Goal: Task Accomplishment & Management: Use online tool/utility

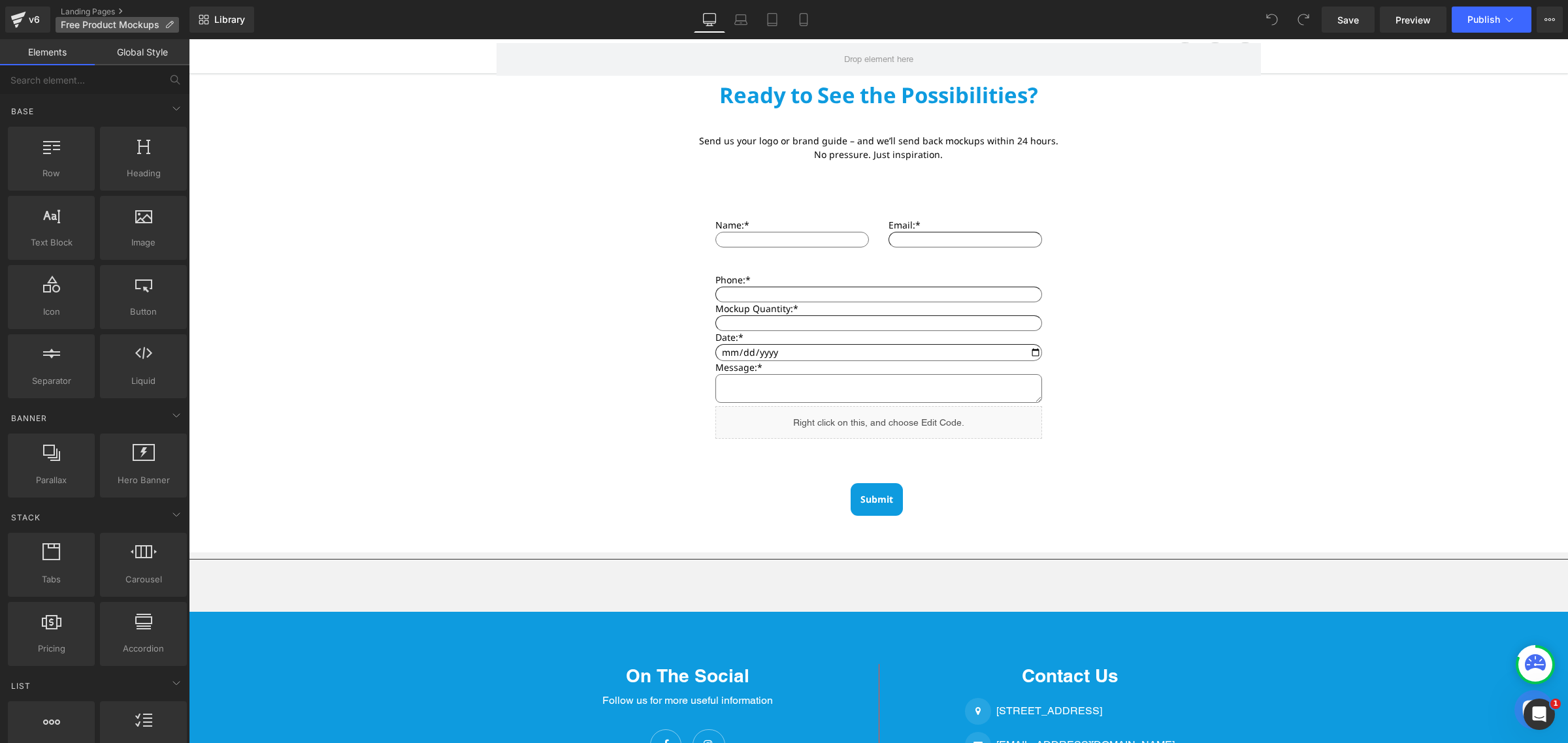
scroll to position [724, 0]
click at [80, 14] on link "Landing Pages" at bounding box center [125, 11] width 129 height 10
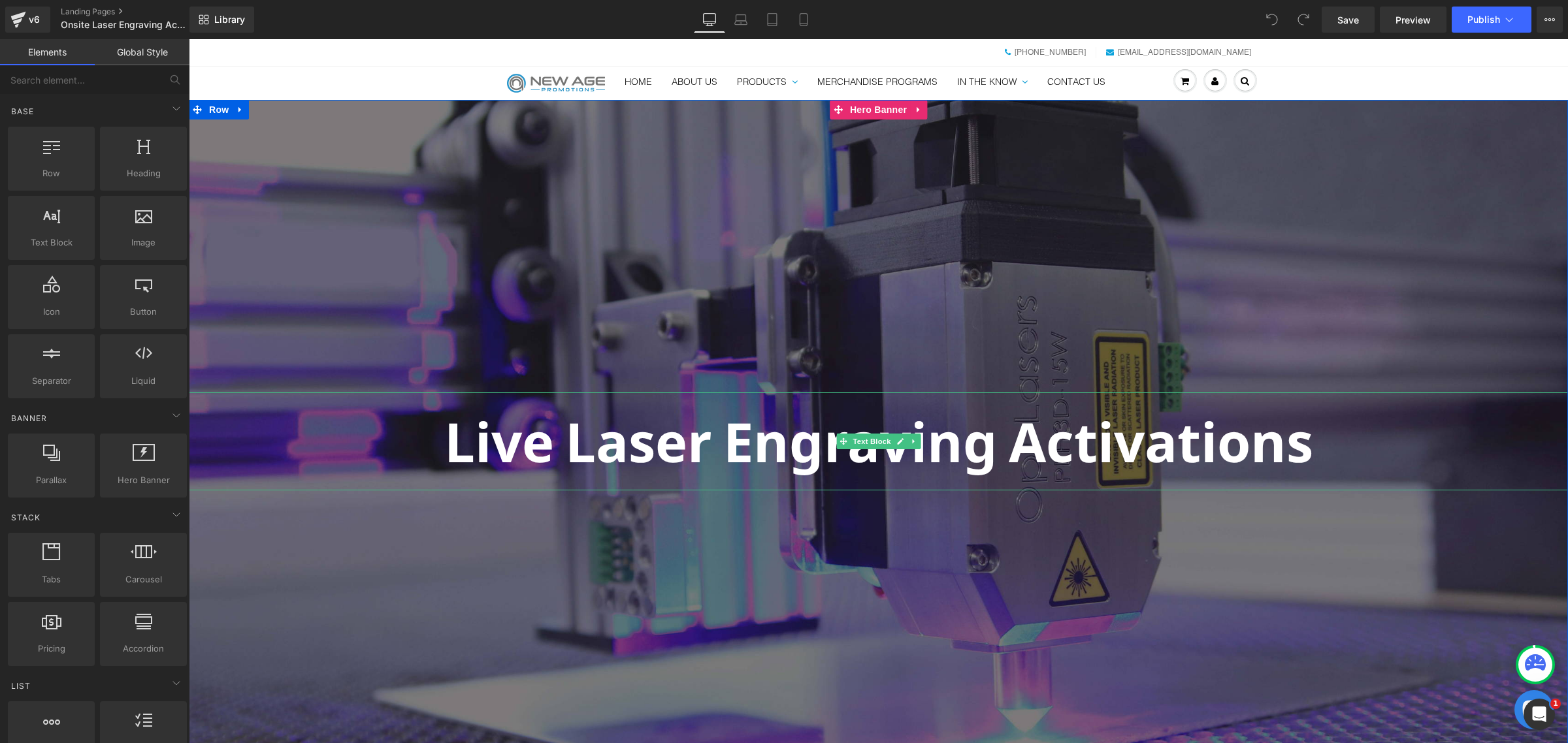
click at [767, 442] on p "Live Laser Engraving Activations" at bounding box center [878, 441] width 1379 height 97
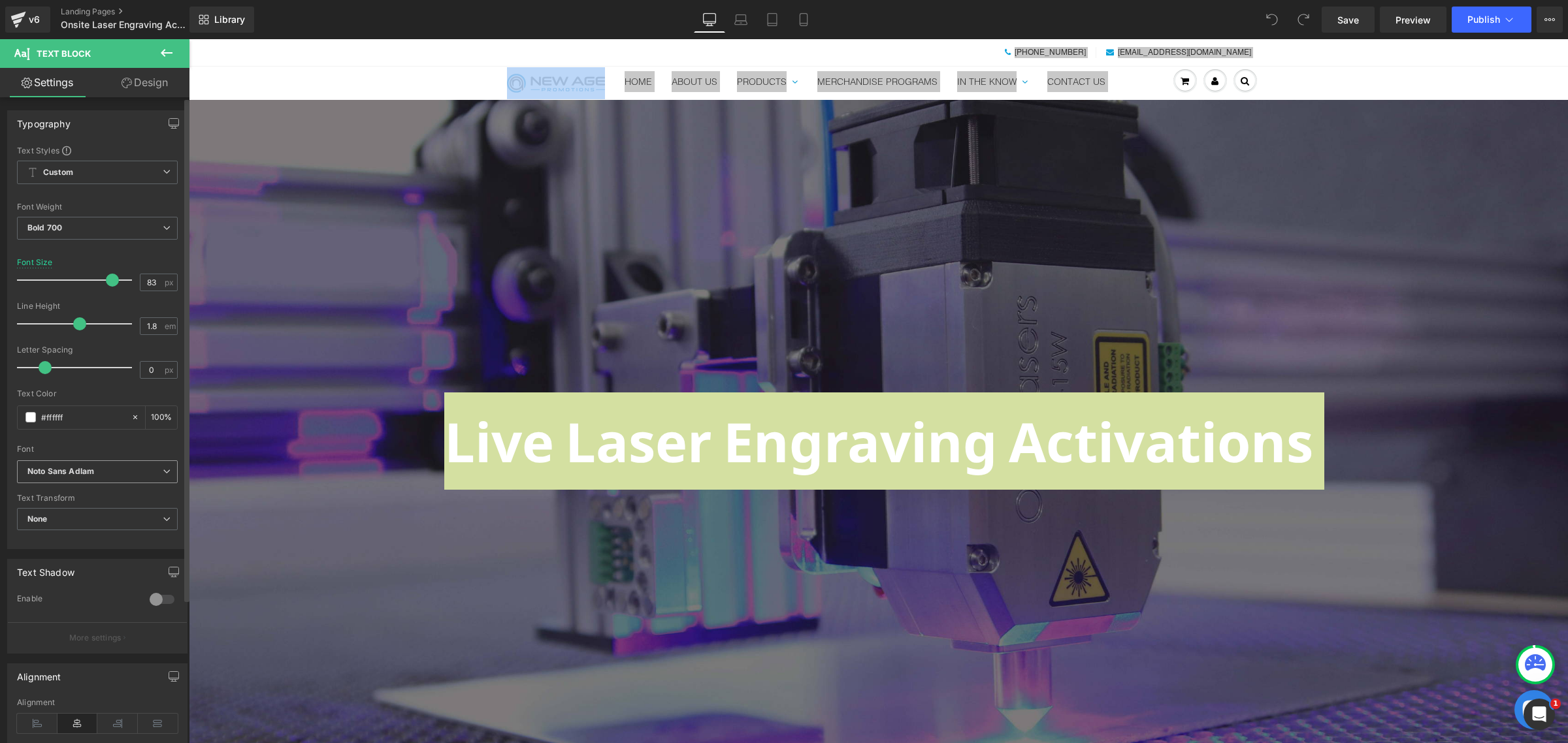
click at [49, 485] on div "Noto Sans Adlam Default Qwigley DM Sans Noto Sans Adlam Open Sans Helvetica Ope…" at bounding box center [97, 476] width 161 height 30
click at [54, 480] on span "Noto Sans Adlam" at bounding box center [97, 472] width 161 height 23
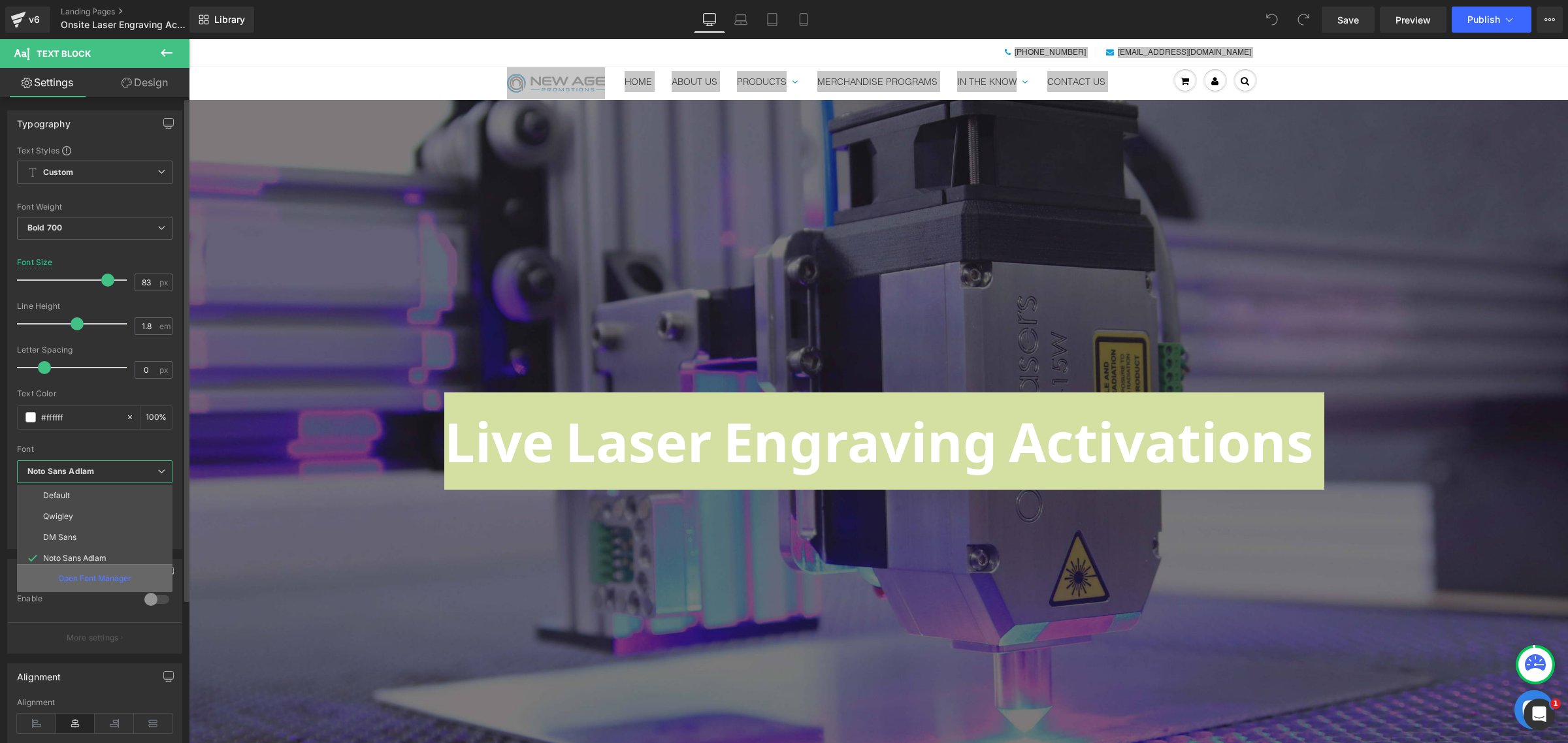
click at [108, 574] on p "Open Font Manager" at bounding box center [95, 578] width 73 height 12
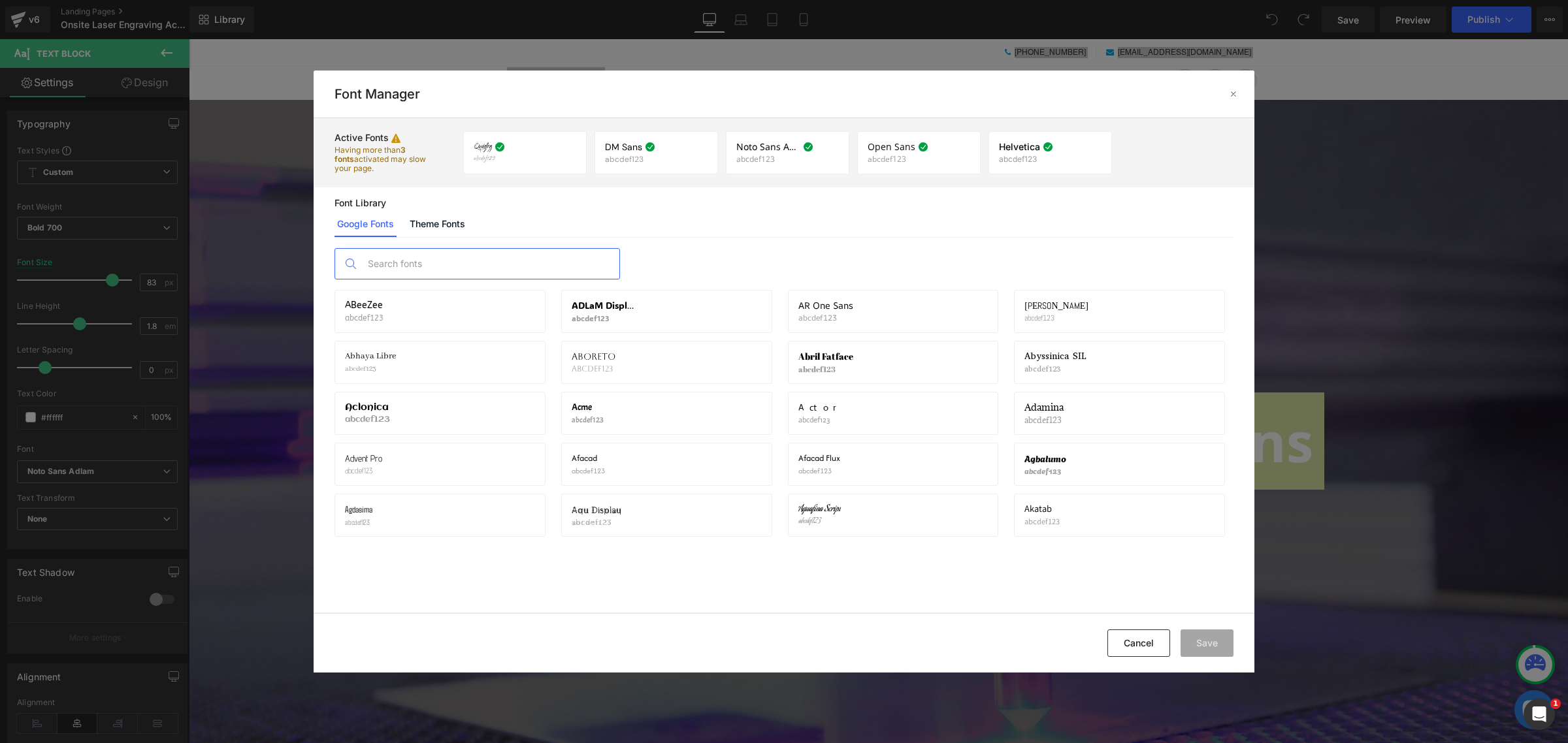
type input "arial"
click at [0, 0] on link "Theme Fonts" at bounding box center [0, 0] width 0 height 0
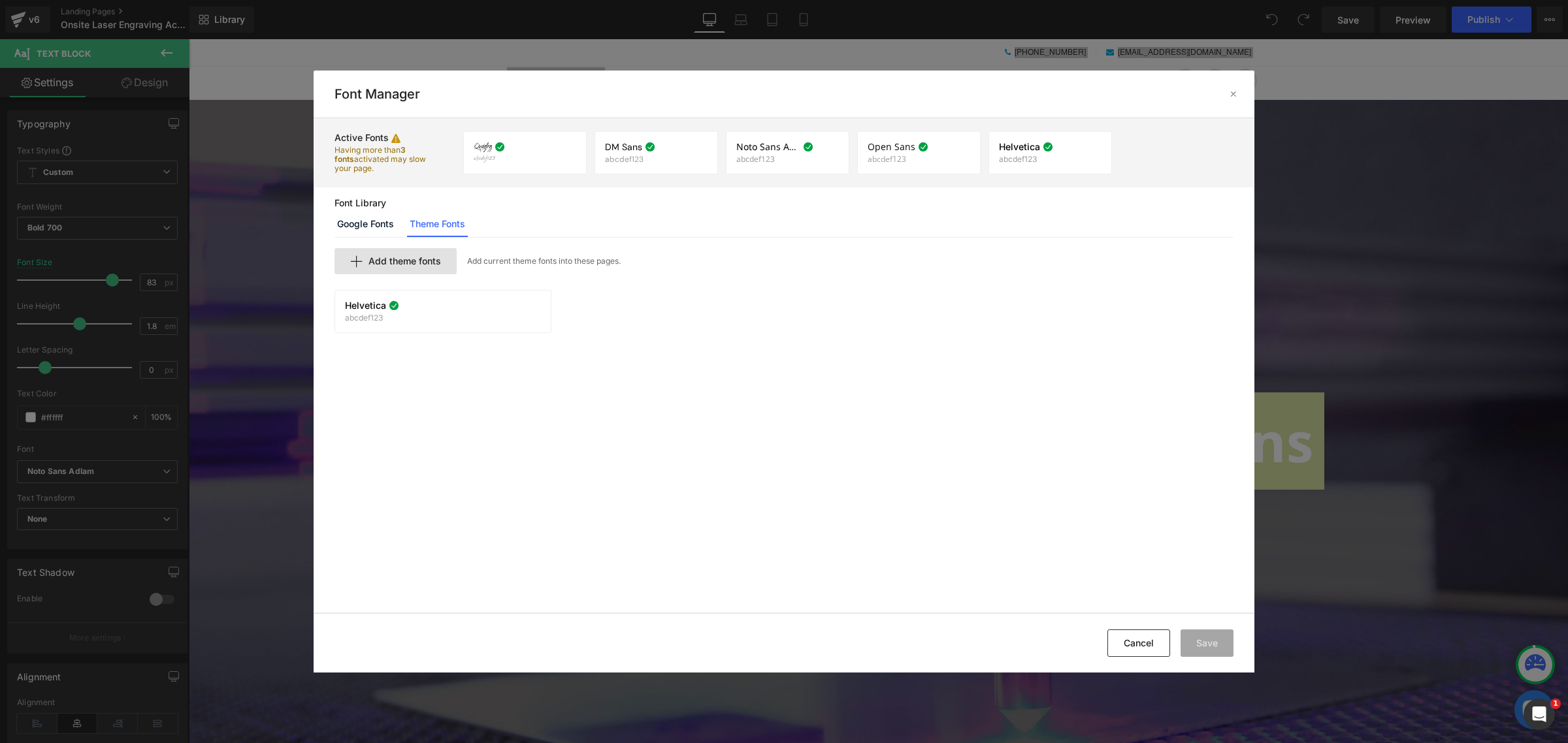
click at [0, 0] on div "Add theme fonts" at bounding box center [0, 0] width 0 height 0
click at [0, 0] on input "text" at bounding box center [0, 0] width 0 height 0
type input "aria"
click at [0, 0] on link "Google Fonts" at bounding box center [0, 0] width 0 height 0
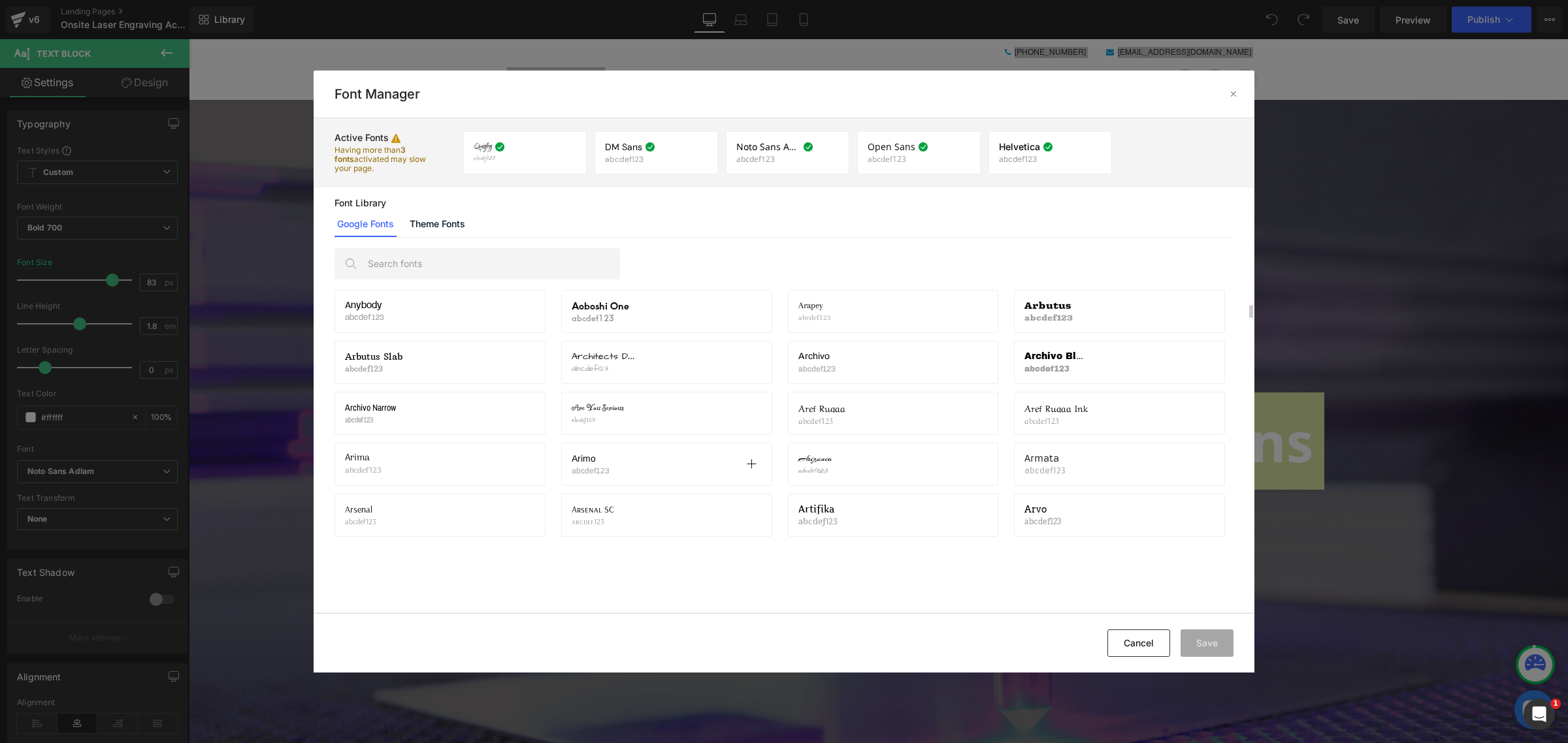
scroll to position [1225, 0]
click at [0, 0] on input "text" at bounding box center [0, 0] width 0 height 0
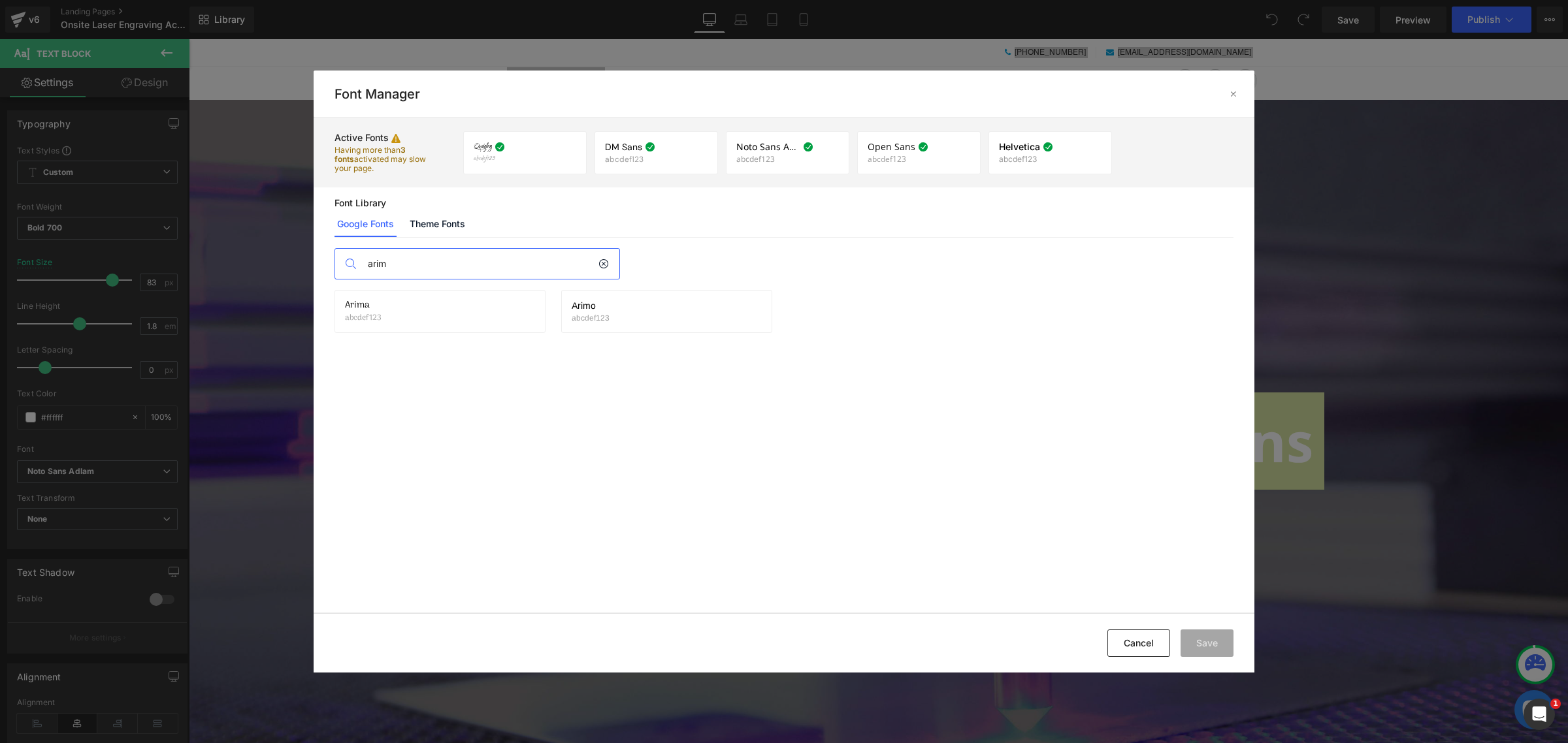
scroll to position [0, 0]
type input "arimo"
click at [0, 0] on div "Arimo abcdef123 Activate font" at bounding box center [0, 0] width 0 height 0
click at [0, 0] on icon at bounding box center [0, 0] width 0 height 0
click at [0, 0] on button "Save" at bounding box center [0, 0] width 0 height 0
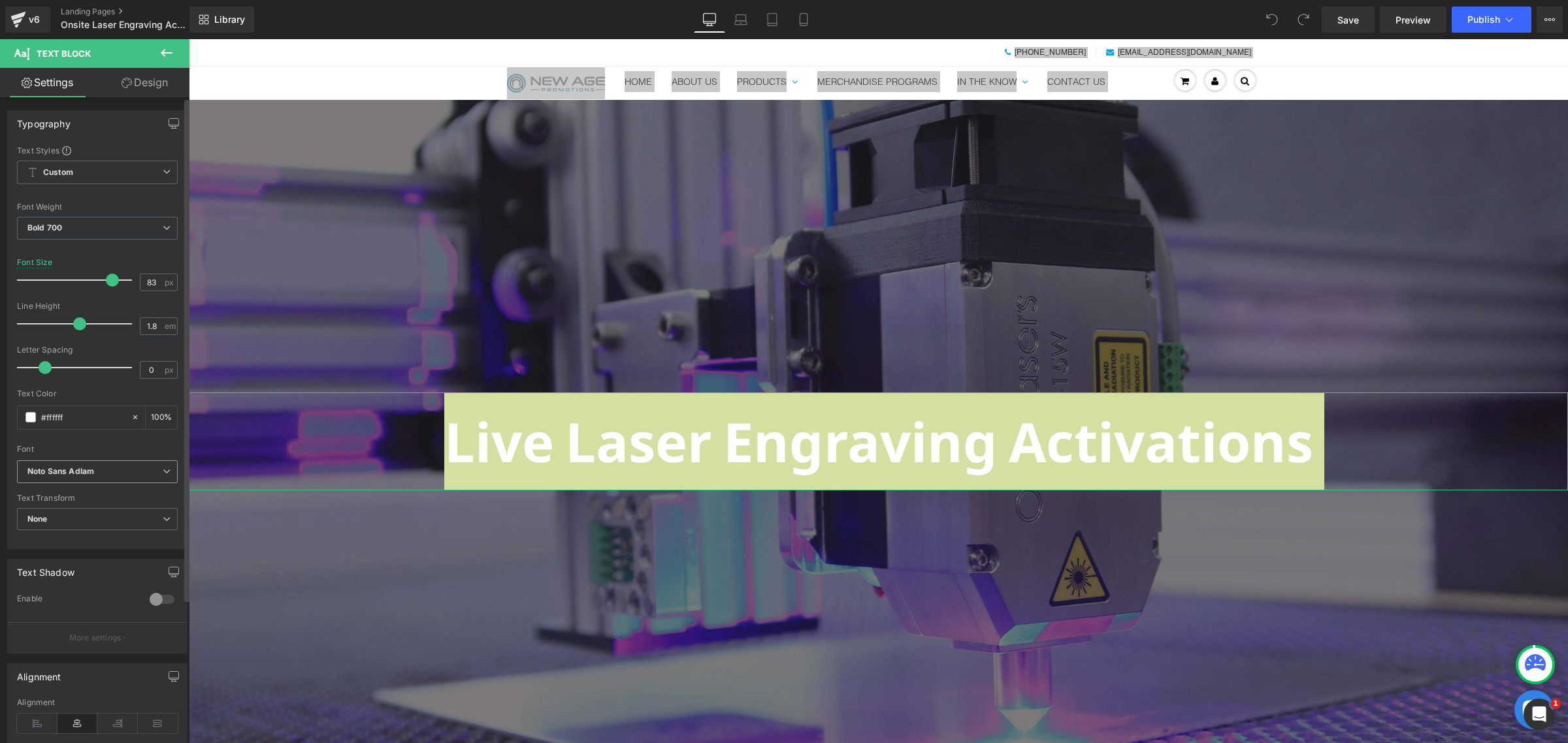
click at [75, 477] on span "Noto Sans Adlam" at bounding box center [97, 472] width 161 height 23
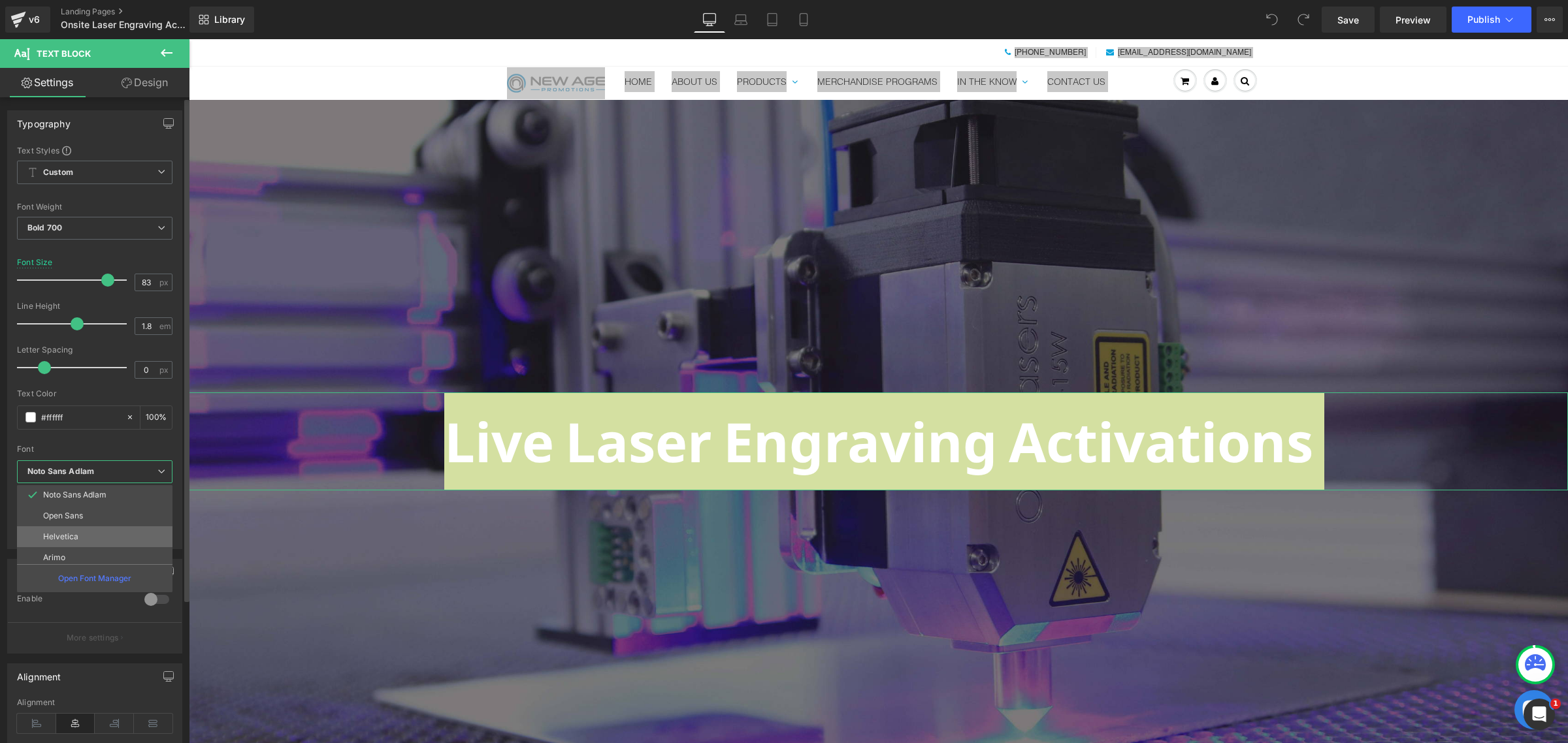
scroll to position [68, 0]
click at [82, 543] on li "Arimo" at bounding box center [98, 553] width 162 height 21
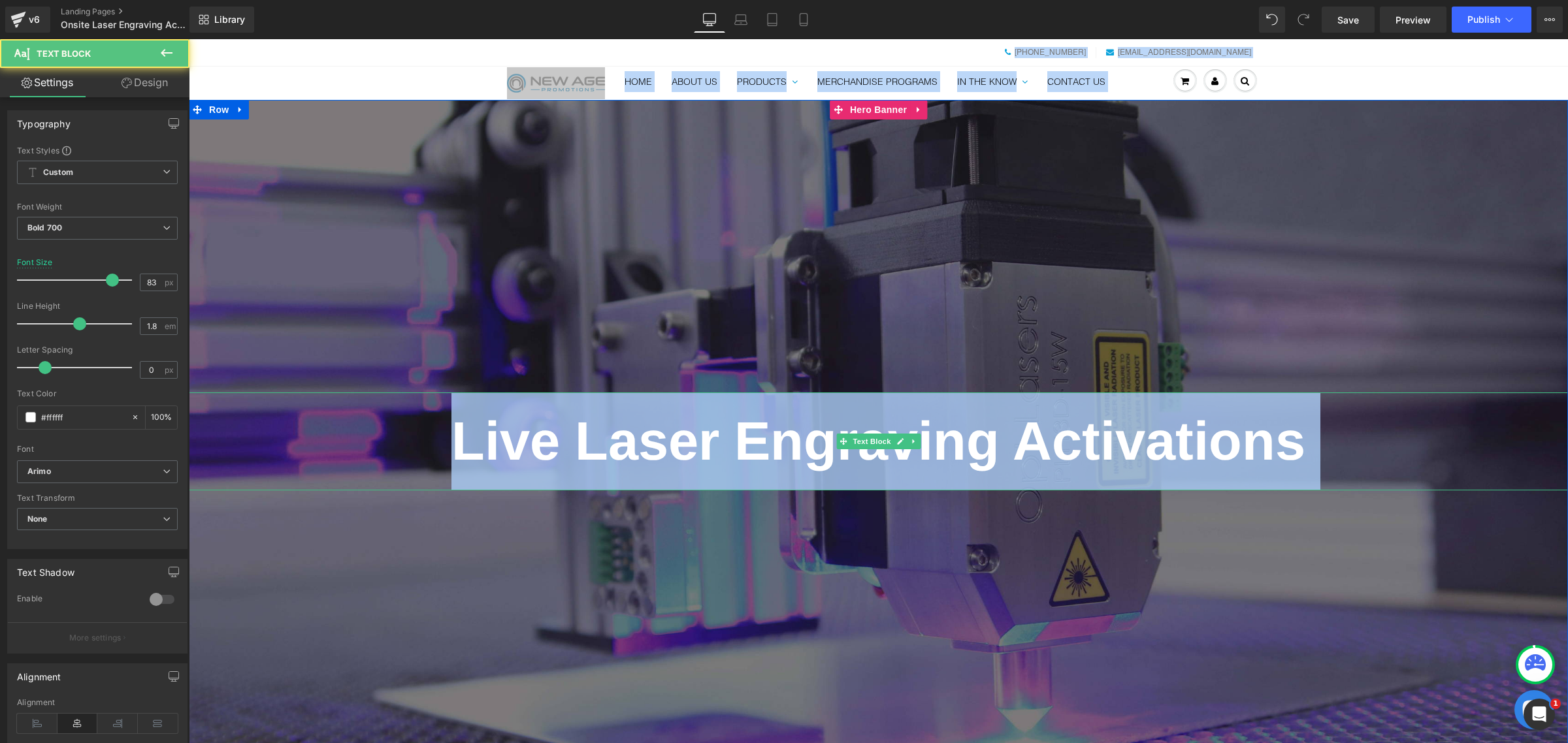
click at [776, 438] on p "Live Laser Engraving Activations" at bounding box center [878, 441] width 1379 height 97
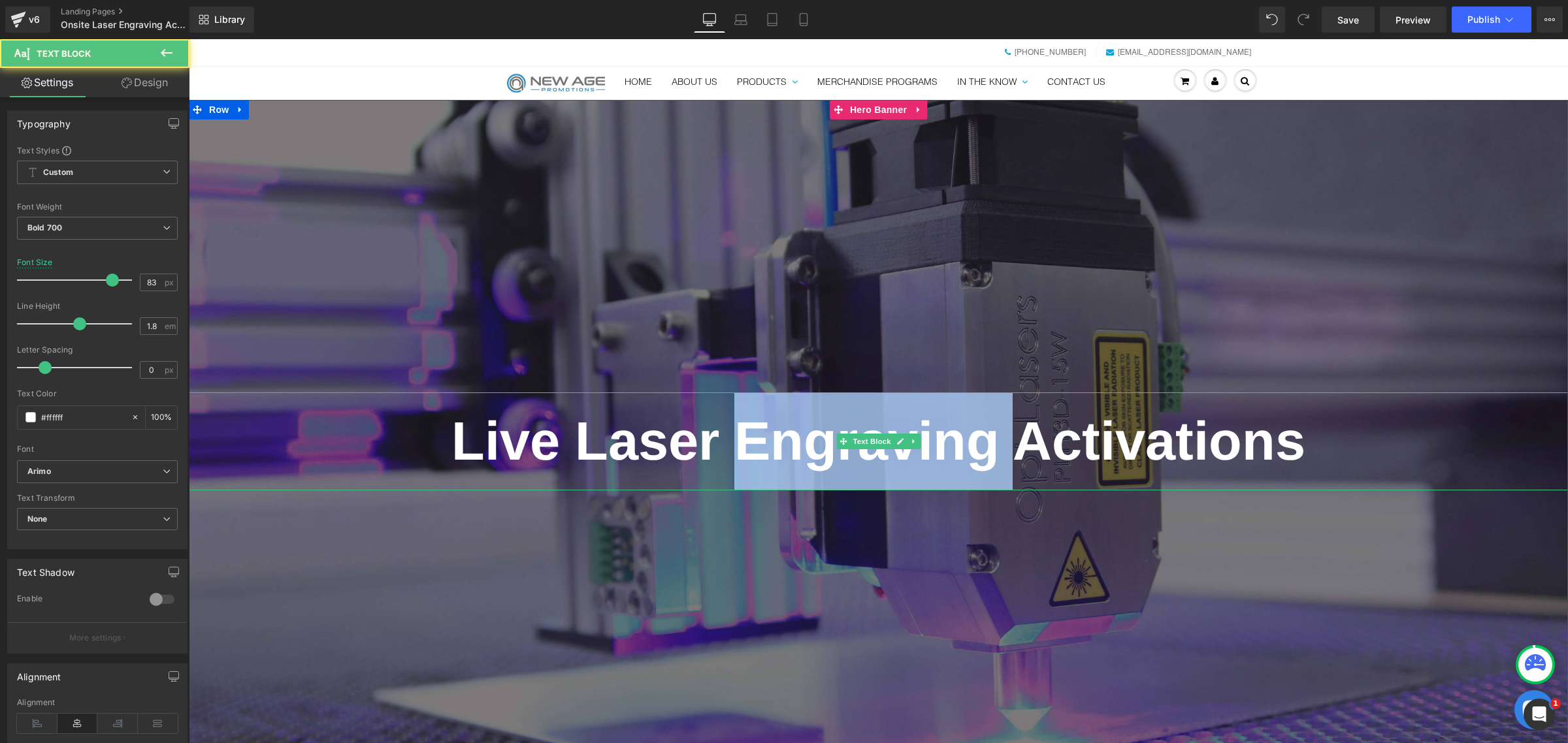
click at [776, 438] on p "Live Laser Engraving Activations" at bounding box center [878, 441] width 1379 height 97
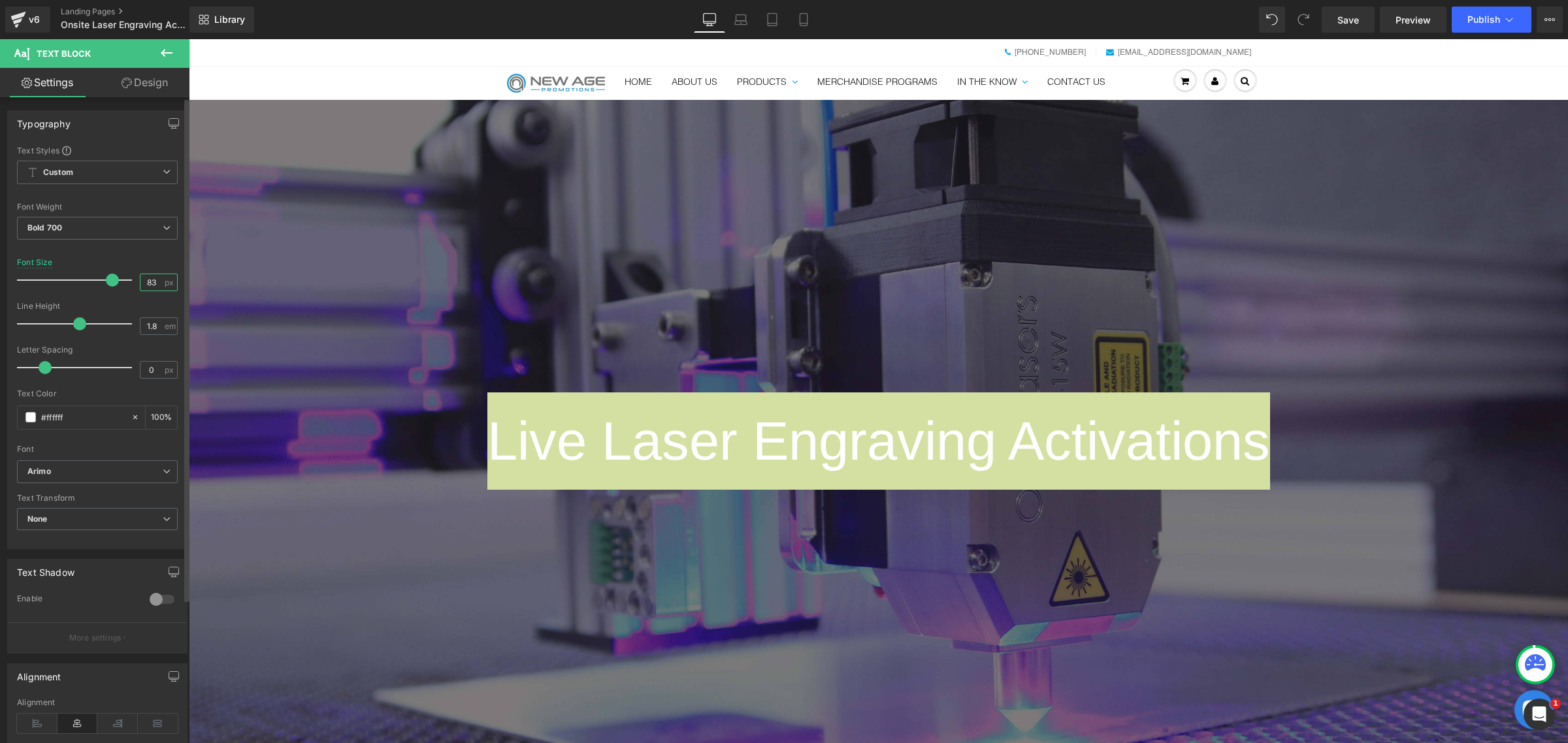
click at [147, 278] on input "83" at bounding box center [152, 282] width 23 height 16
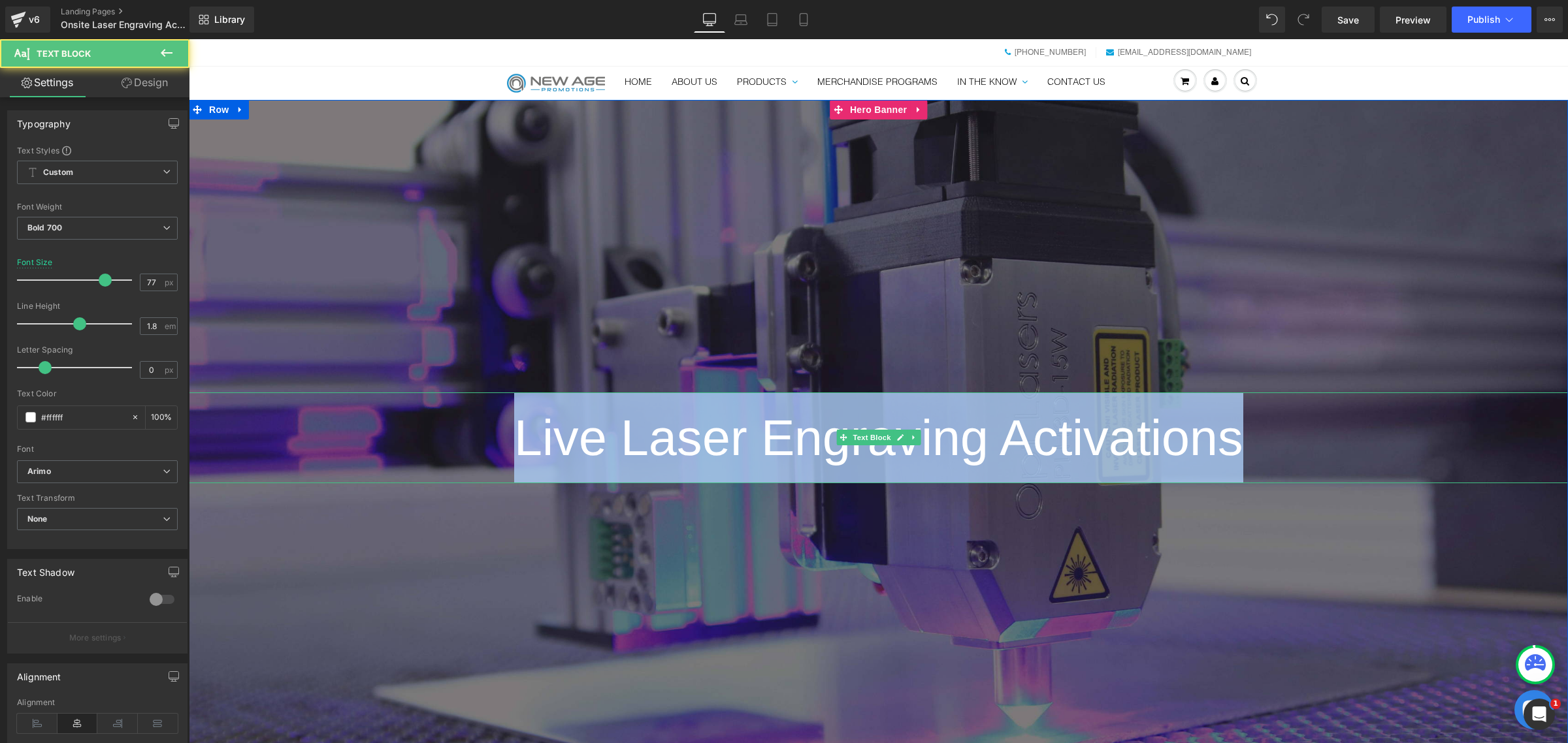
click at [551, 417] on span "Live Laser Engraving Activations" at bounding box center [878, 438] width 729 height 56
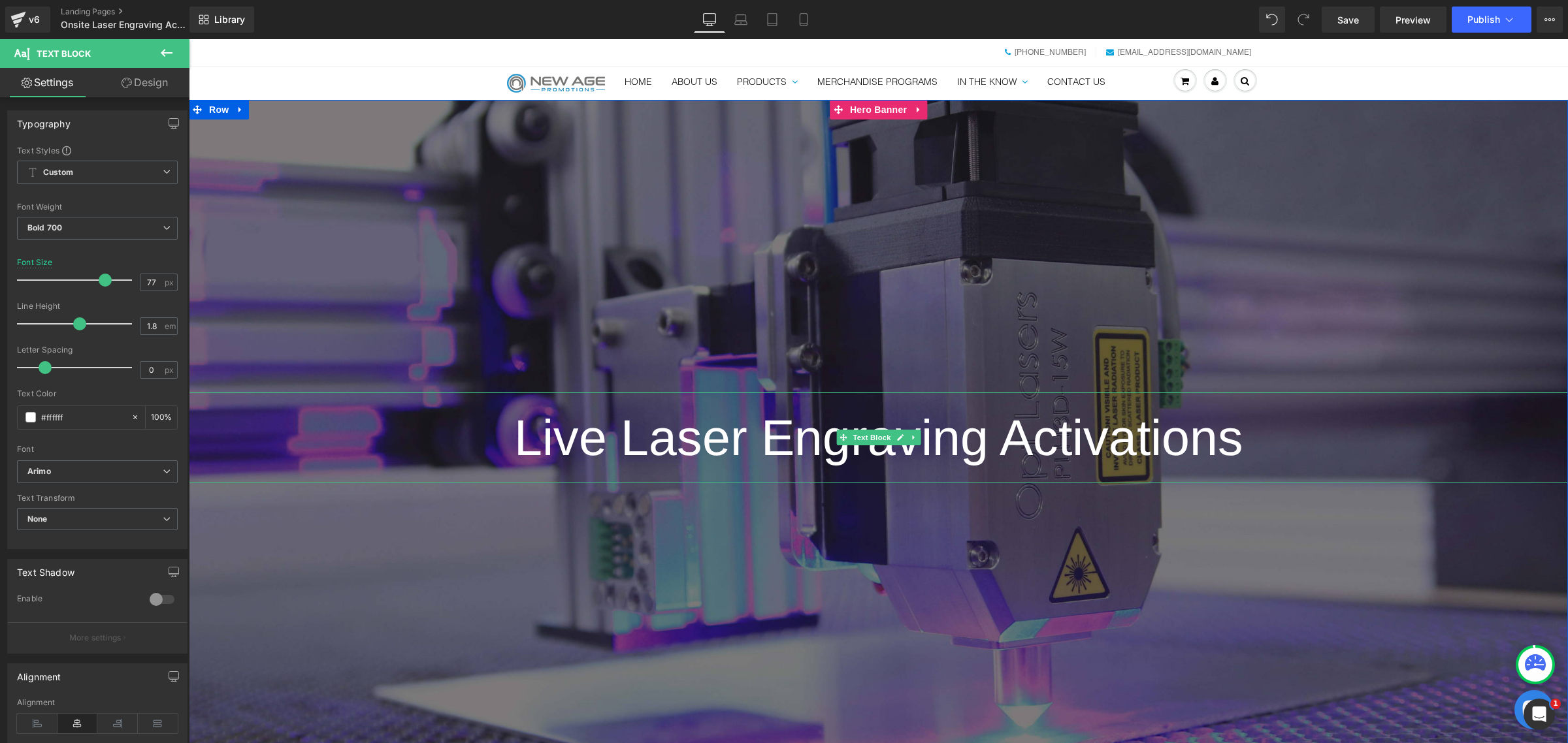
click at [573, 428] on span "Live Laser Engraving Activations" at bounding box center [878, 438] width 729 height 56
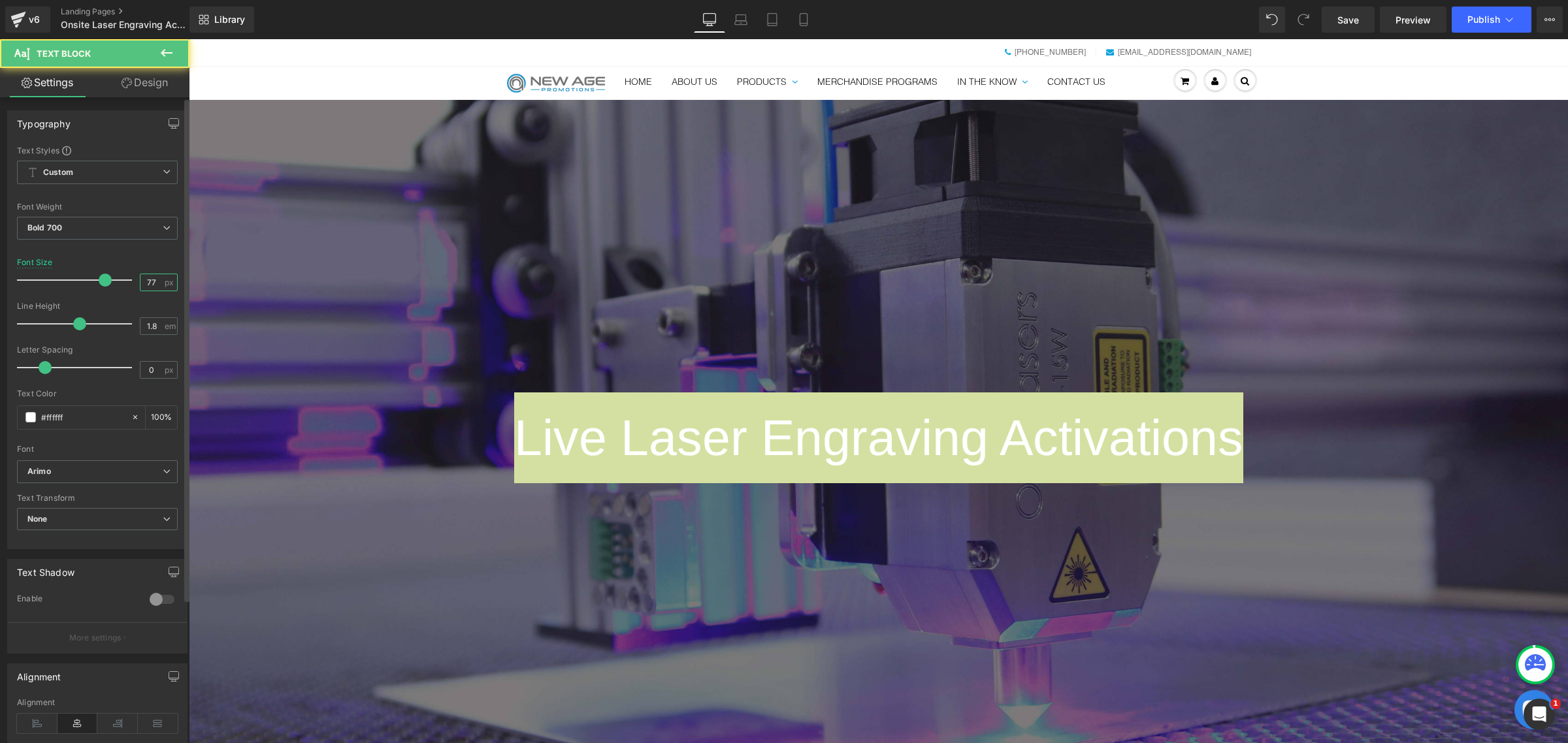
click at [149, 274] on input "77" at bounding box center [152, 282] width 23 height 16
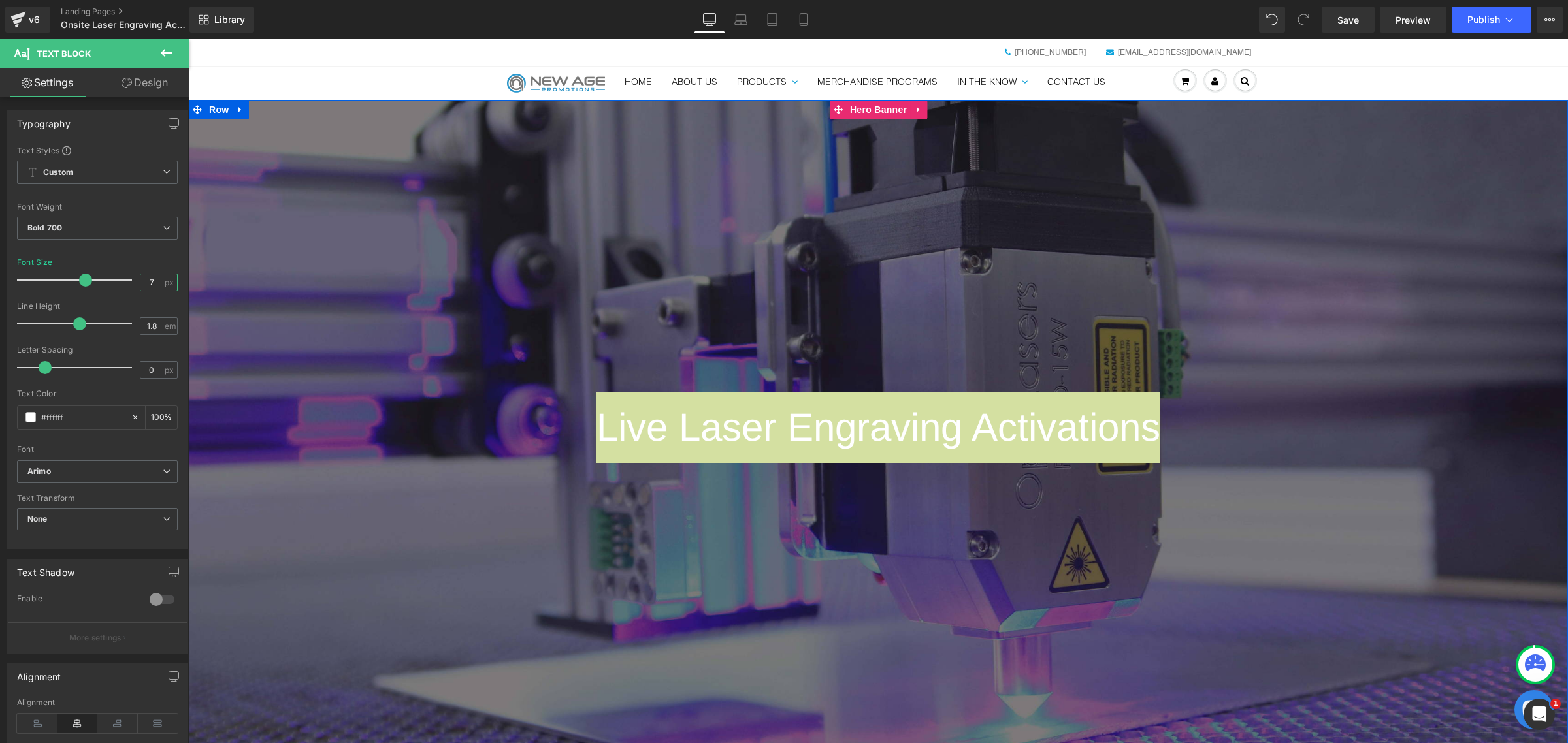
type input "70"
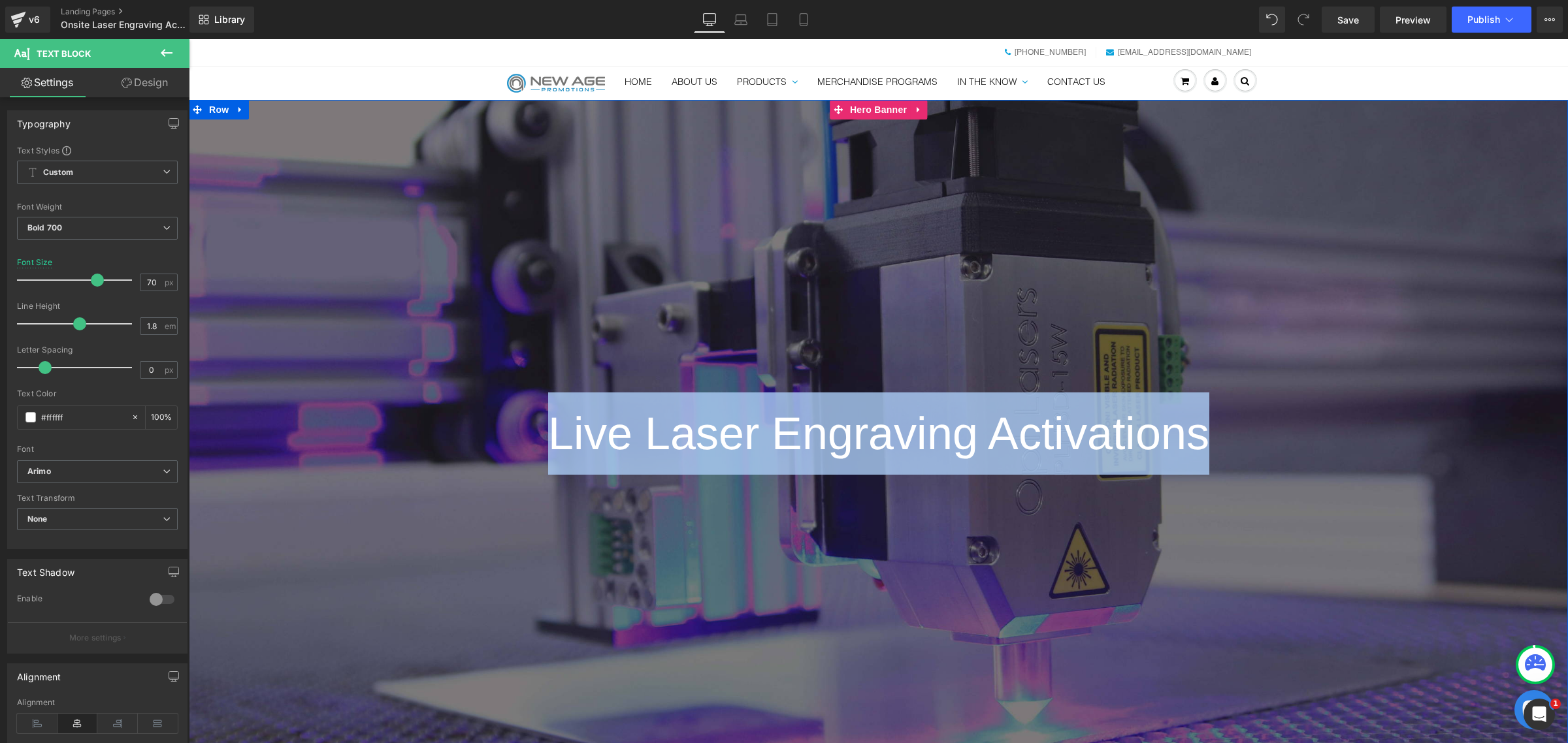
click at [509, 239] on div at bounding box center [878, 443] width 1379 height 685
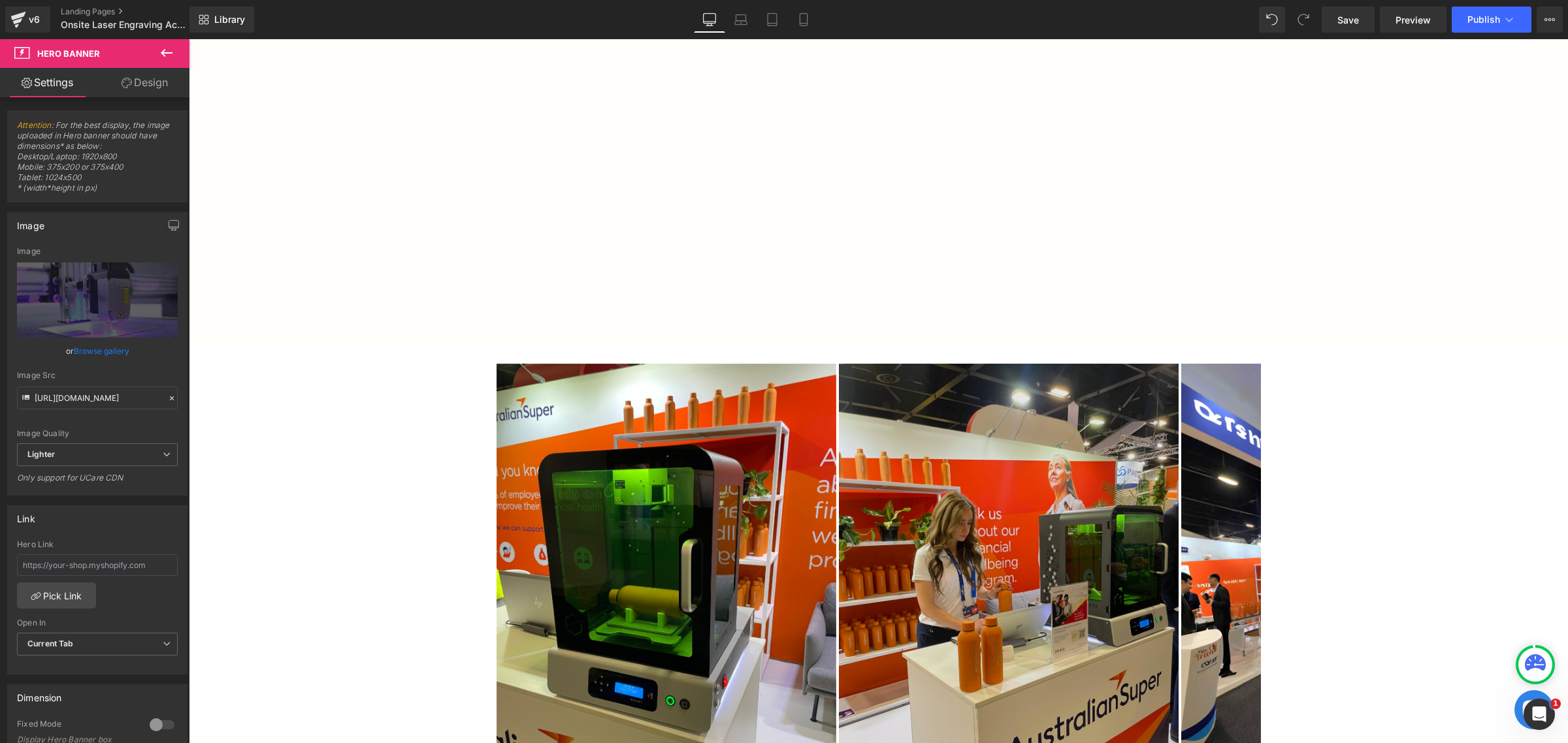
scroll to position [1878, 0]
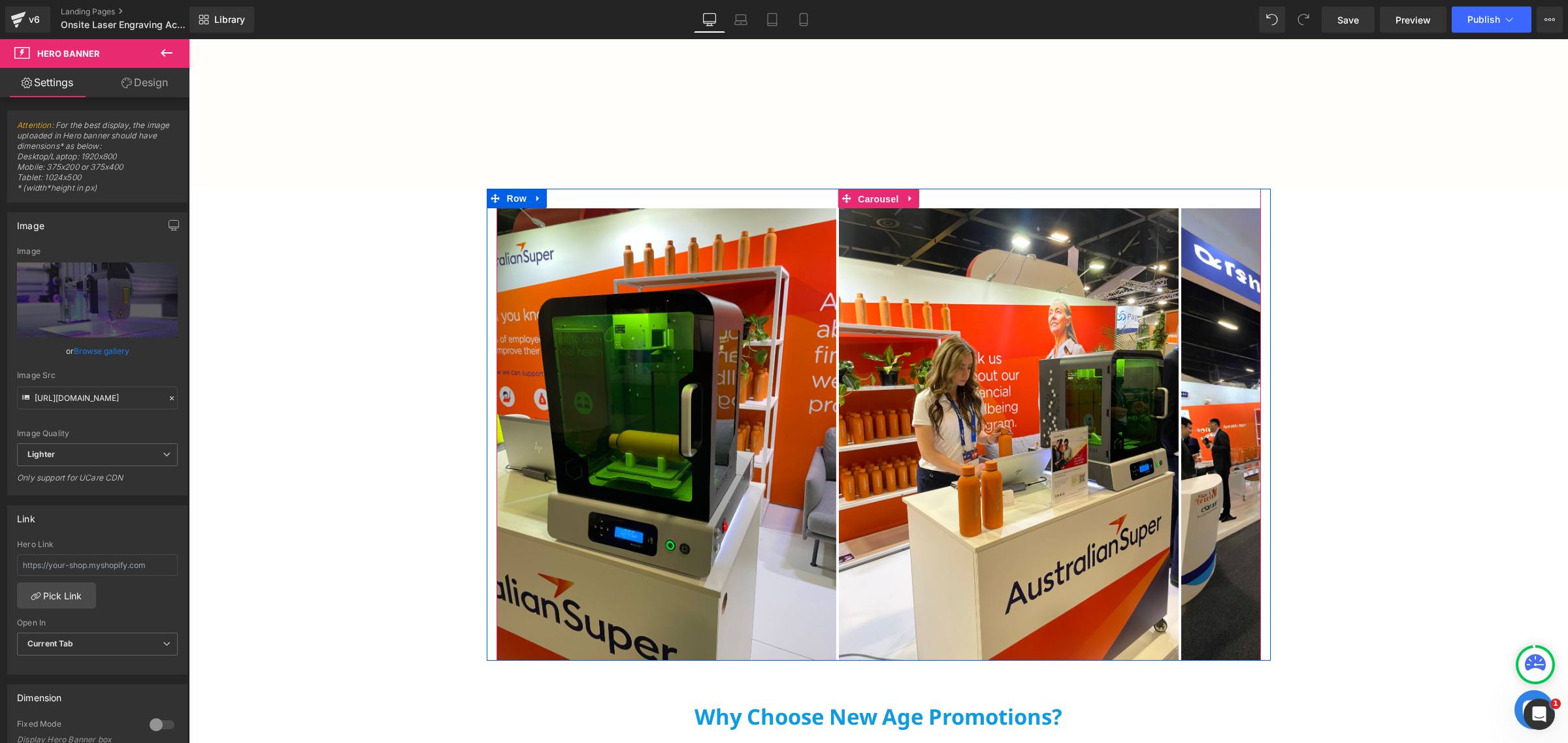
click at [874, 197] on span "Carousel" at bounding box center [878, 199] width 47 height 19
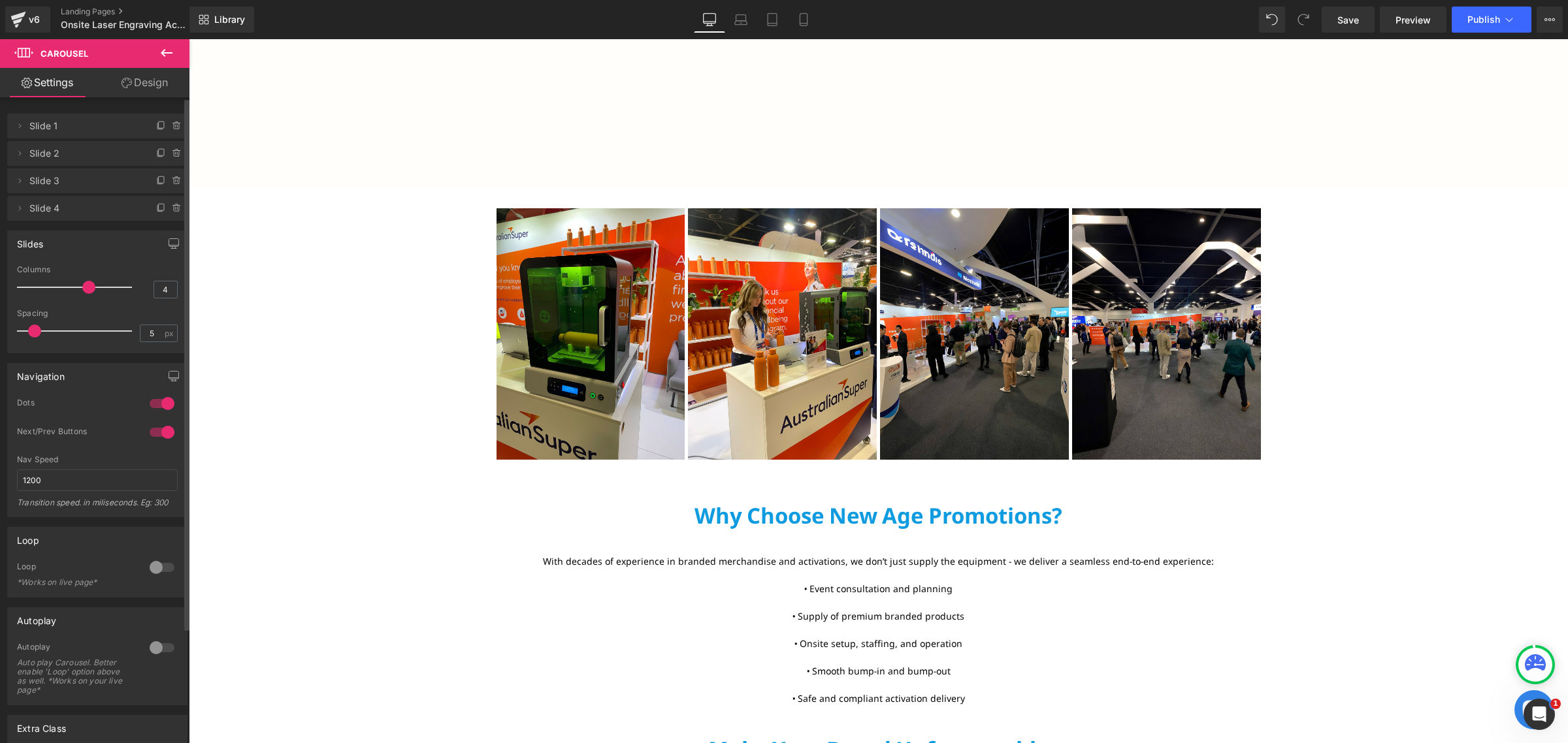
type input "4"
click at [37, 330] on span at bounding box center [32, 331] width 13 height 13
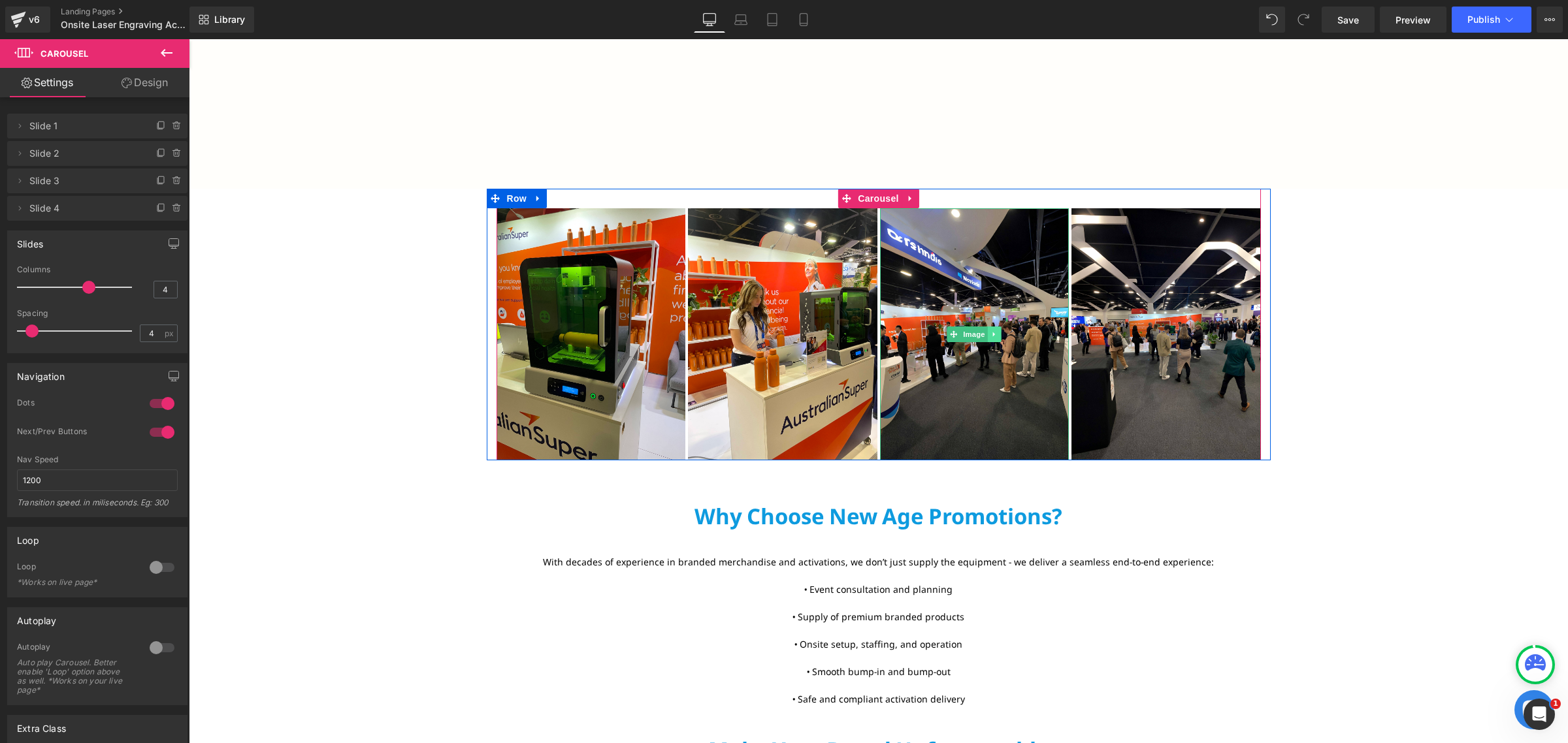
click at [988, 330] on link at bounding box center [995, 334] width 14 height 16
click at [994, 340] on link at bounding box center [1001, 334] width 14 height 16
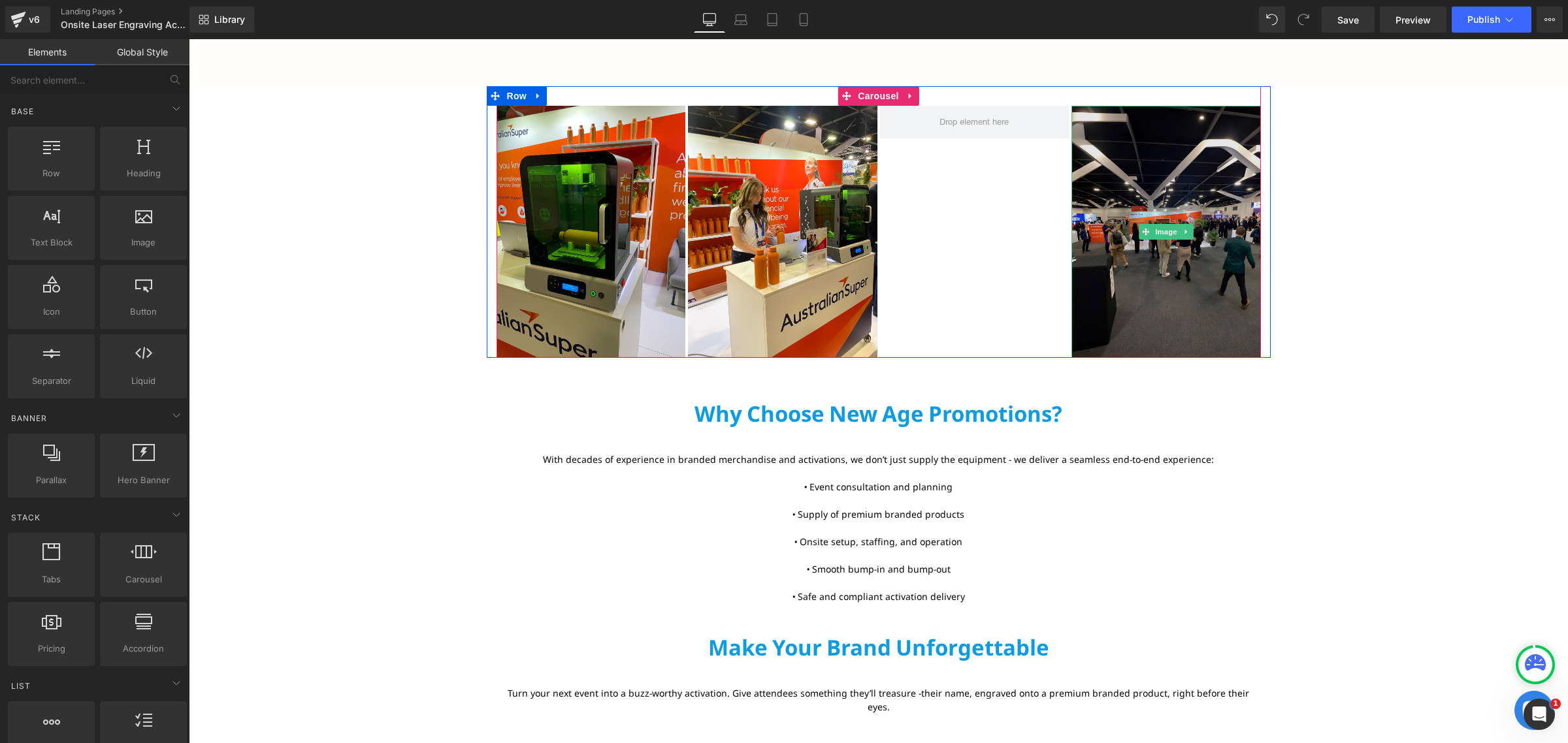
scroll to position [1714, 0]
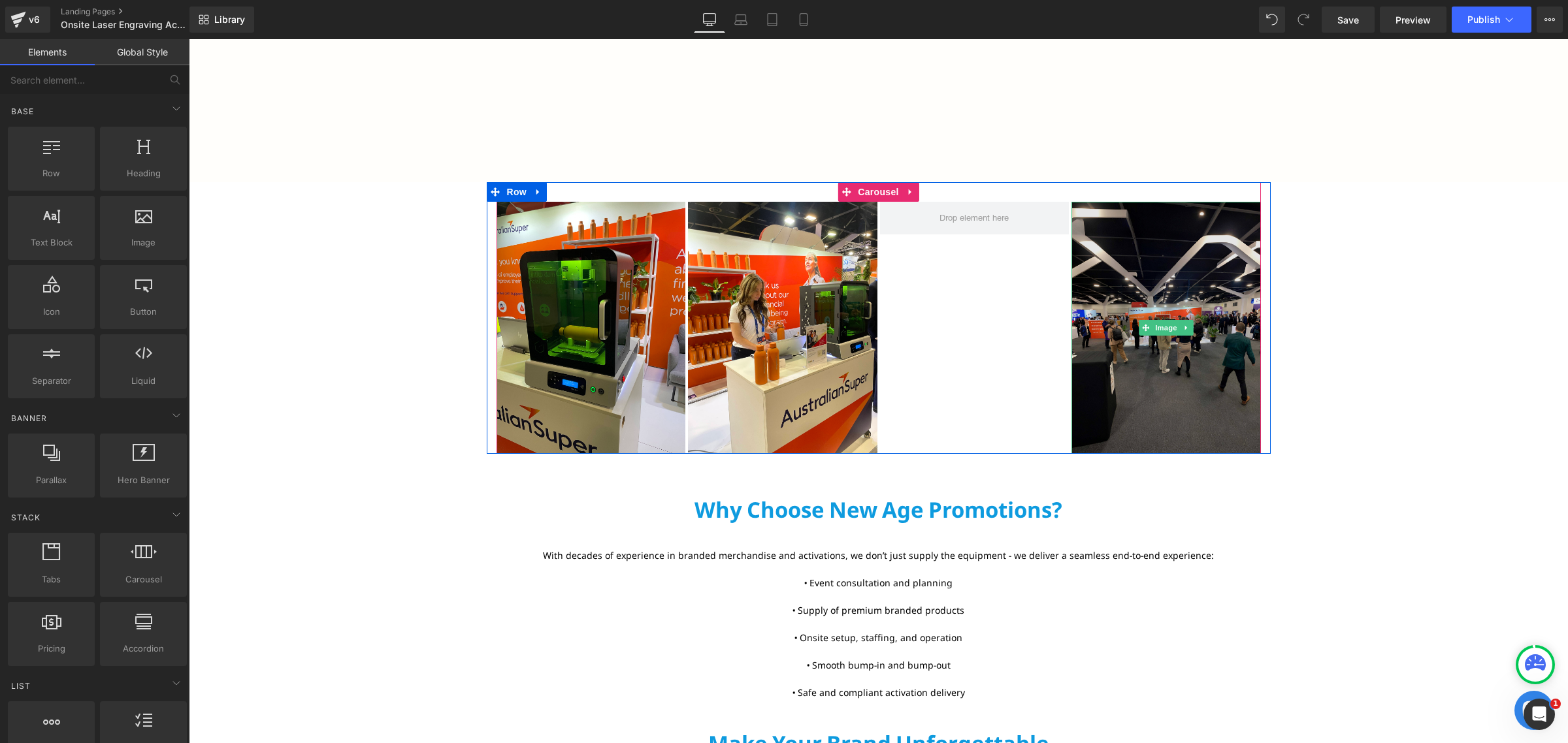
click at [1219, 309] on img at bounding box center [1166, 328] width 190 height 252
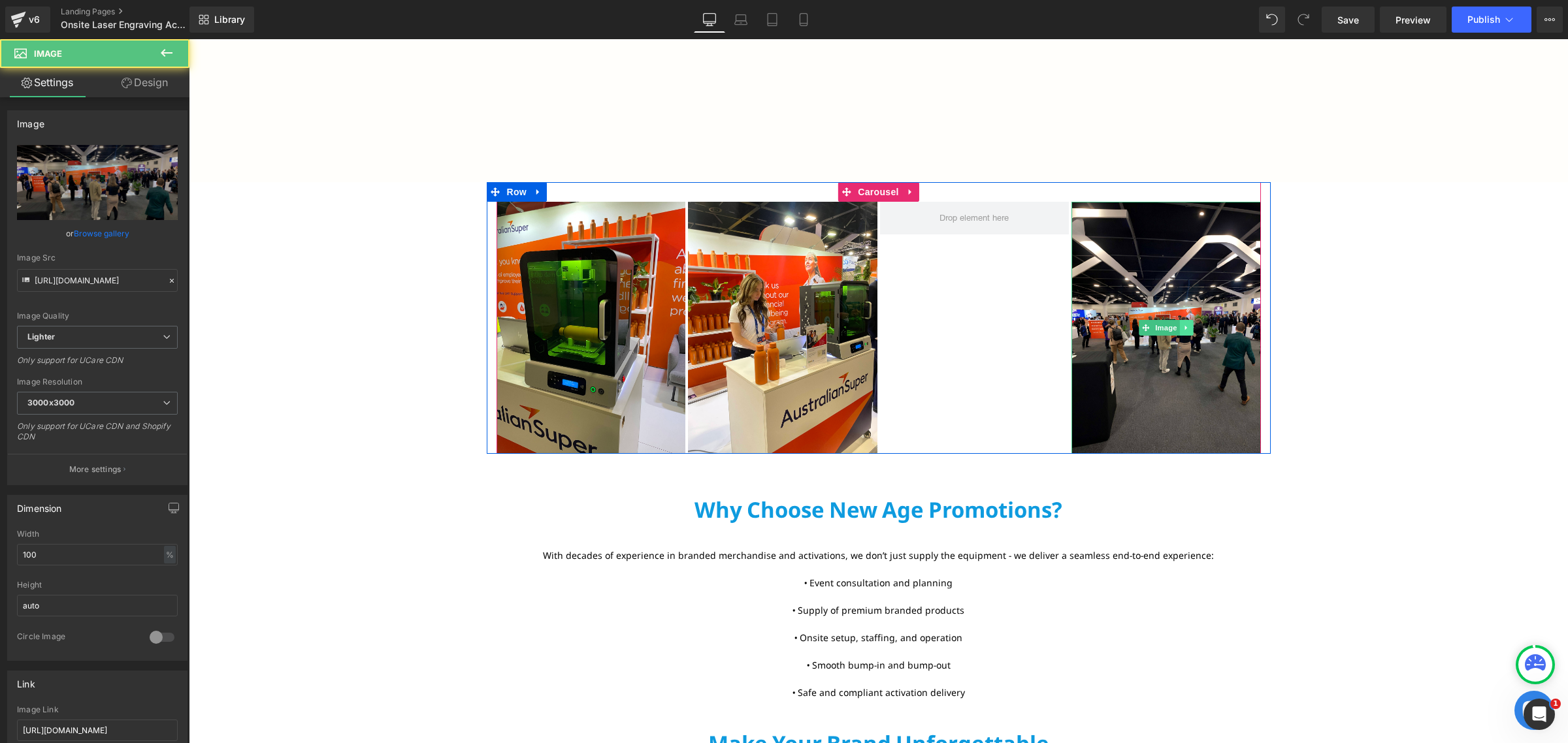
click at [1184, 330] on link at bounding box center [1187, 328] width 14 height 16
click at [1192, 328] on link at bounding box center [1193, 328] width 14 height 16
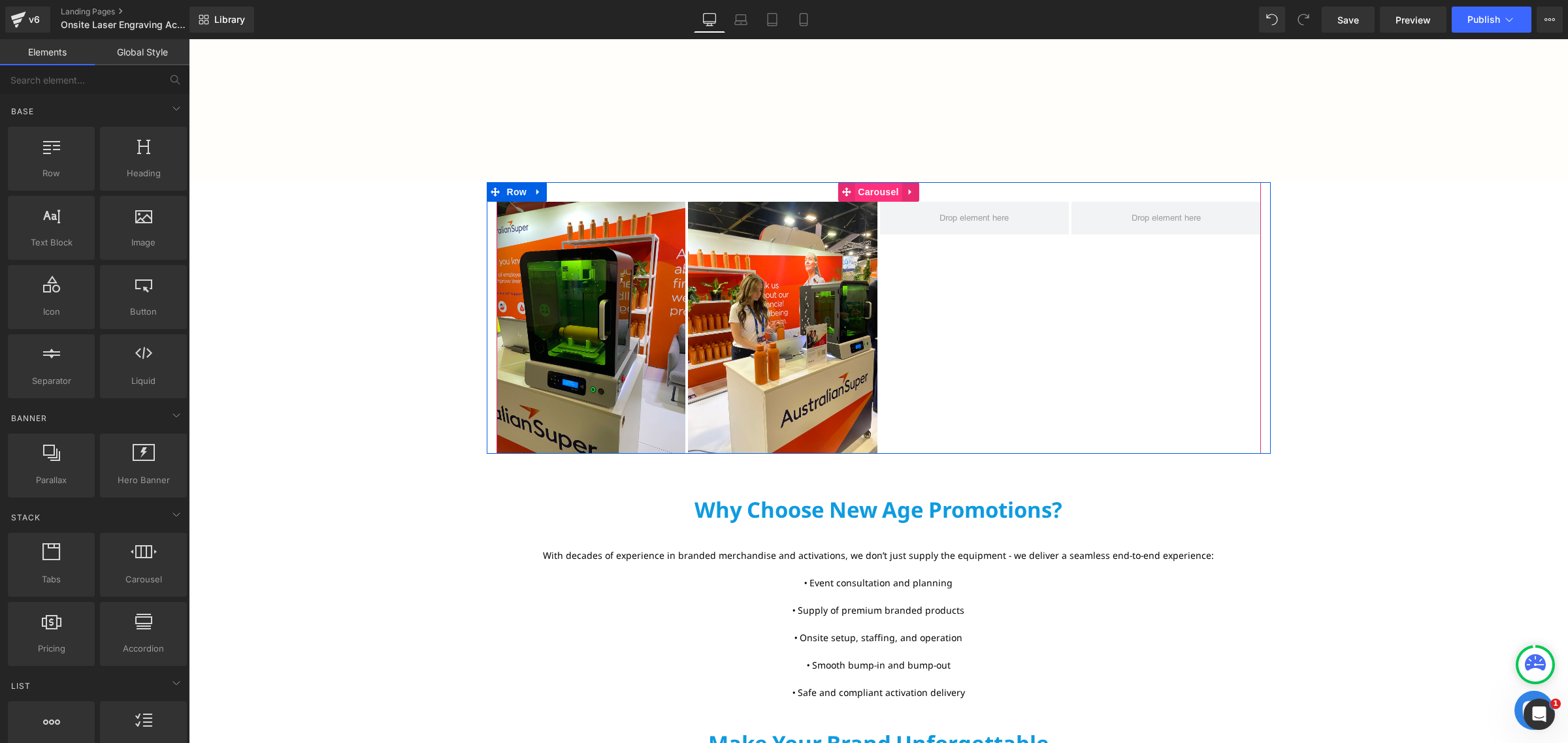
click at [873, 194] on span "Carousel" at bounding box center [878, 191] width 47 height 19
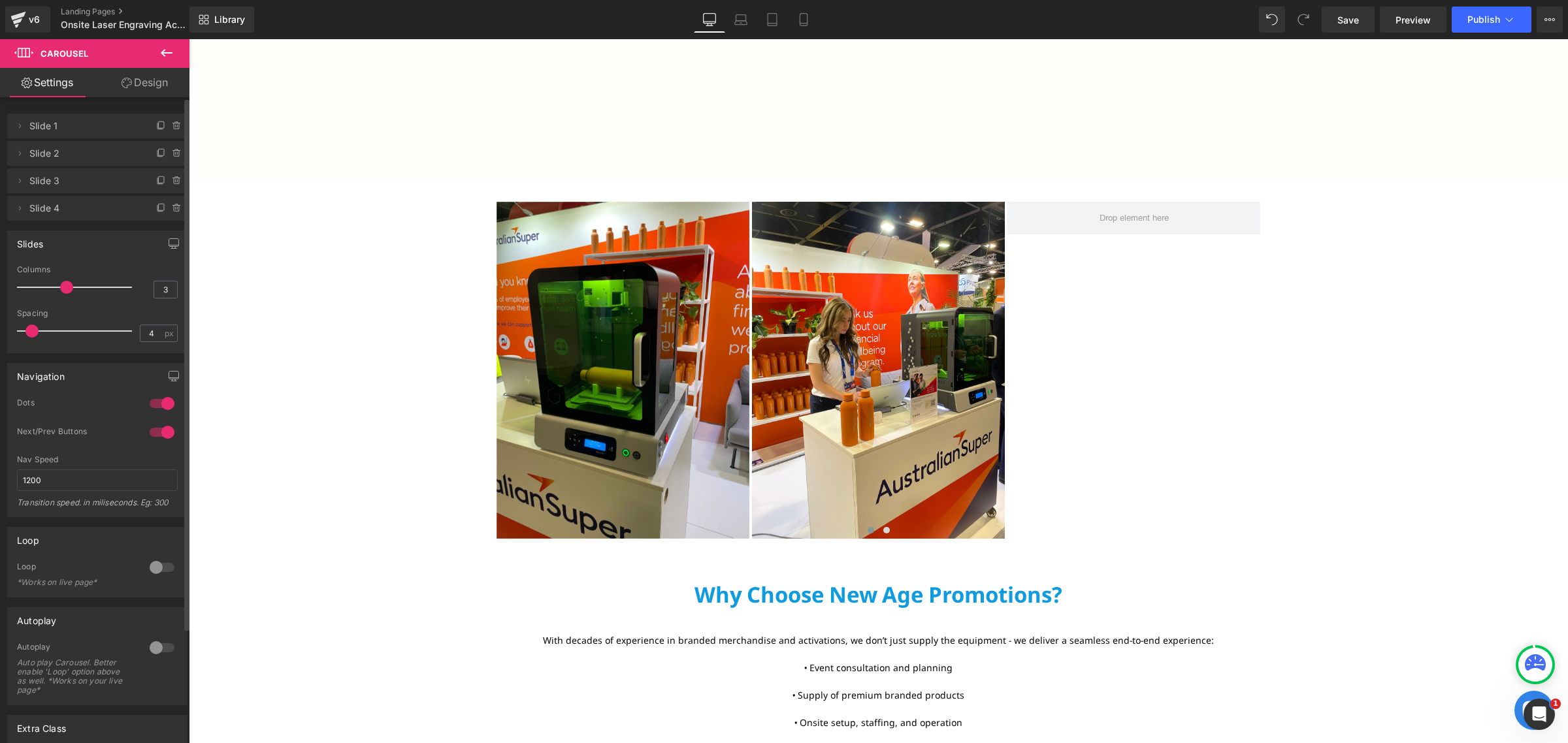
type input "2"
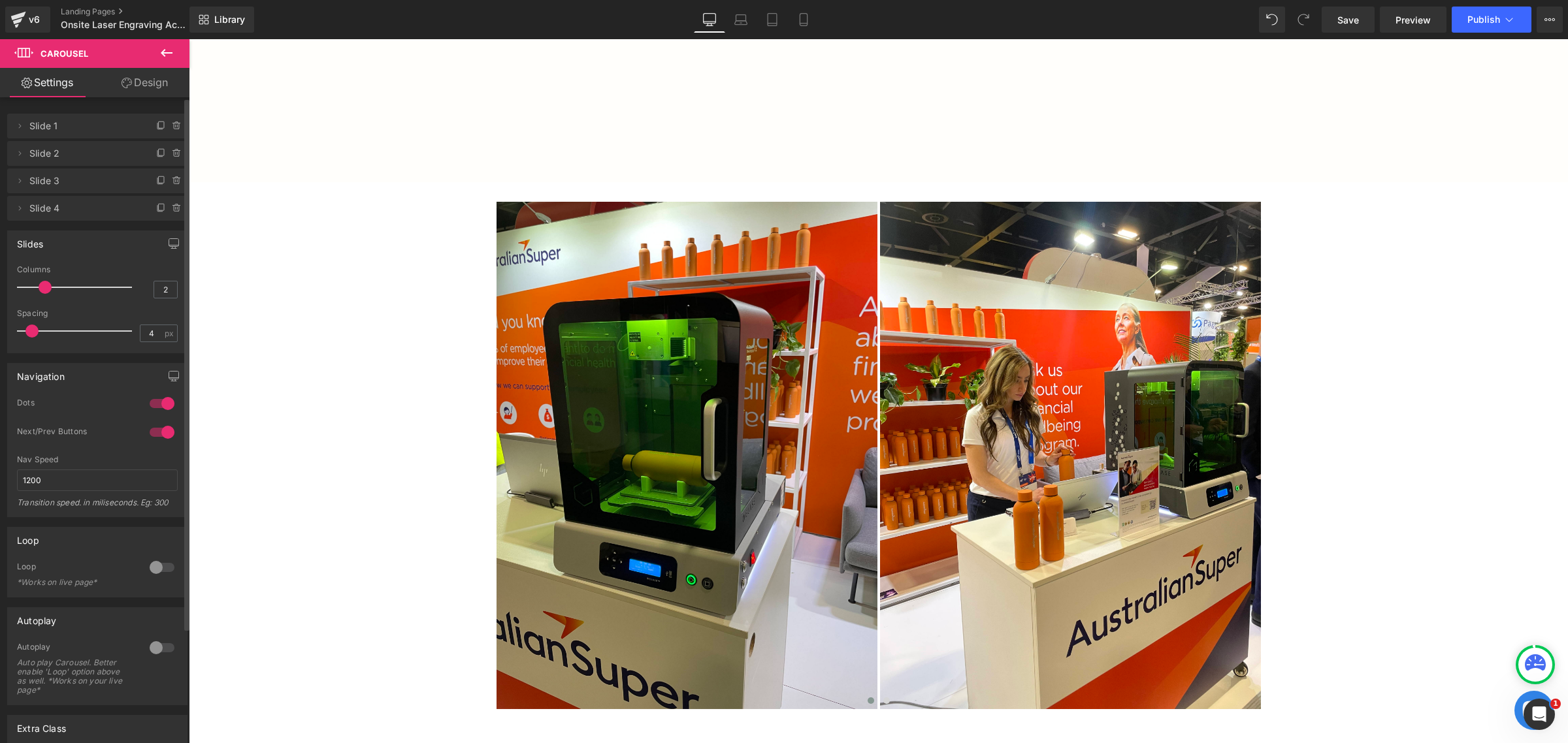
drag, startPoint x: 87, startPoint y: 286, endPoint x: 47, endPoint y: 292, distance: 40.4
click at [47, 292] on span at bounding box center [45, 287] width 13 height 13
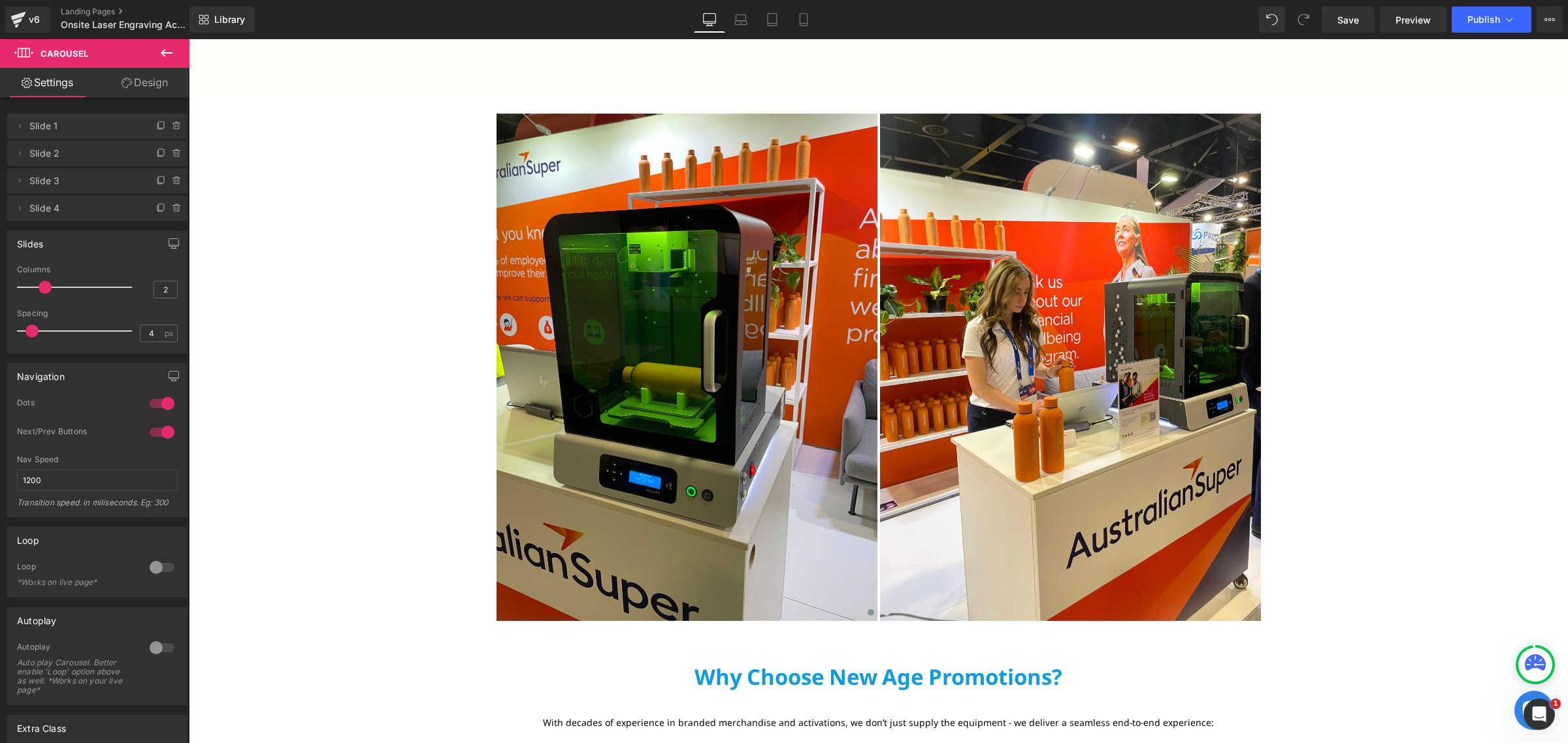
scroll to position [1796, 0]
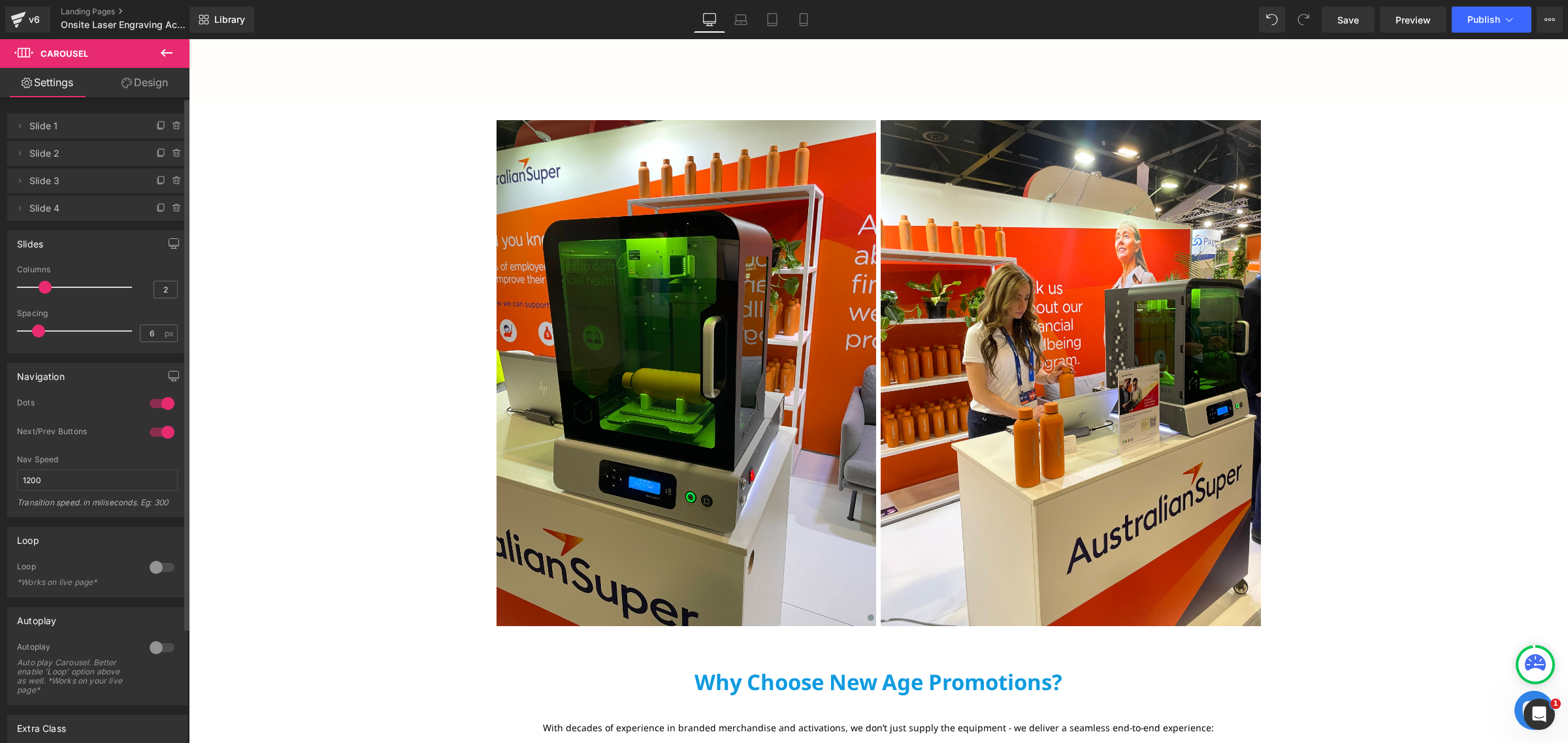
type input "5"
click at [33, 338] on div at bounding box center [78, 331] width 109 height 26
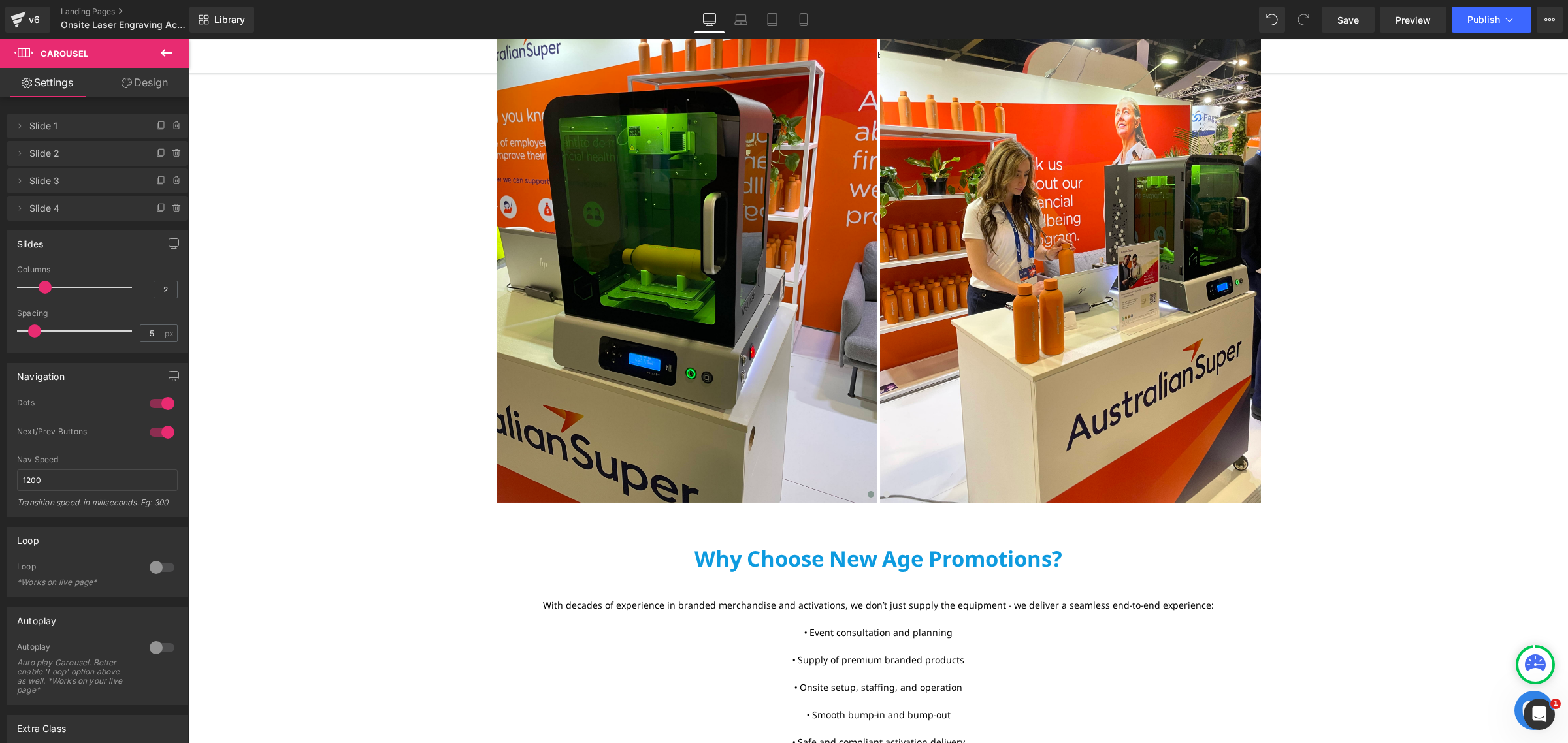
scroll to position [1959, 0]
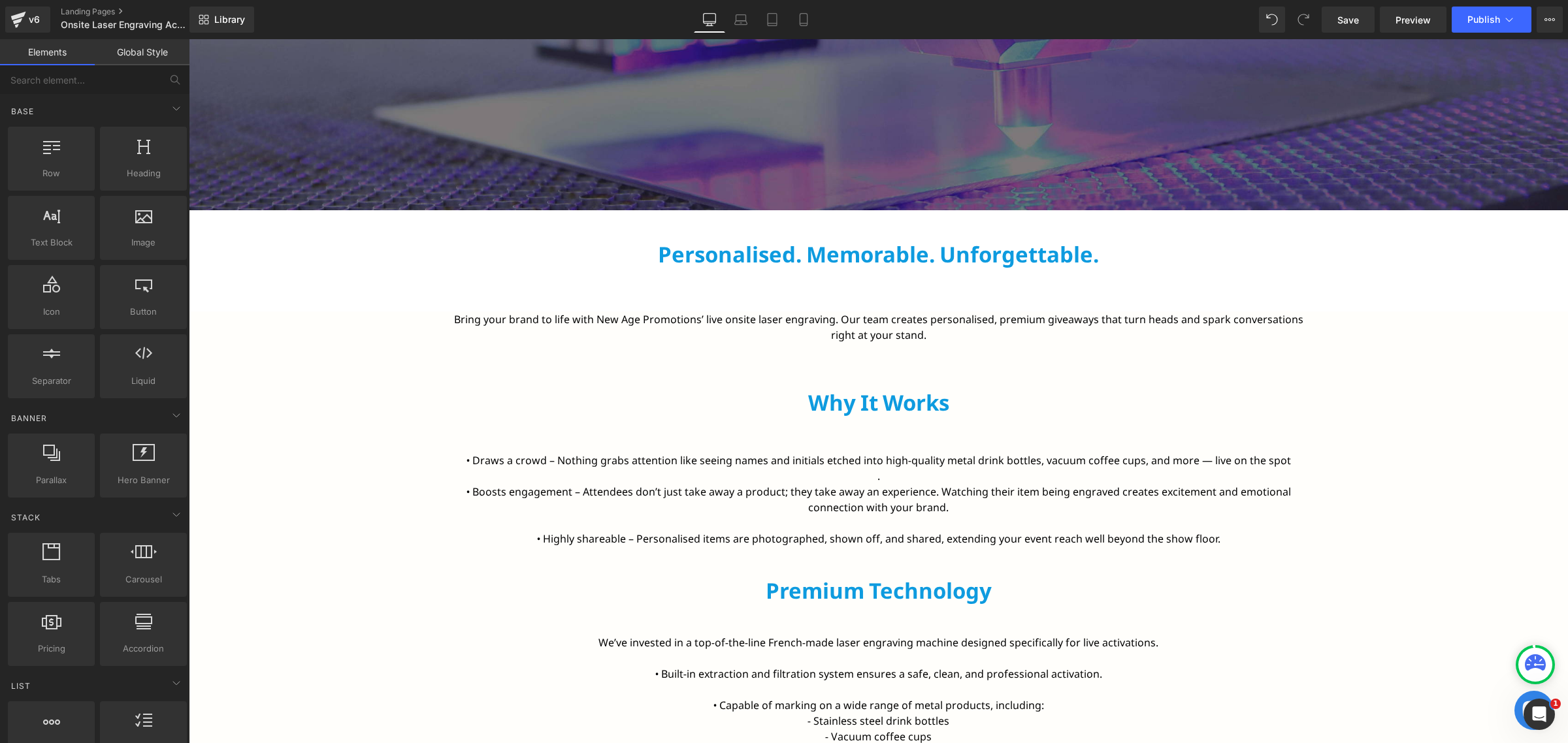
scroll to position [571, 0]
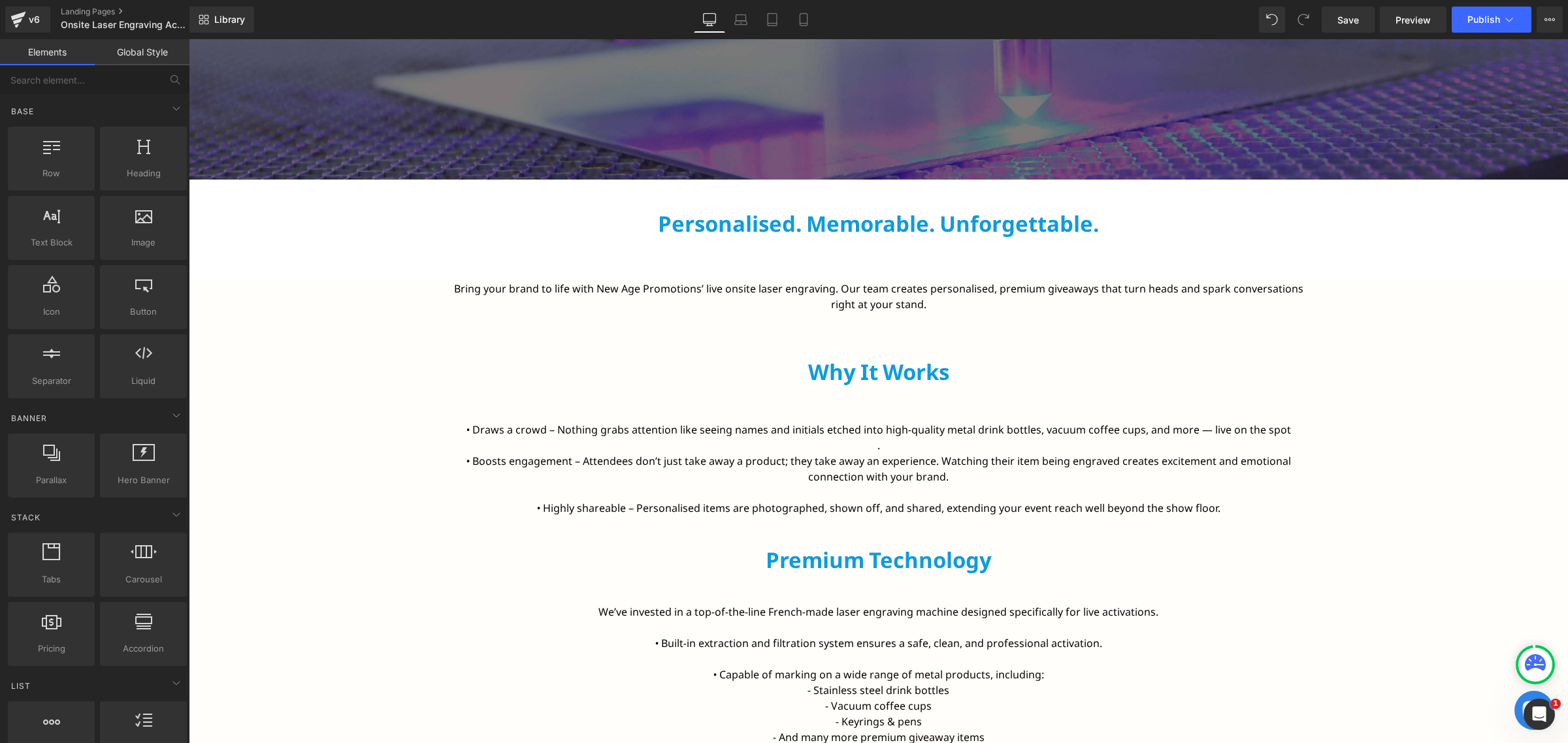
click at [742, 373] on h2 "Why It Works" at bounding box center [878, 372] width 764 height 26
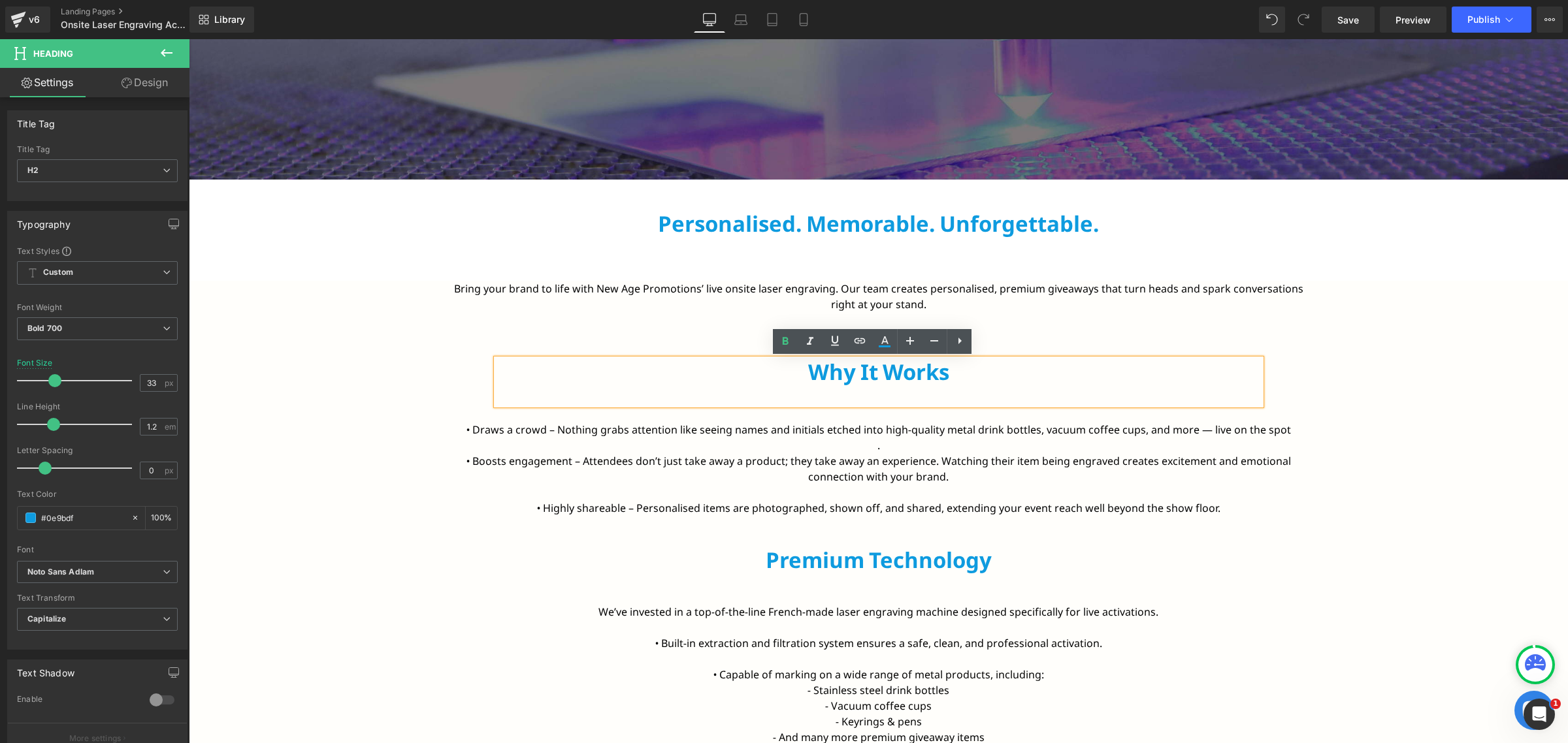
click at [189, 39] on div at bounding box center [189, 39] width 0 height 0
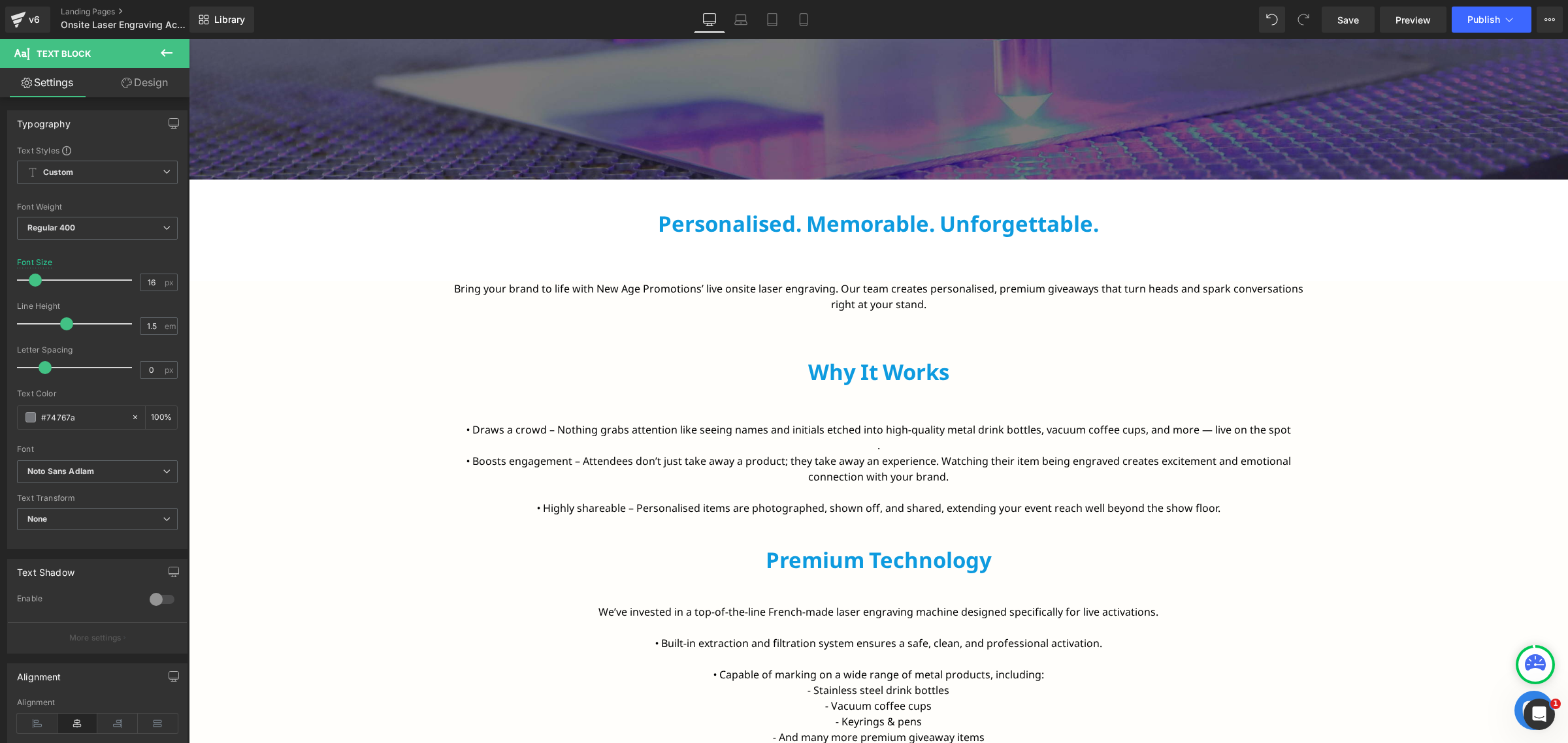
click at [173, 47] on icon at bounding box center [166, 53] width 16 height 16
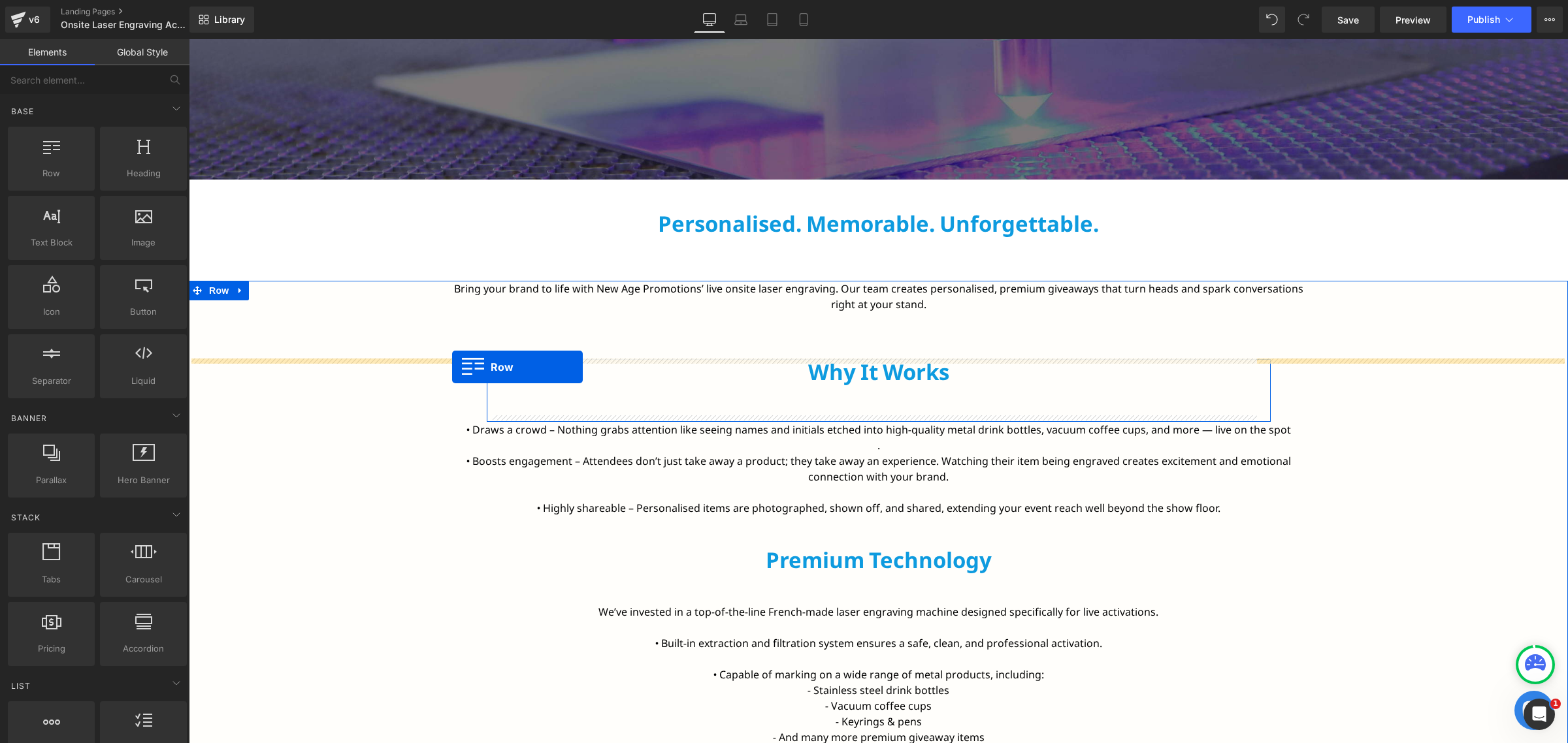
drag, startPoint x: 248, startPoint y: 184, endPoint x: 452, endPoint y: 367, distance: 274.1
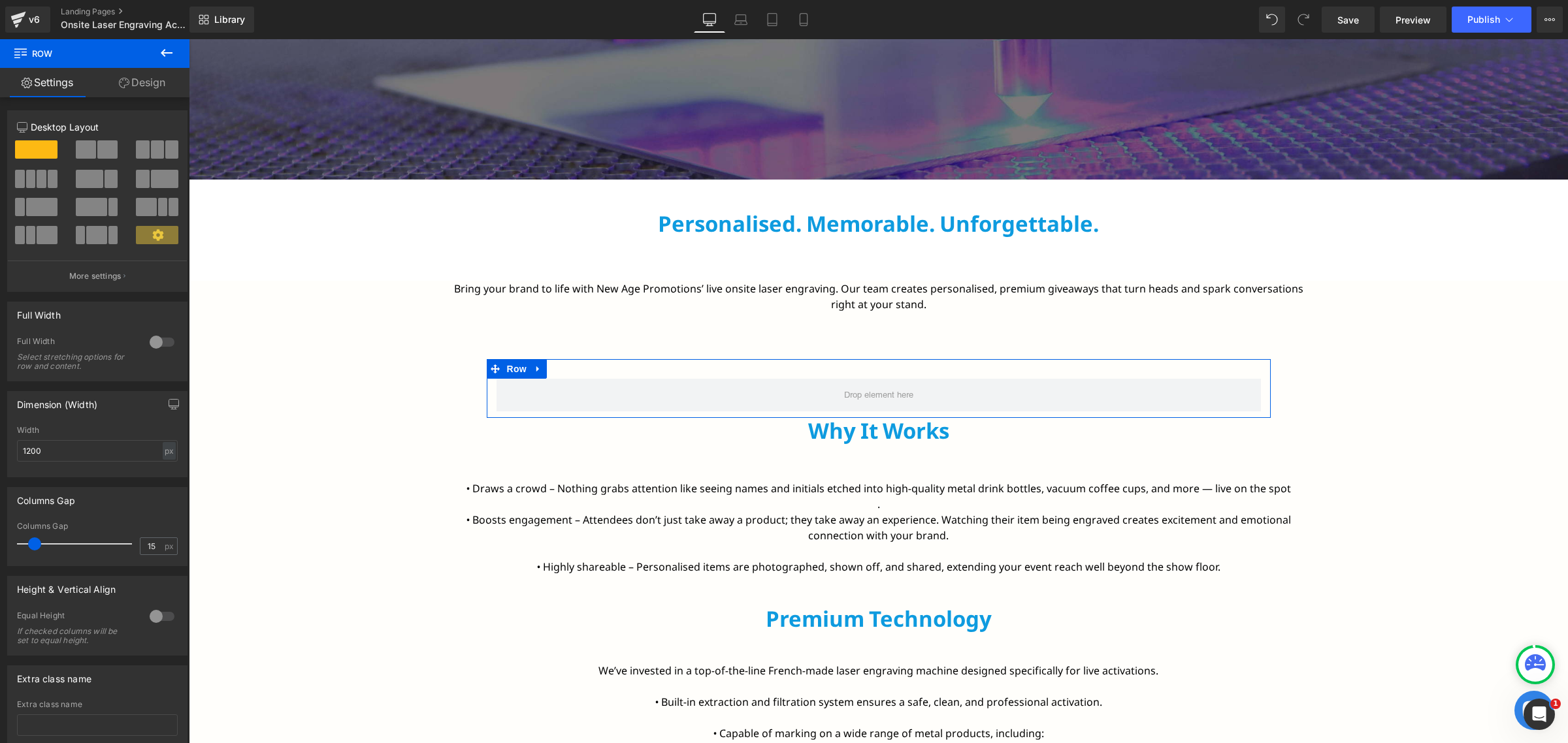
click at [141, 79] on link "Design" at bounding box center [142, 82] width 95 height 30
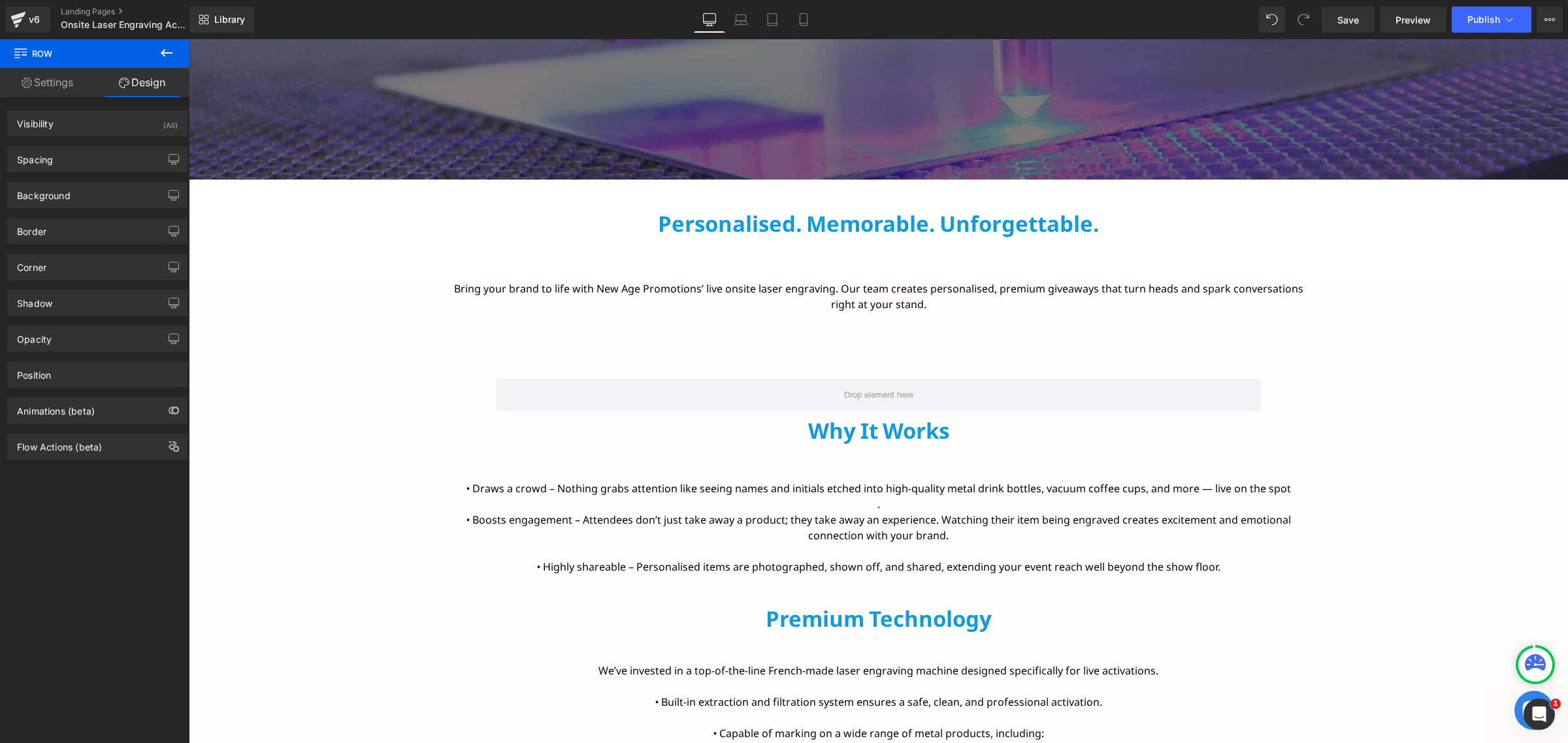
click at [44, 65] on span "Row" at bounding box center [79, 53] width 131 height 29
click at [37, 84] on link "Settings" at bounding box center [47, 82] width 95 height 30
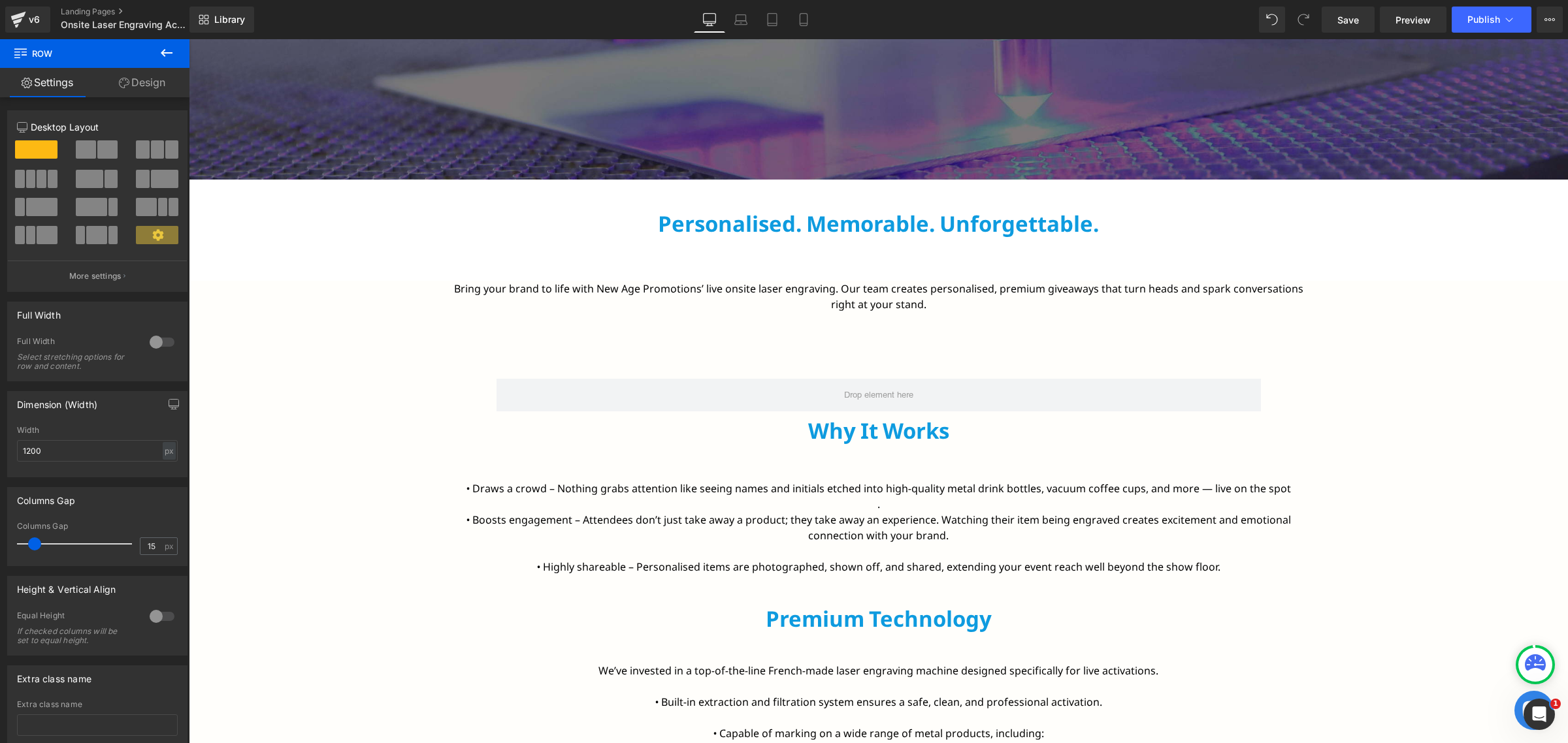
click at [162, 64] on button at bounding box center [166, 53] width 46 height 29
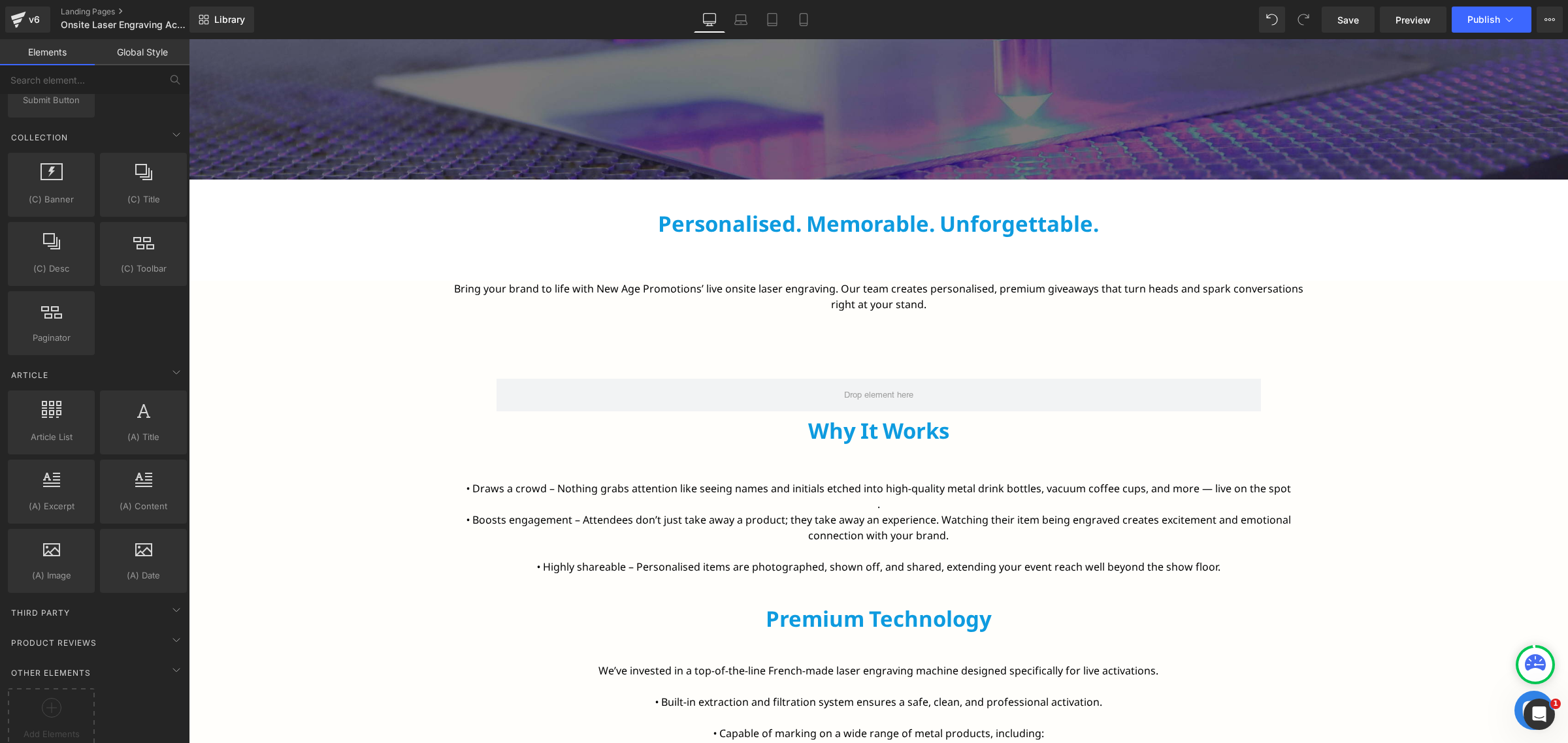
scroll to position [2177, 0]
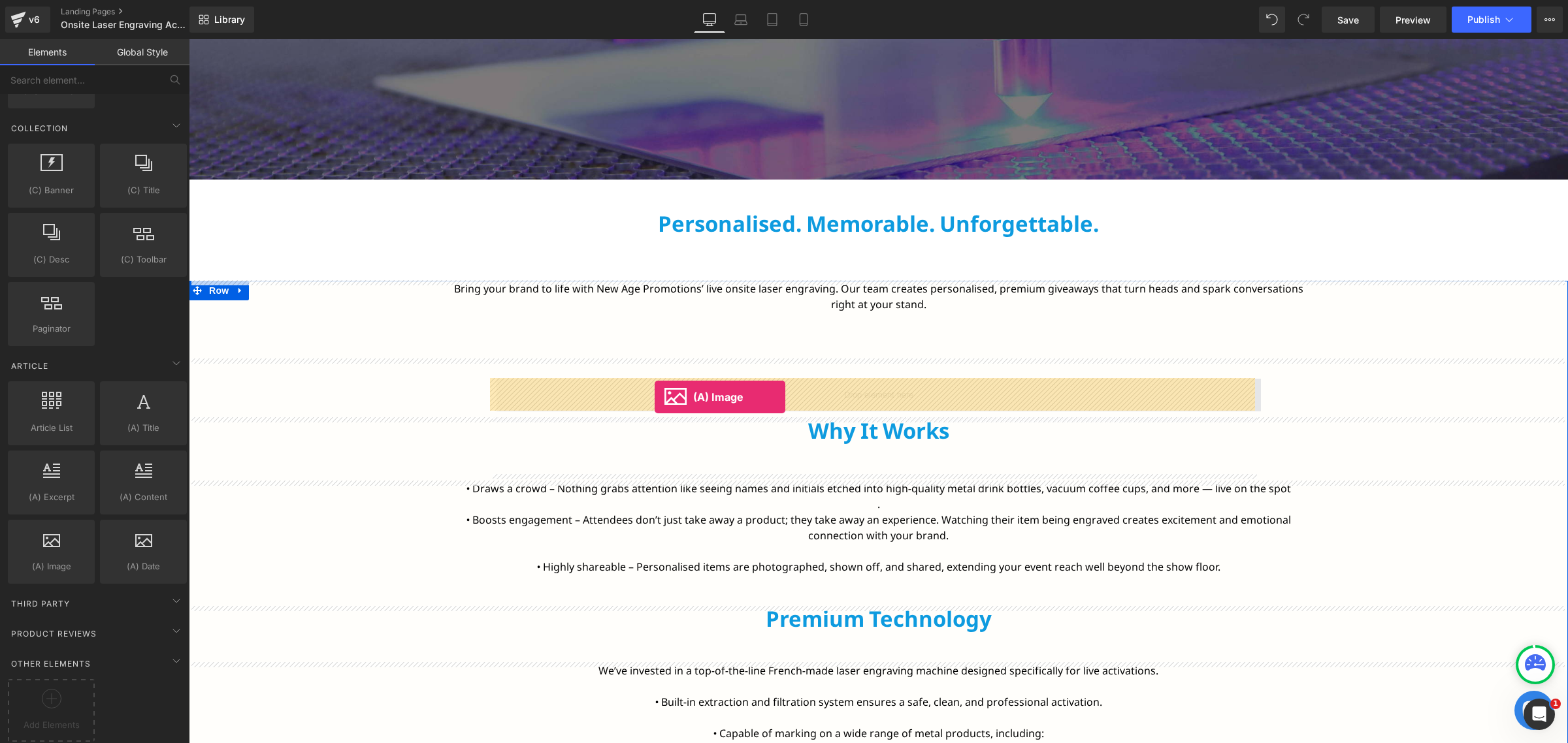
drag, startPoint x: 233, startPoint y: 595, endPoint x: 655, endPoint y: 397, distance: 466.1
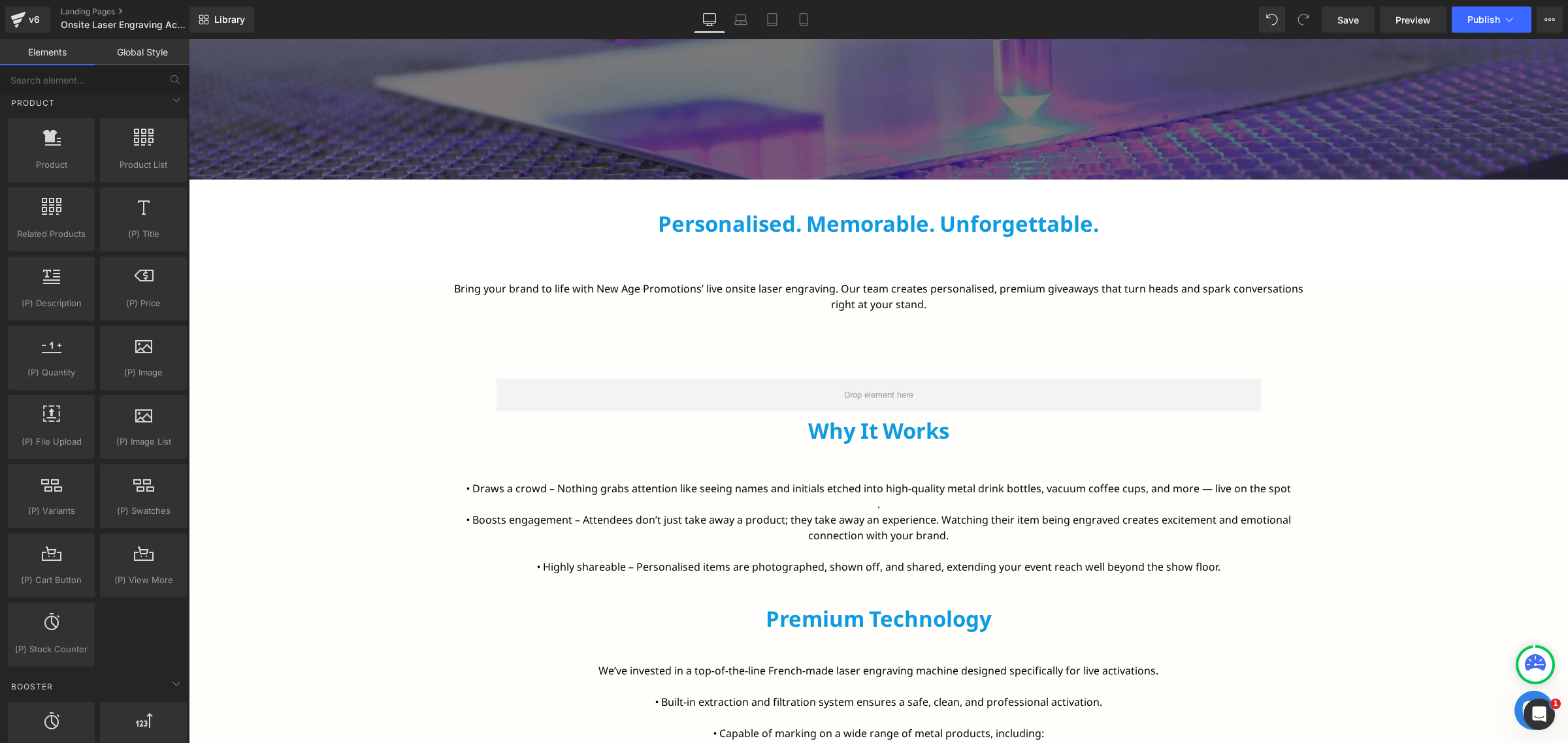
scroll to position [1115, 0]
click at [80, 422] on div at bounding box center [51, 424] width 79 height 30
click at [86, 419] on div "(P) File Upload products, vendor" at bounding box center [51, 431] width 87 height 64
click at [86, 413] on icon at bounding box center [86, 408] width 10 height 10
click at [81, 412] on icon at bounding box center [86, 408] width 10 height 10
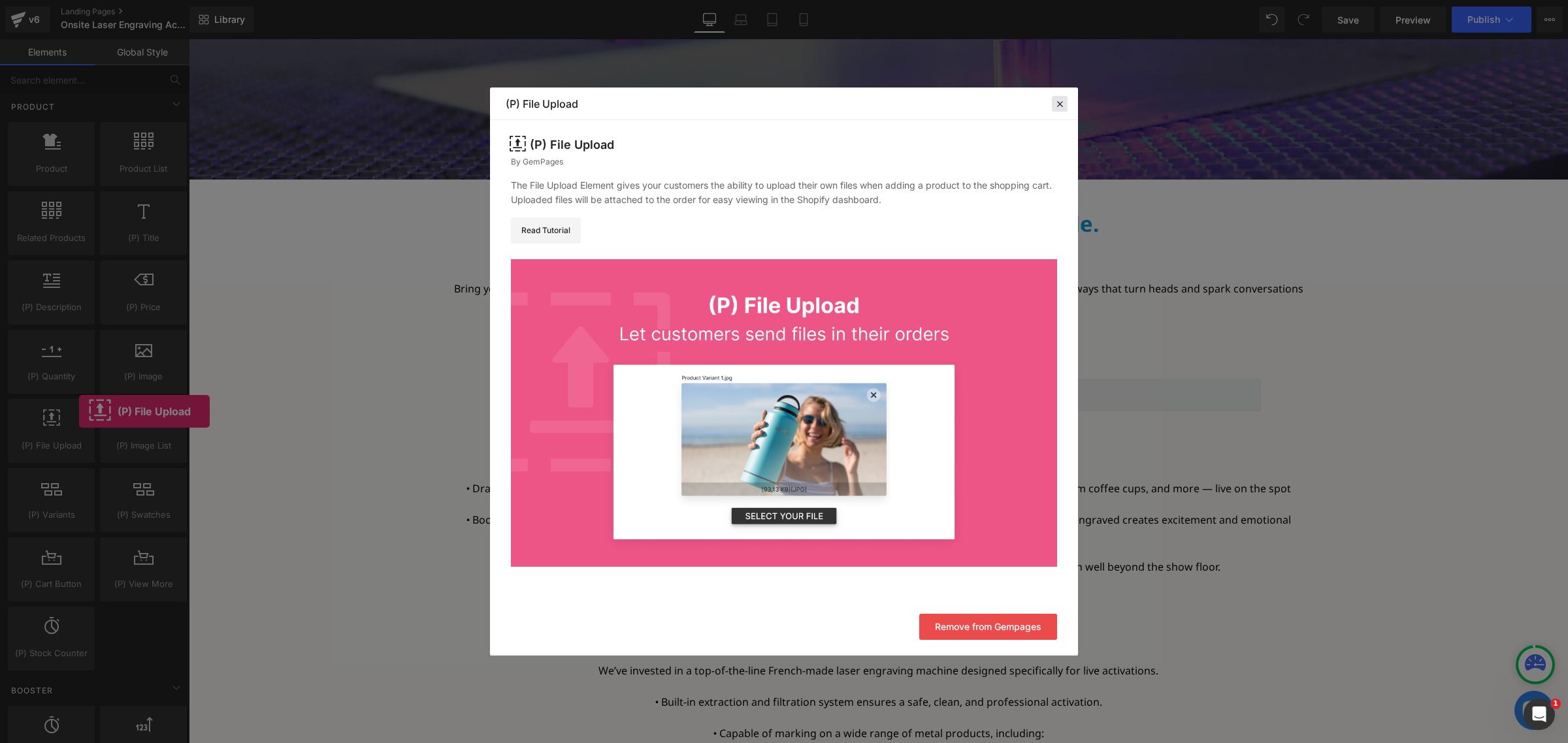
click at [1066, 103] on div at bounding box center [1060, 104] width 16 height 16
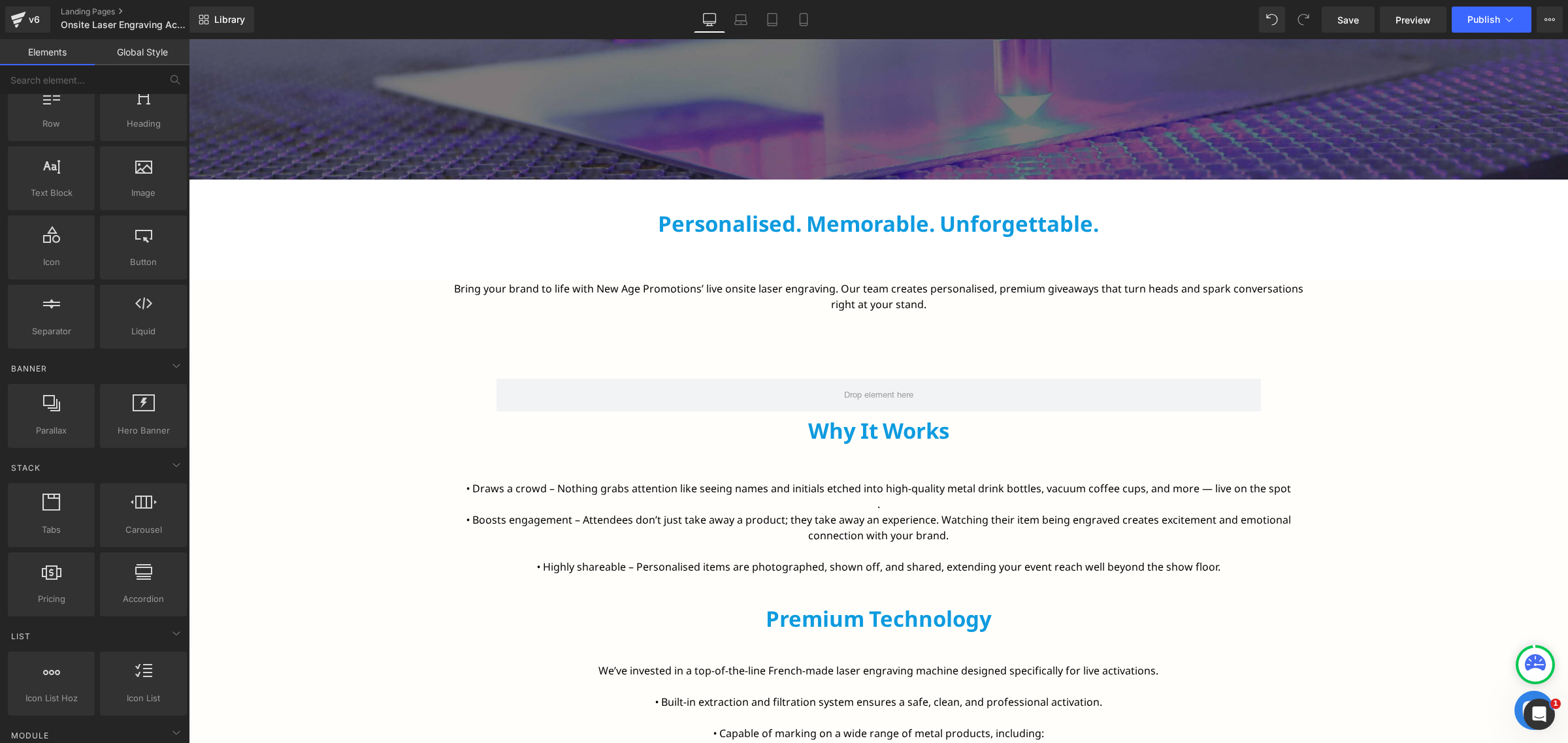
scroll to position [0, 0]
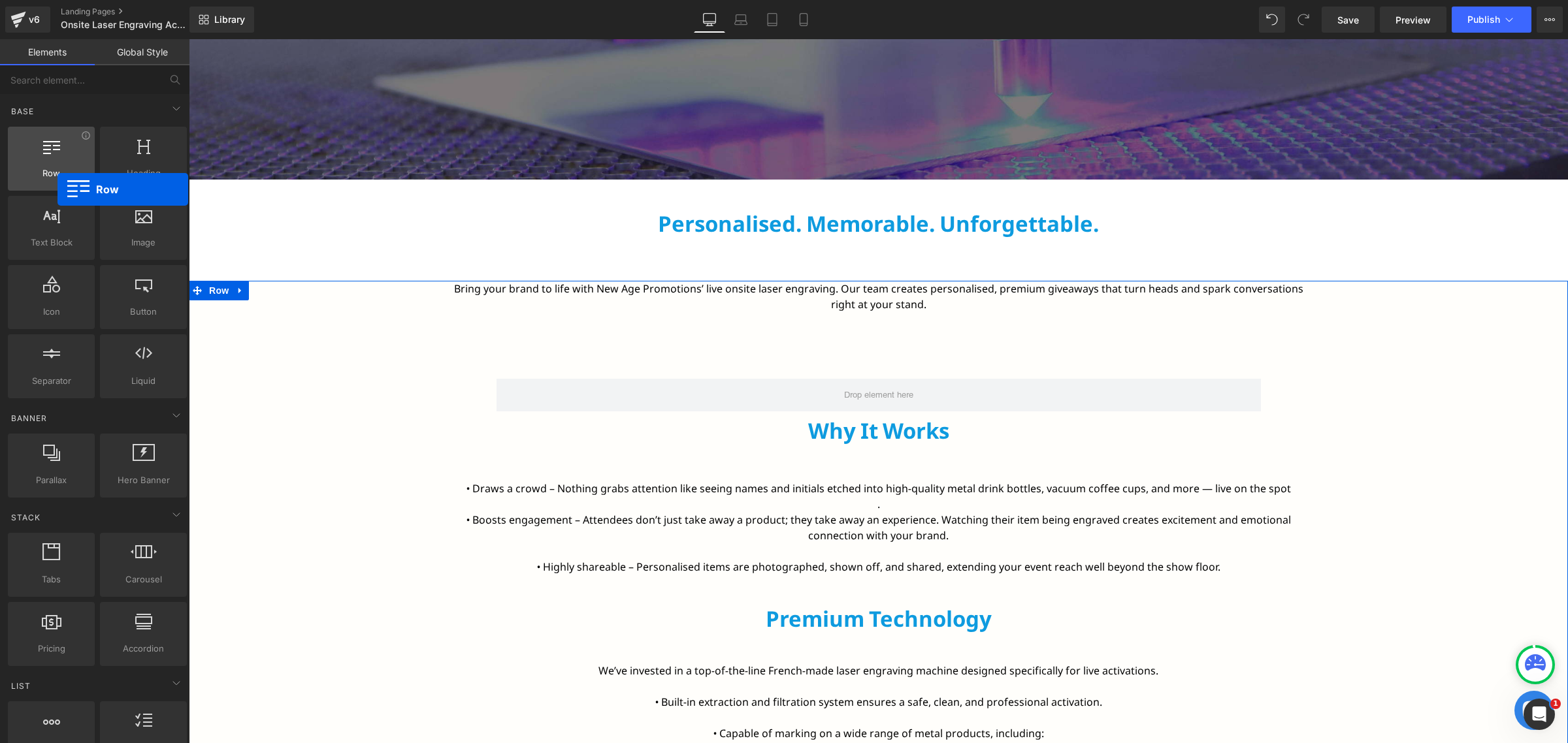
drag, startPoint x: 64, startPoint y: 164, endPoint x: 51, endPoint y: 177, distance: 18.4
click at [51, 177] on div "Row rows, columns, layouts, div" at bounding box center [51, 159] width 87 height 64
click at [148, 217] on div at bounding box center [144, 222] width 79 height 30
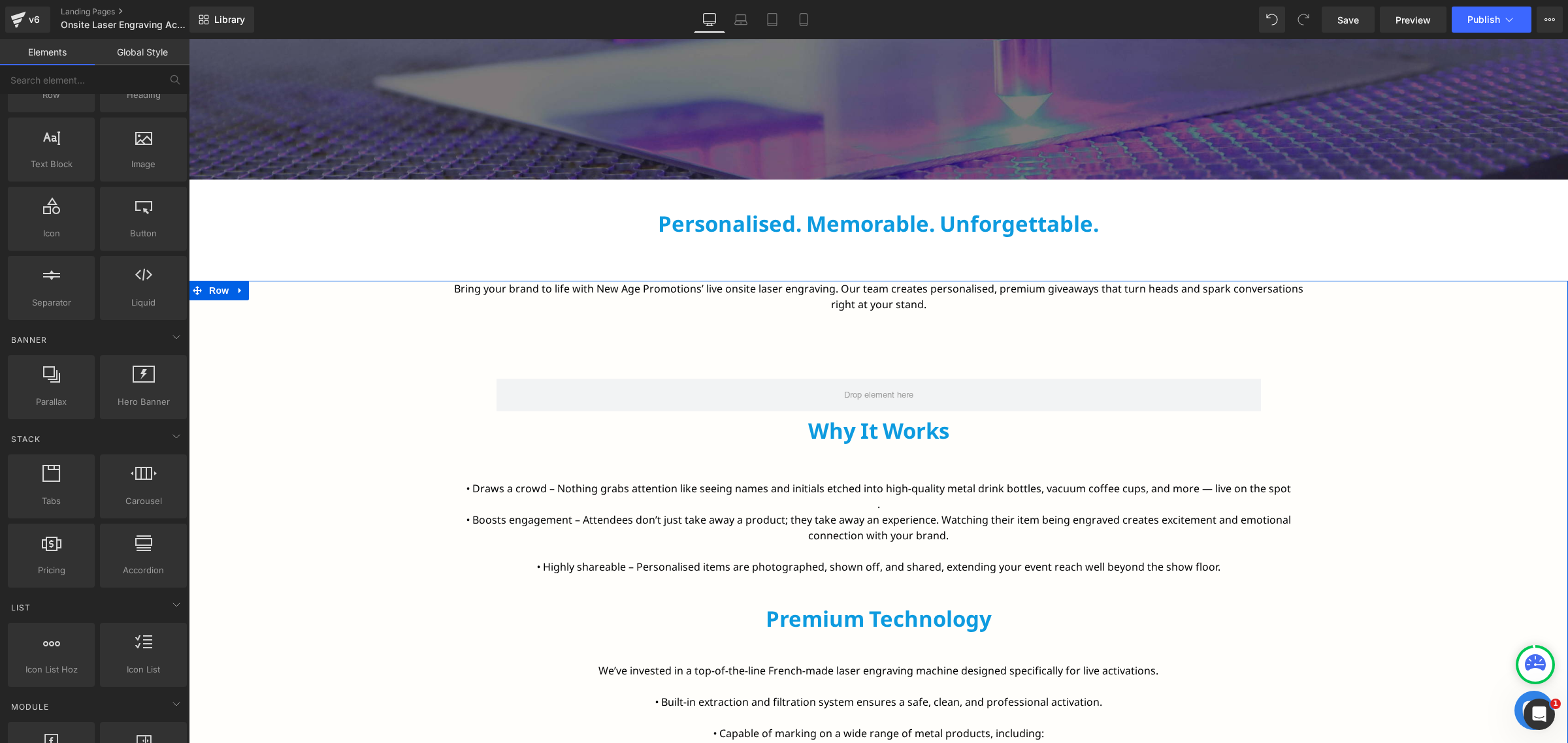
scroll to position [82, 0]
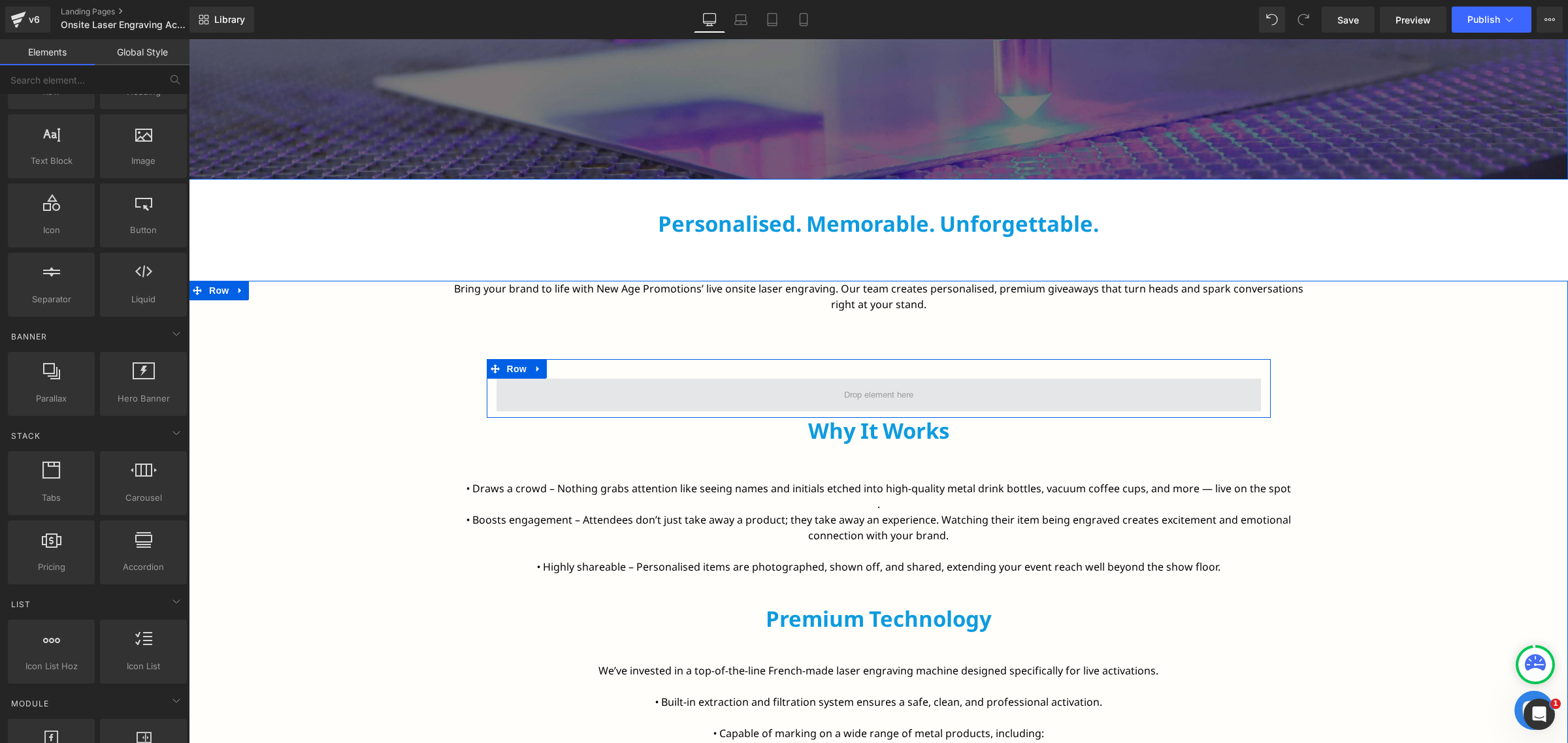
click at [765, 386] on span at bounding box center [878, 395] width 764 height 33
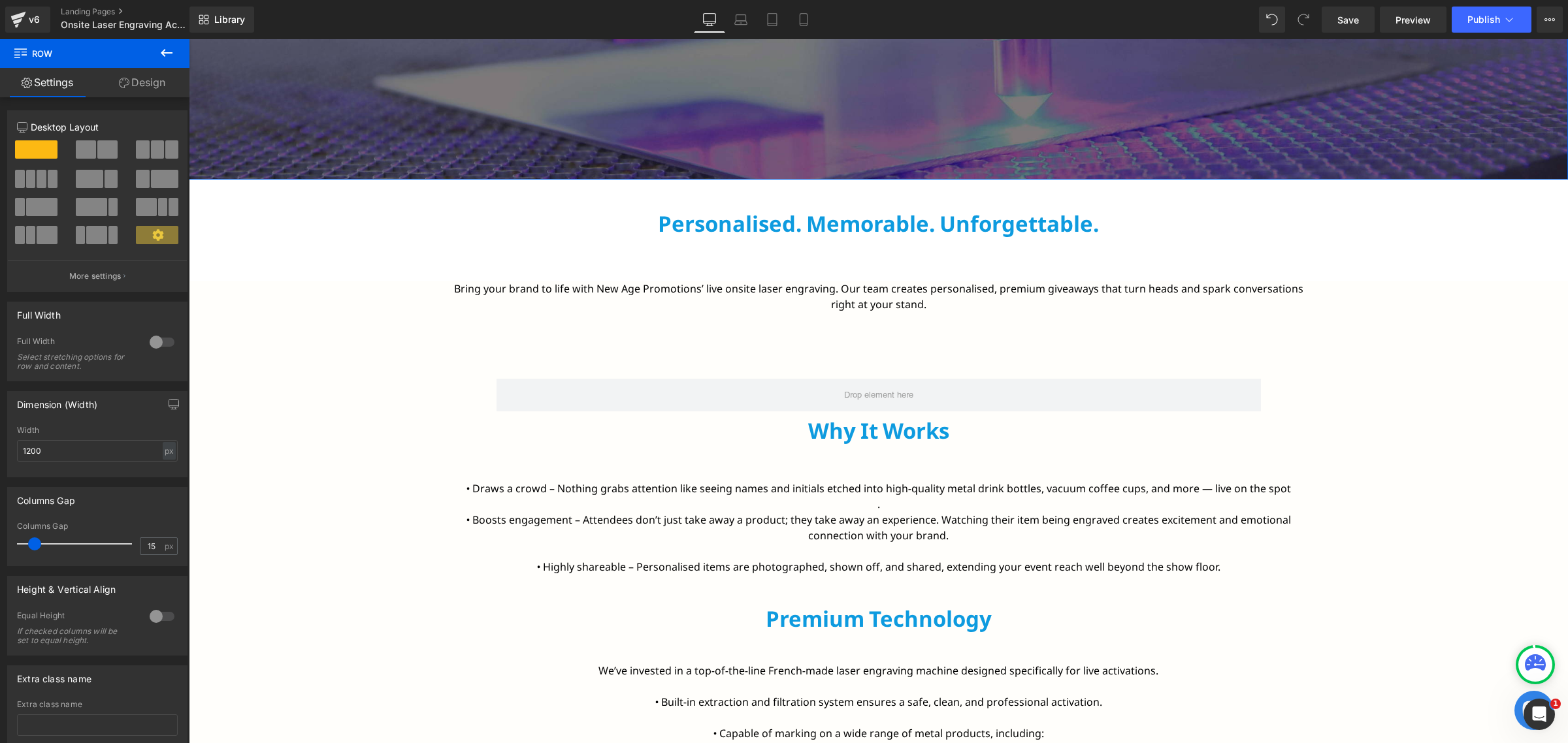
drag, startPoint x: 285, startPoint y: 194, endPoint x: 330, endPoint y: 229, distance: 57.0
click at [97, 152] on span at bounding box center [107, 150] width 20 height 19
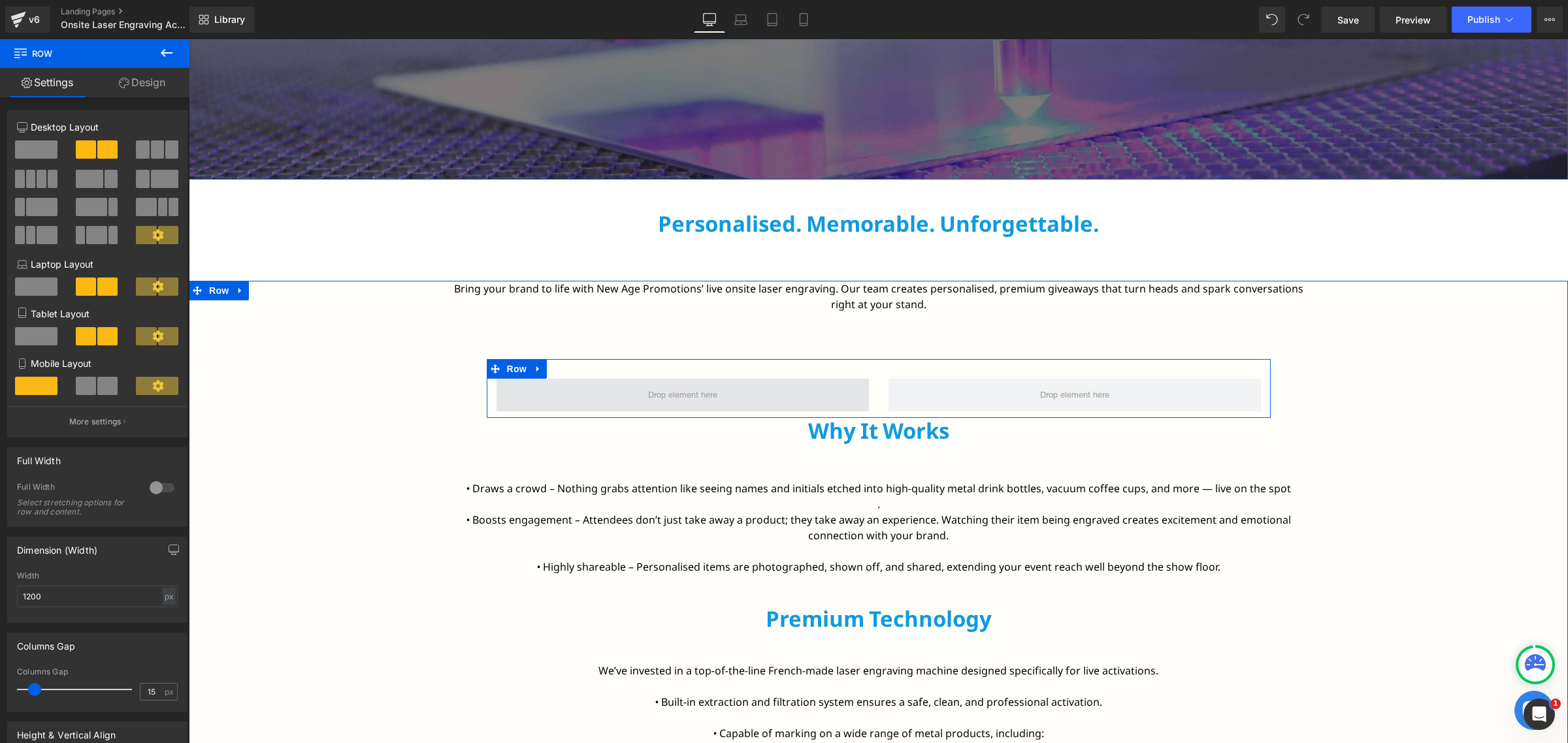
click at [685, 402] on span at bounding box center [683, 395] width 79 height 19
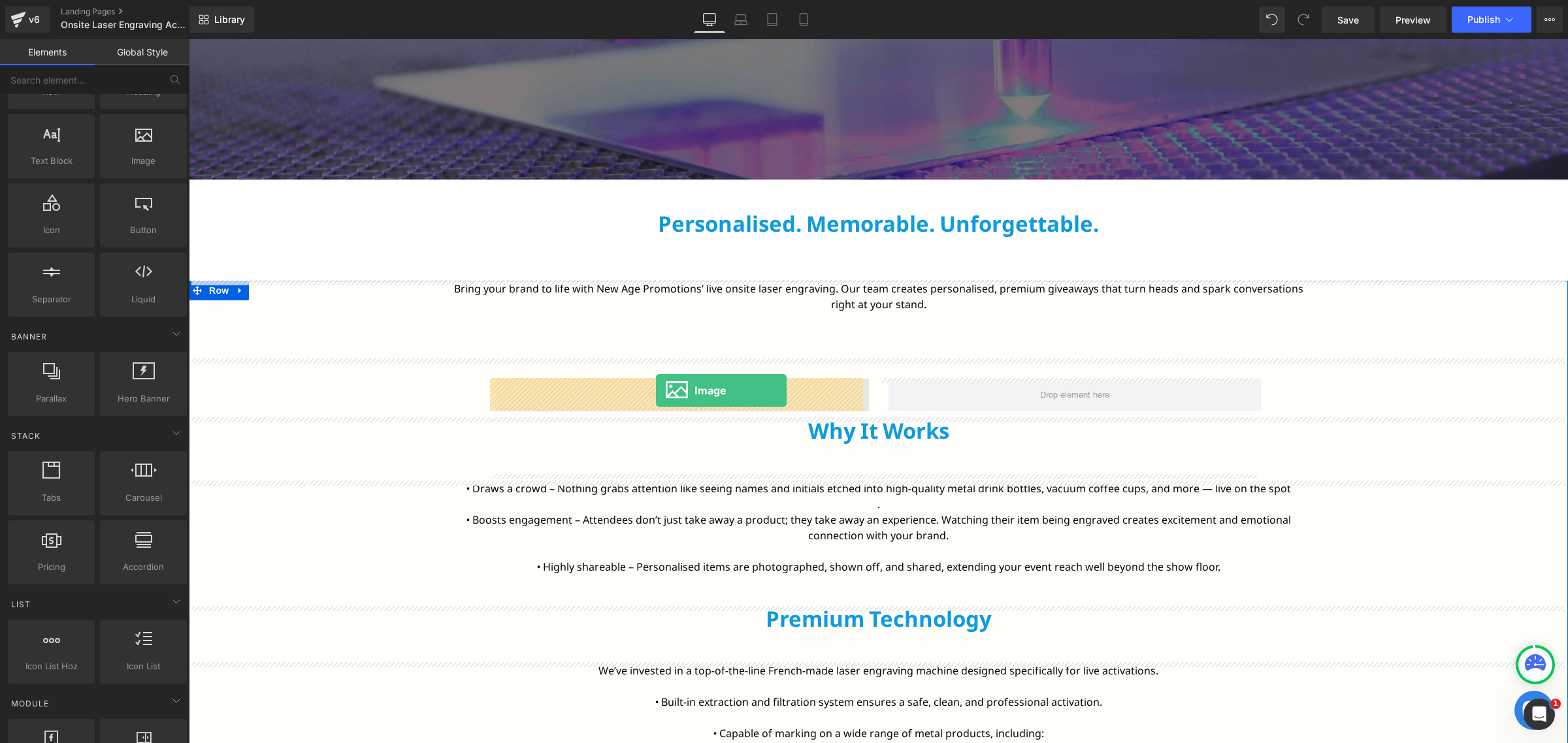
drag, startPoint x: 357, startPoint y: 214, endPoint x: 656, endPoint y: 391, distance: 347.5
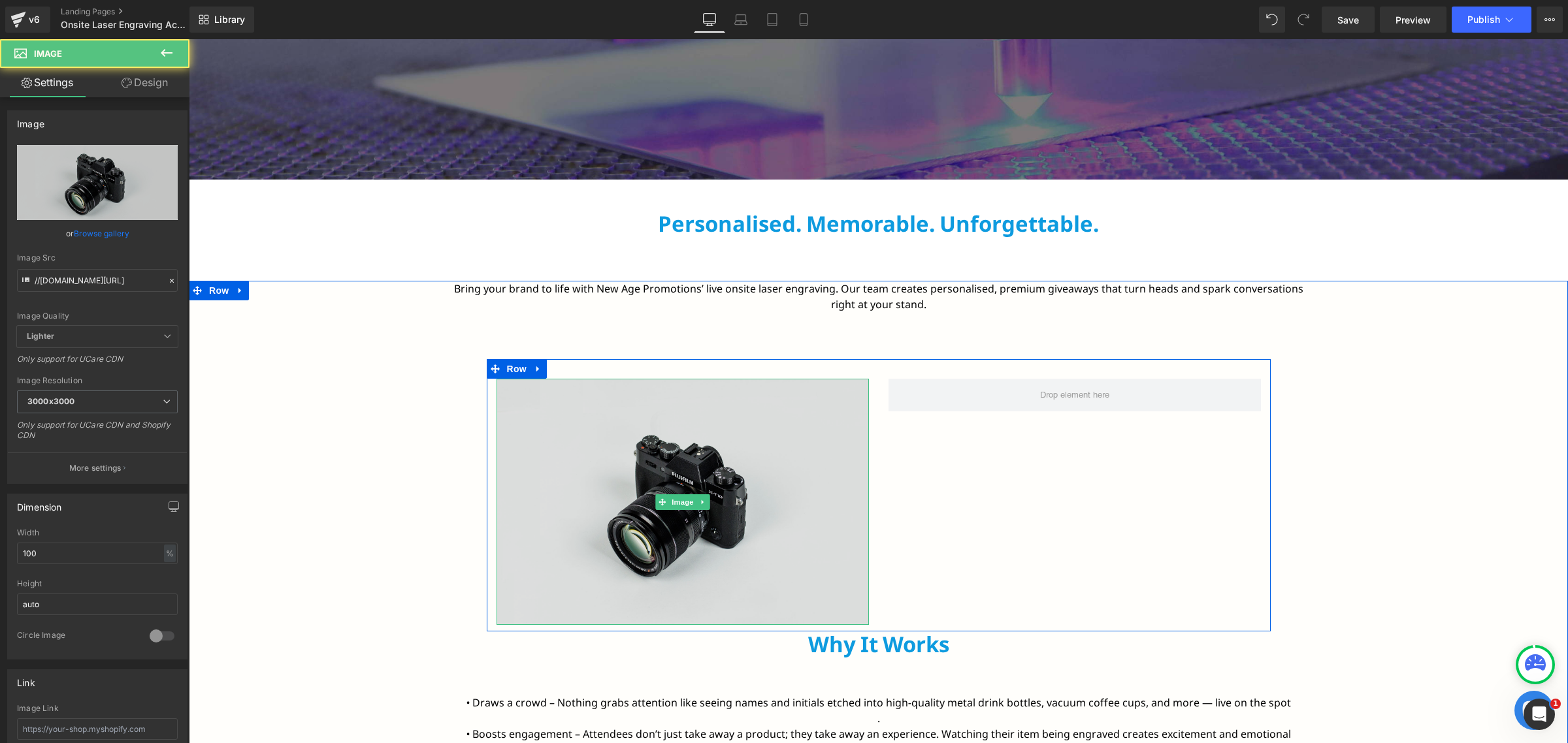
click at [651, 428] on img at bounding box center [683, 502] width 372 height 247
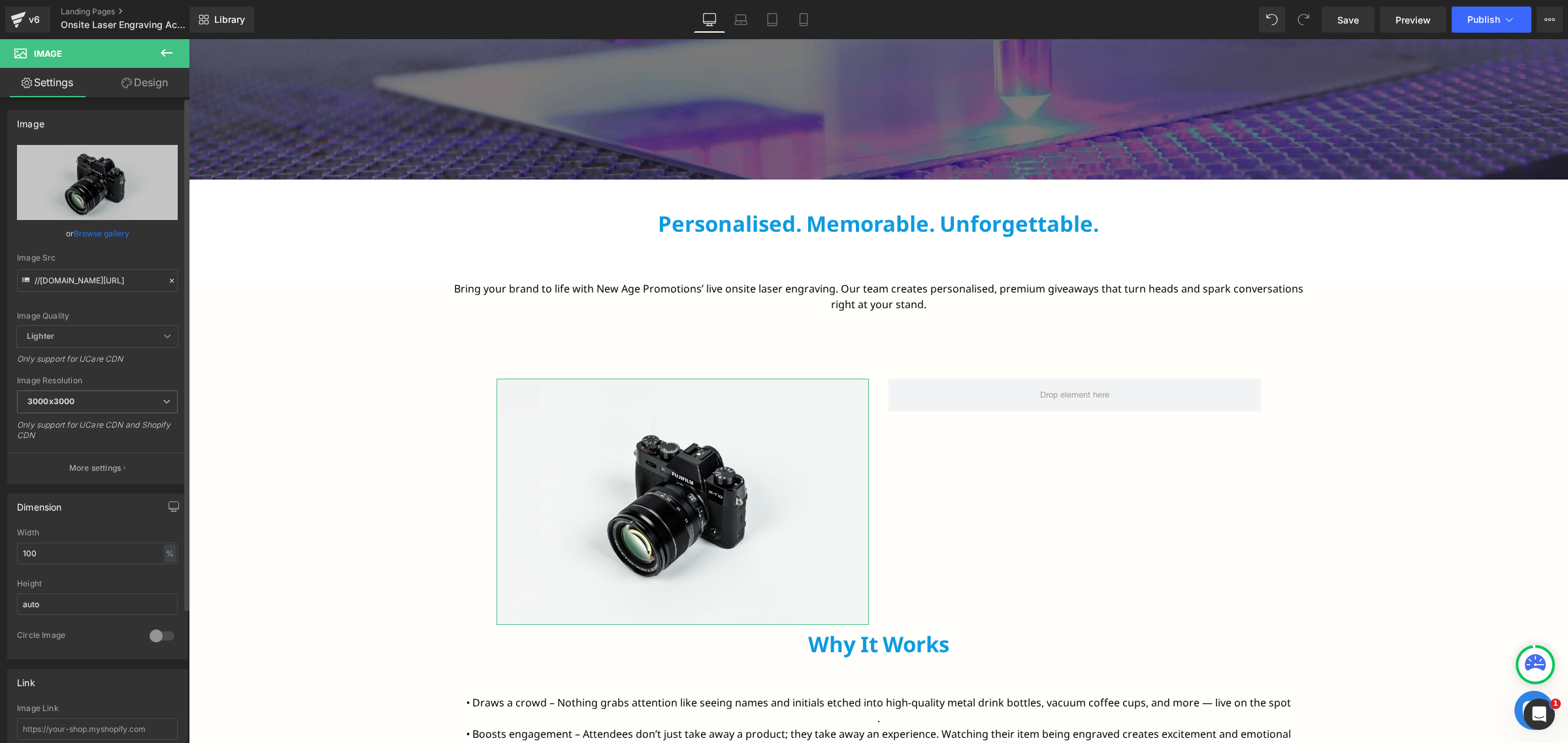
click at [109, 239] on link "Browse gallery" at bounding box center [101, 233] width 55 height 23
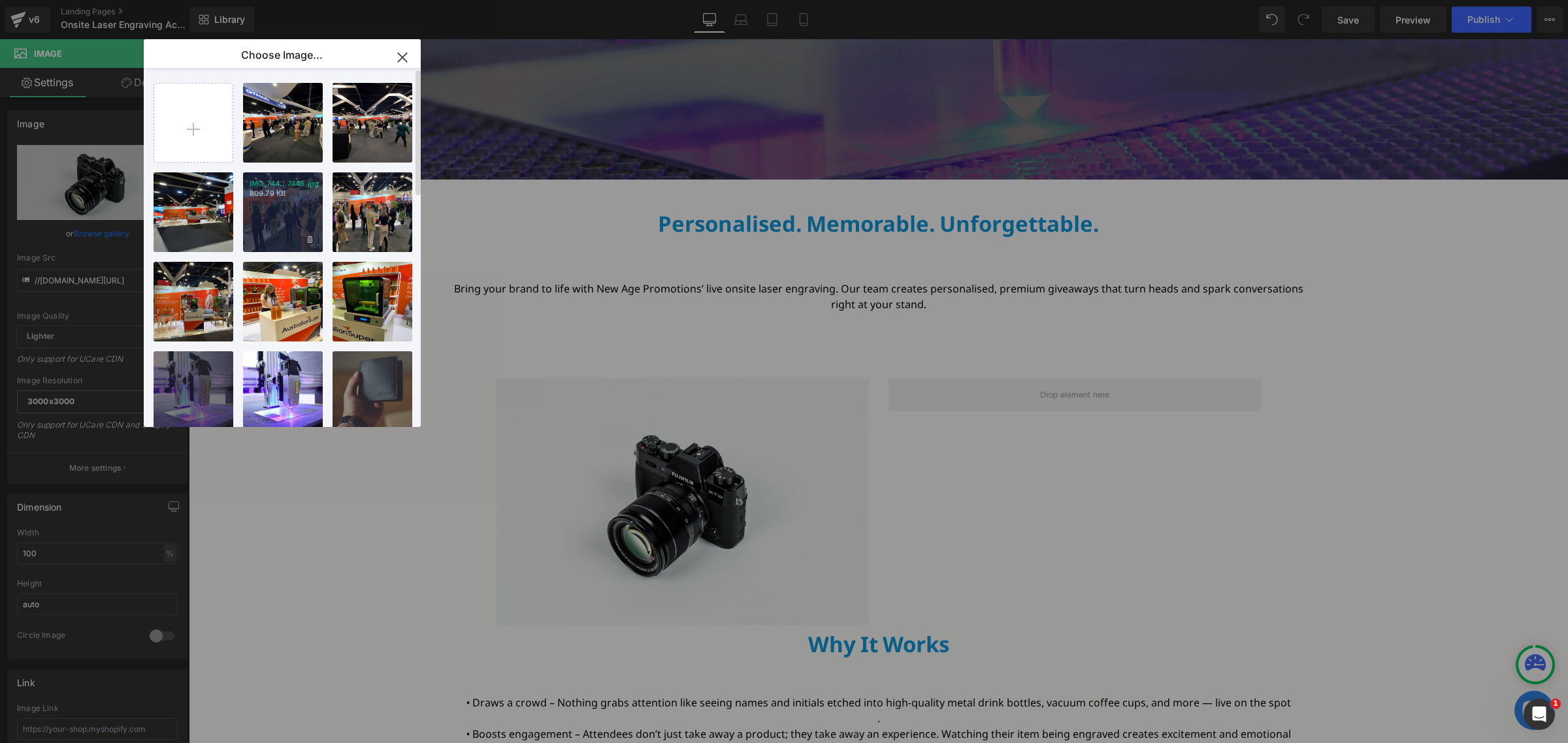
click at [285, 203] on div "IMG_744...7446.jpg 809.79 KB" at bounding box center [283, 212] width 80 height 80
type input "https://ucarecdn.com/0e6bb4d4-ed46-4026-b04d-b895380054b1/-/format/auto/-/previ…"
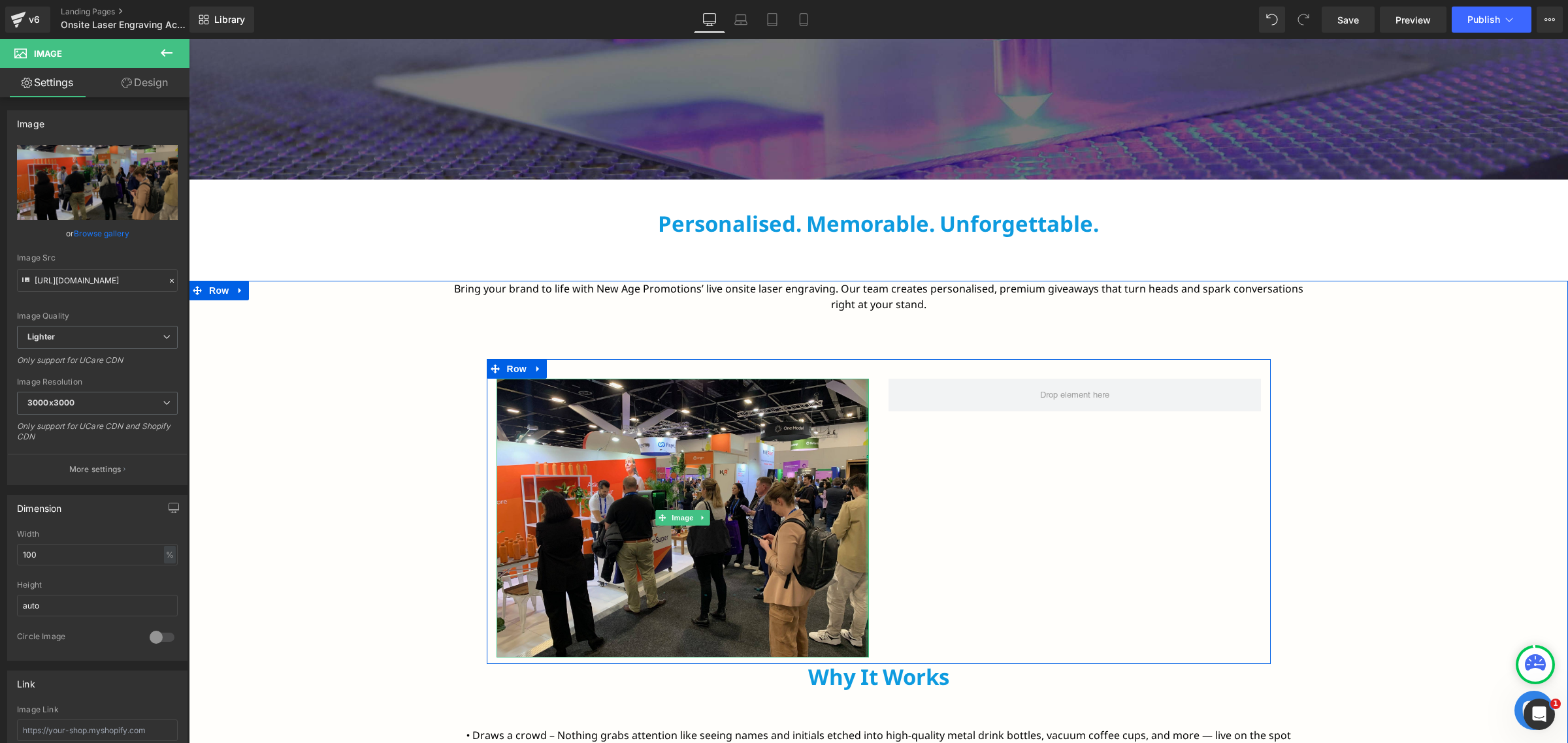
click at [866, 428] on div at bounding box center [868, 518] width 3 height 280
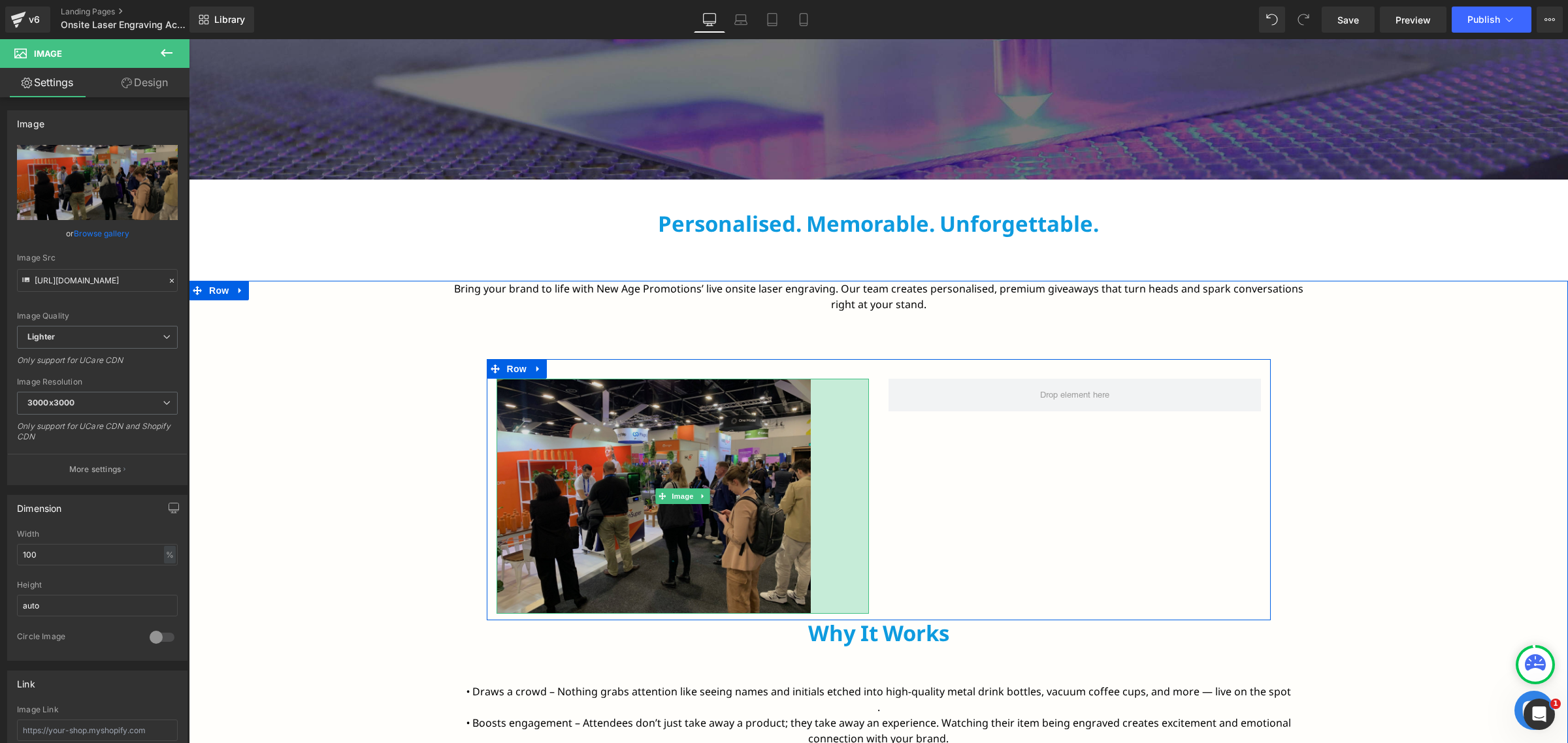
drag, startPoint x: 861, startPoint y: 428, endPoint x: 802, endPoint y: 442, distance: 60.6
click at [802, 442] on div "Image 89px" at bounding box center [683, 496] width 372 height 235
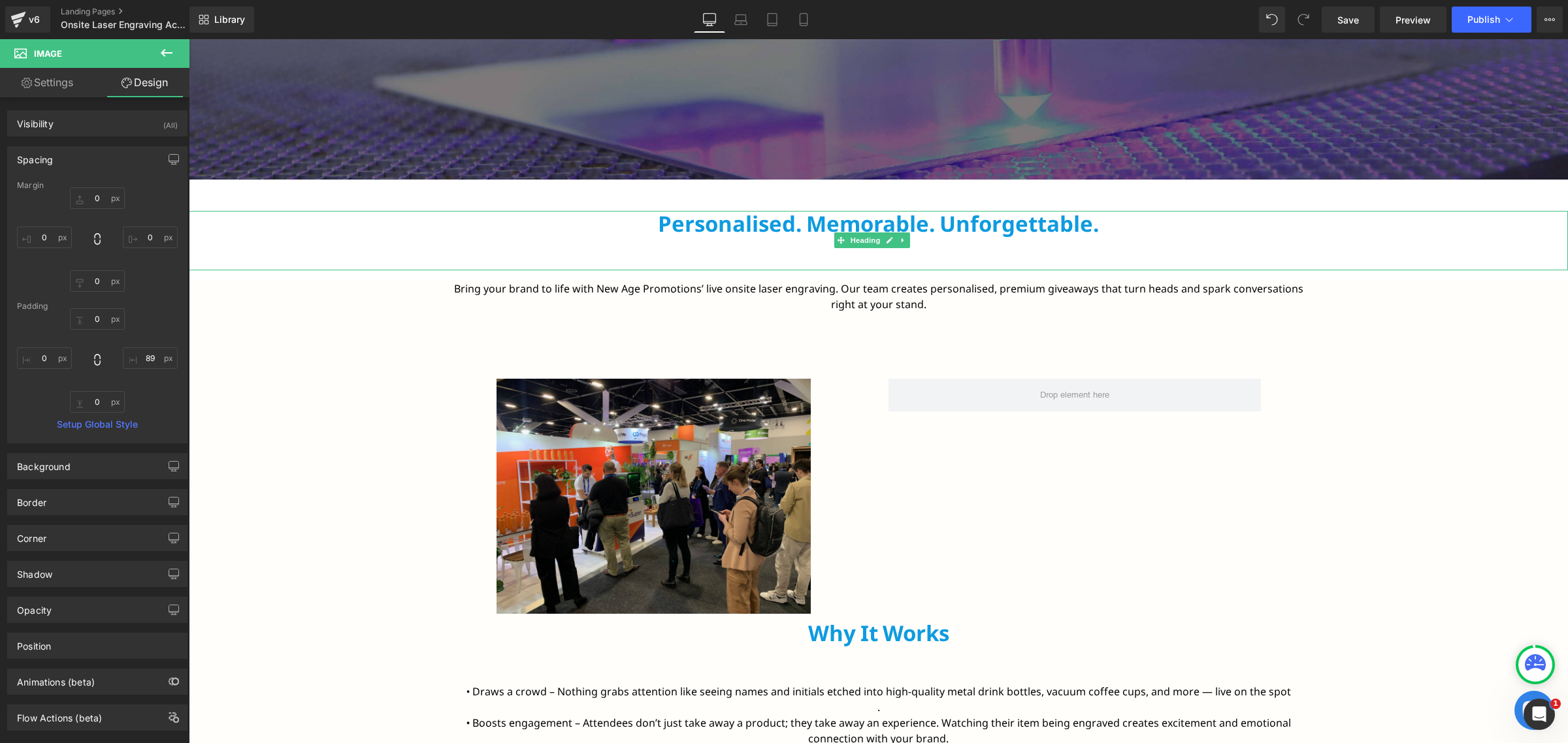
click at [837, 223] on h2 "Personalised. Memorable. Unforgettable." at bounding box center [878, 224] width 1379 height 26
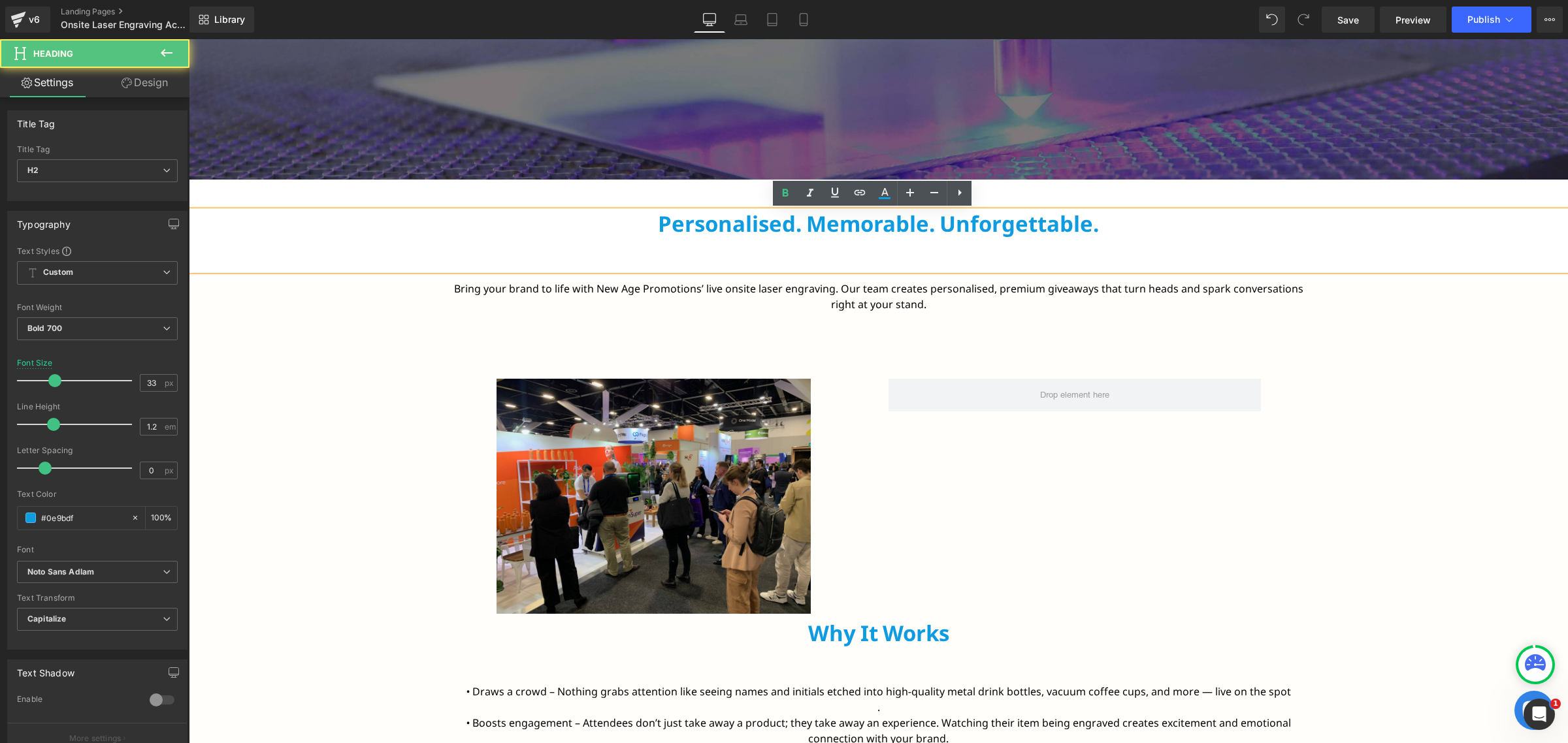
click at [837, 223] on h2 "Personalised. Memorable. Unforgettable." at bounding box center [878, 224] width 1379 height 26
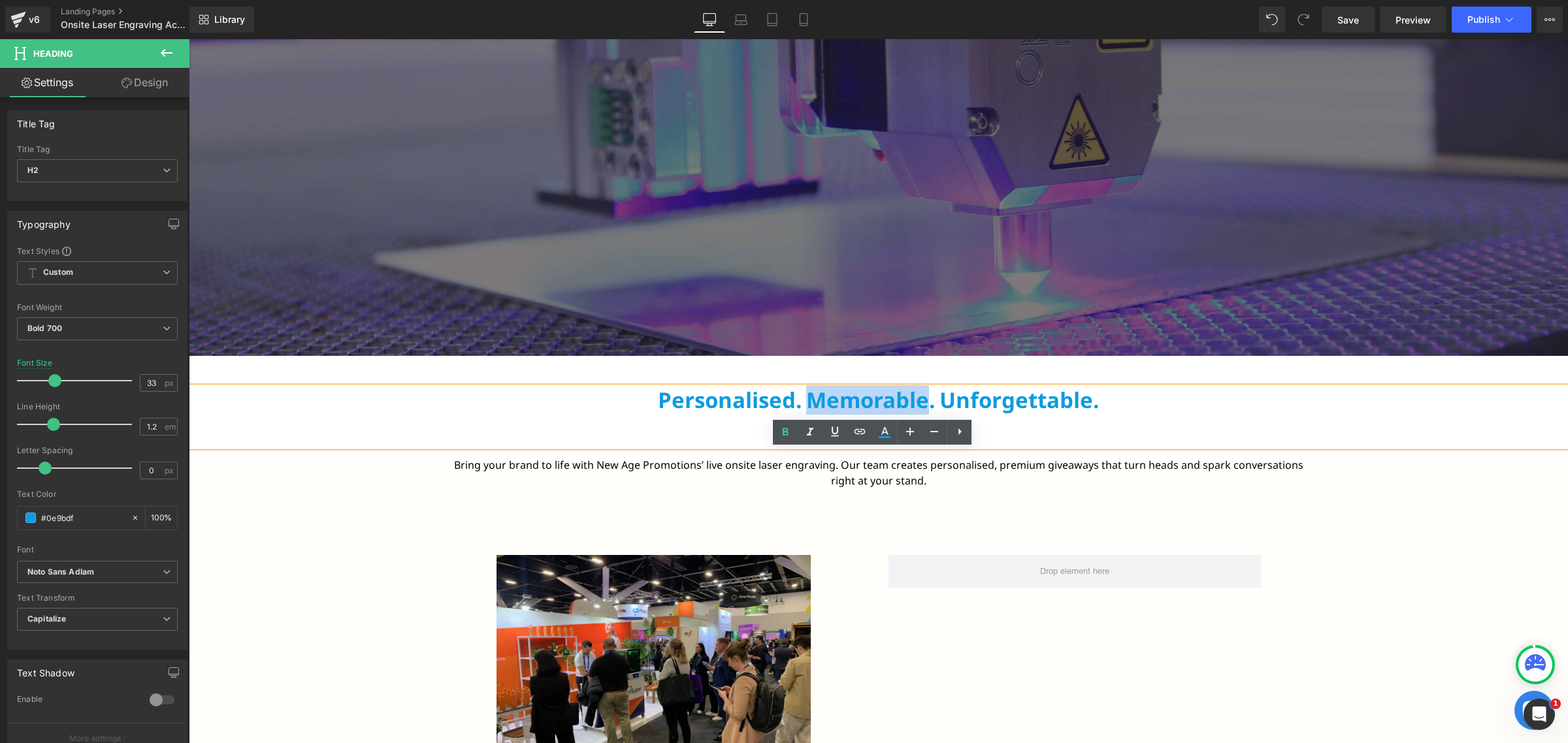
scroll to position [326, 0]
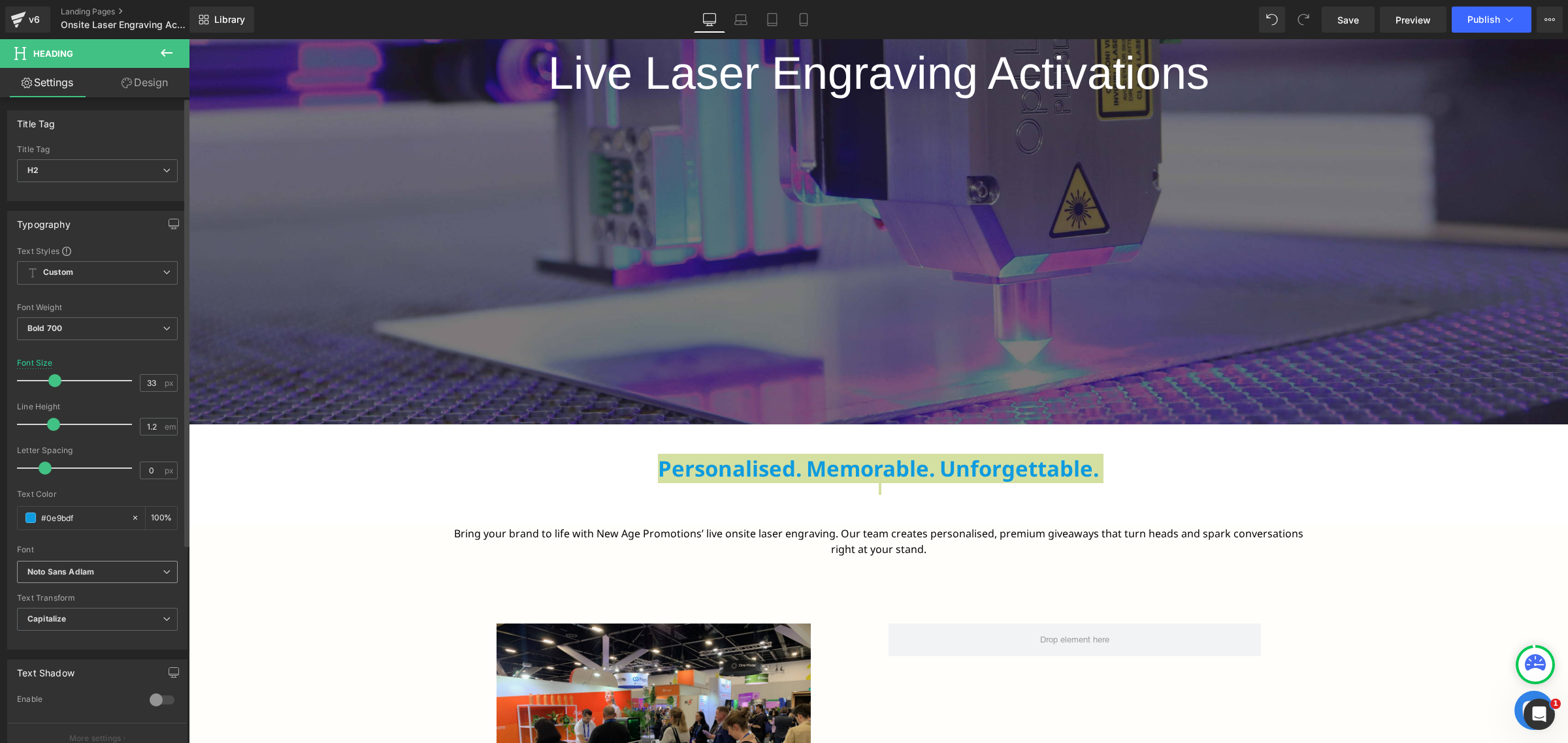
click at [162, 576] on icon at bounding box center [166, 572] width 8 height 8
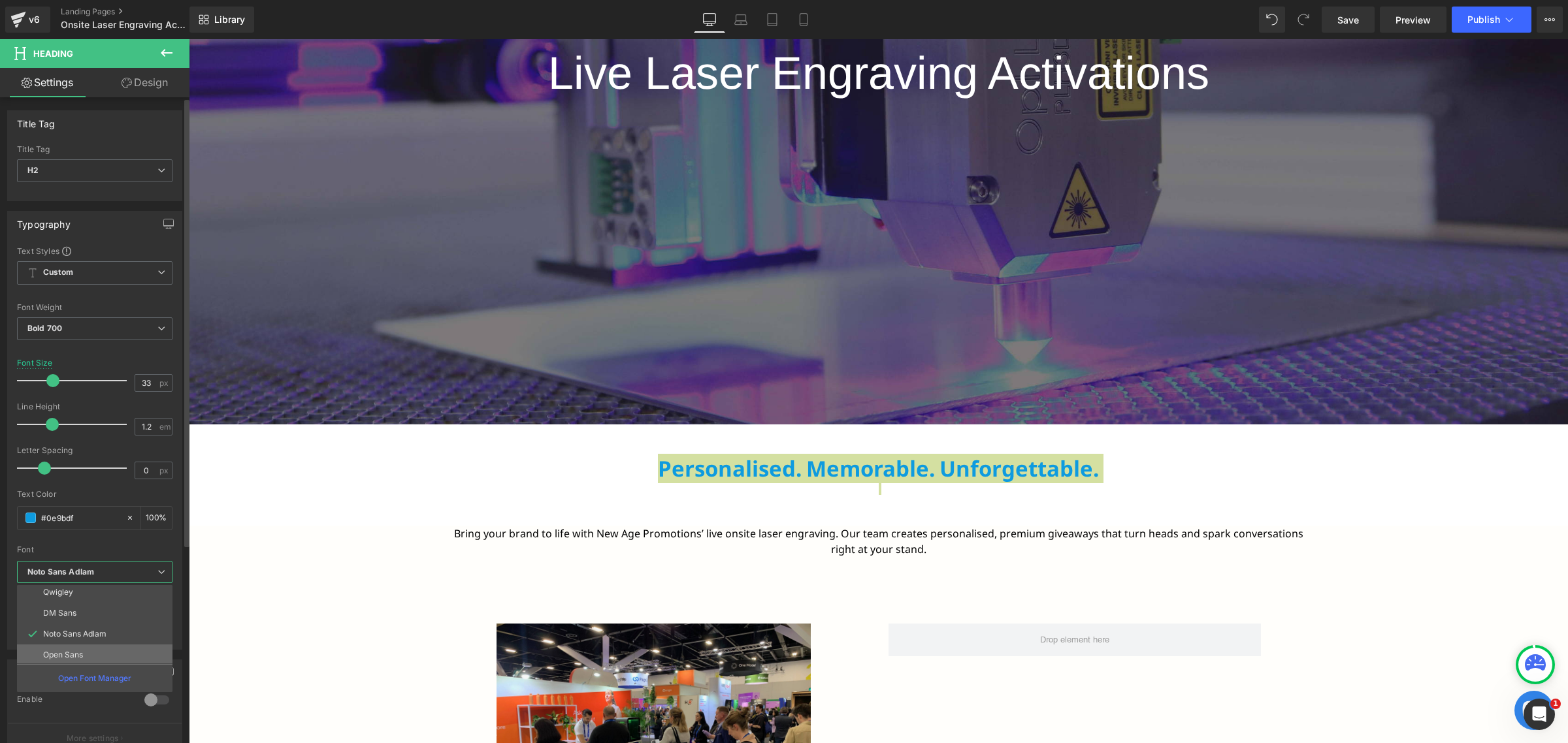
scroll to position [68, 0]
click at [80, 653] on li "Arimo" at bounding box center [98, 654] width 162 height 21
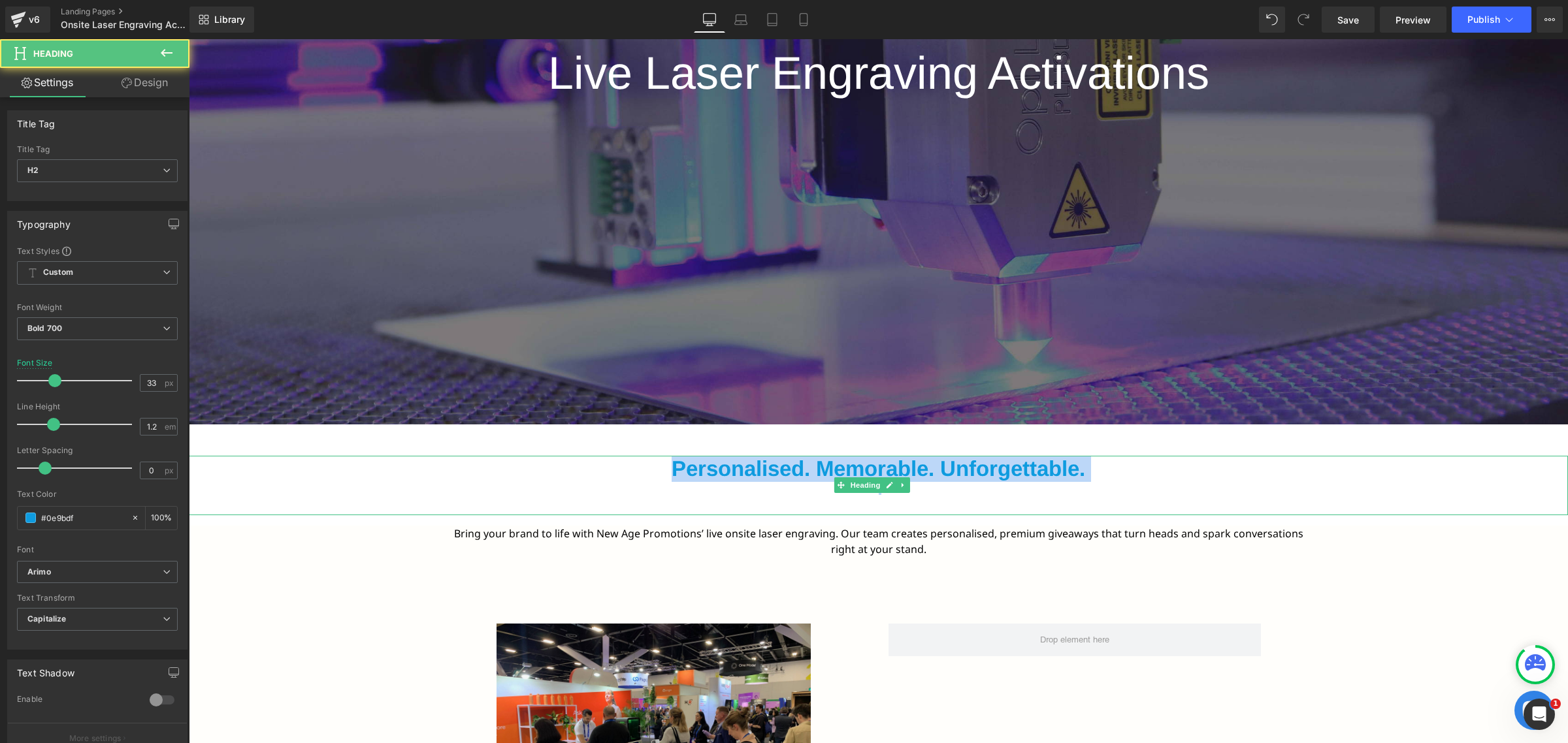
click at [938, 468] on h2 "Personalised. Memorable. Unforgettable." at bounding box center [878, 469] width 1379 height 26
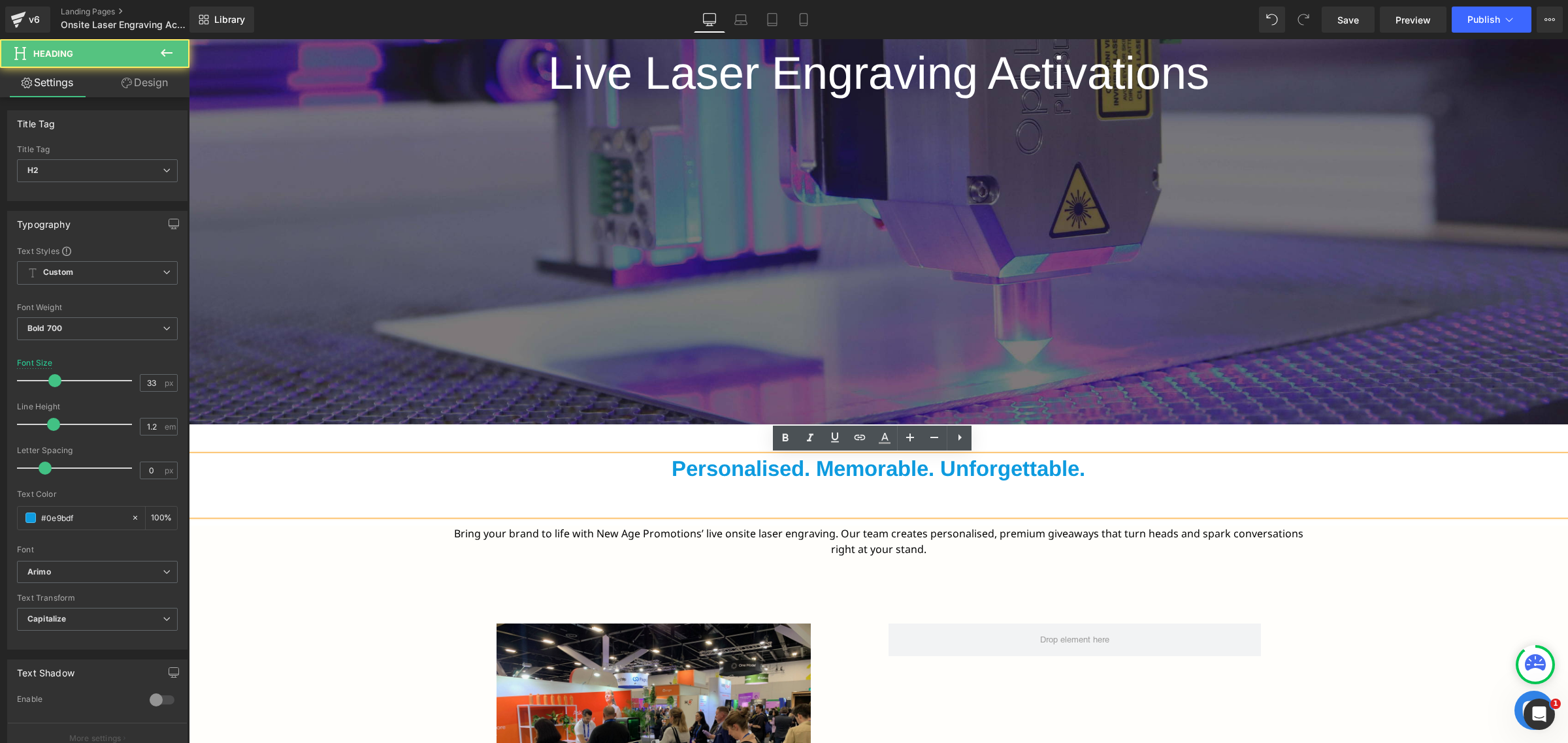
click at [1084, 469] on h2 "Personalised. Memorable. Unforgettable." at bounding box center [878, 469] width 1379 height 26
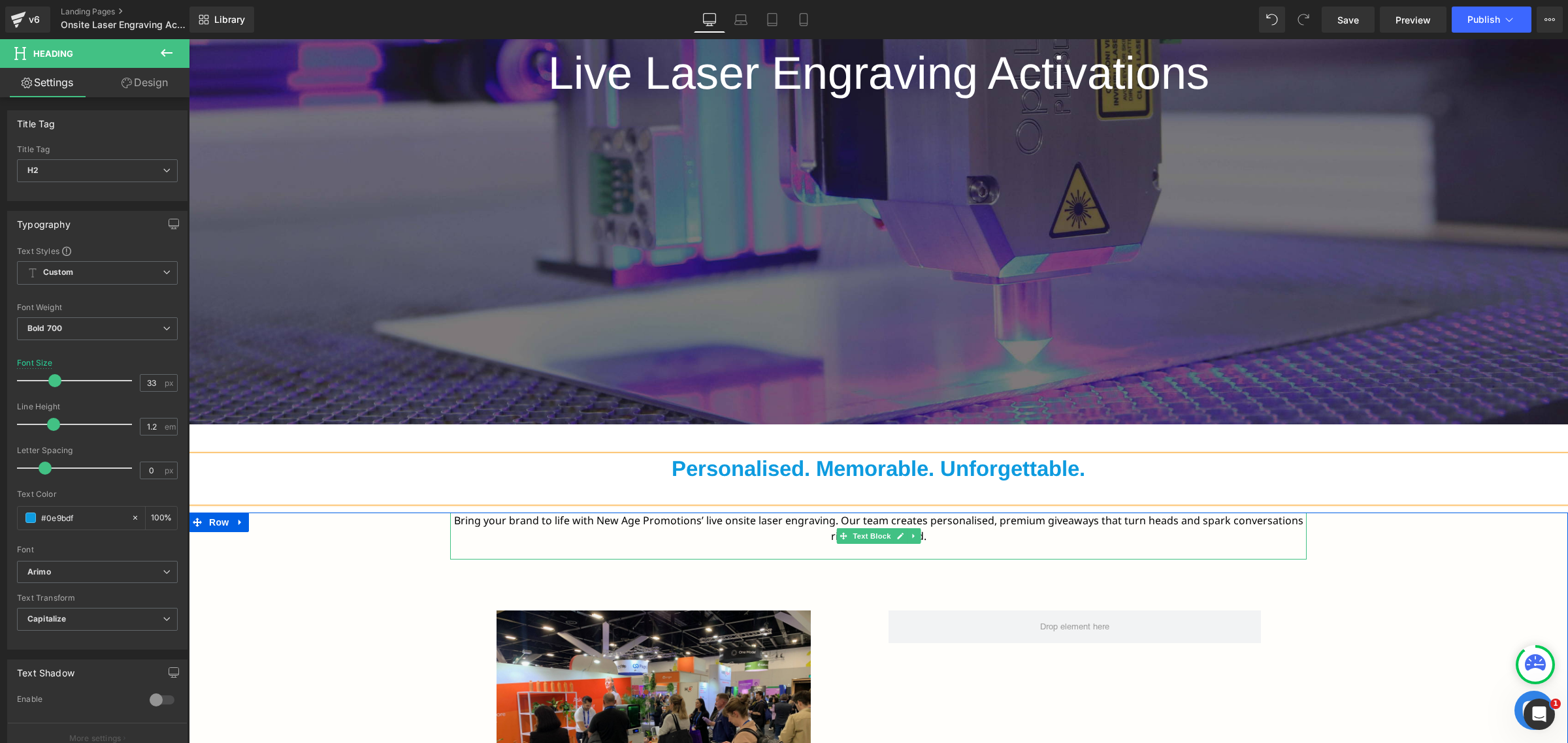
click at [690, 517] on font "Bring your brand to life with New Age Promotions’ live onsite laser engraving. …" at bounding box center [878, 528] width 850 height 30
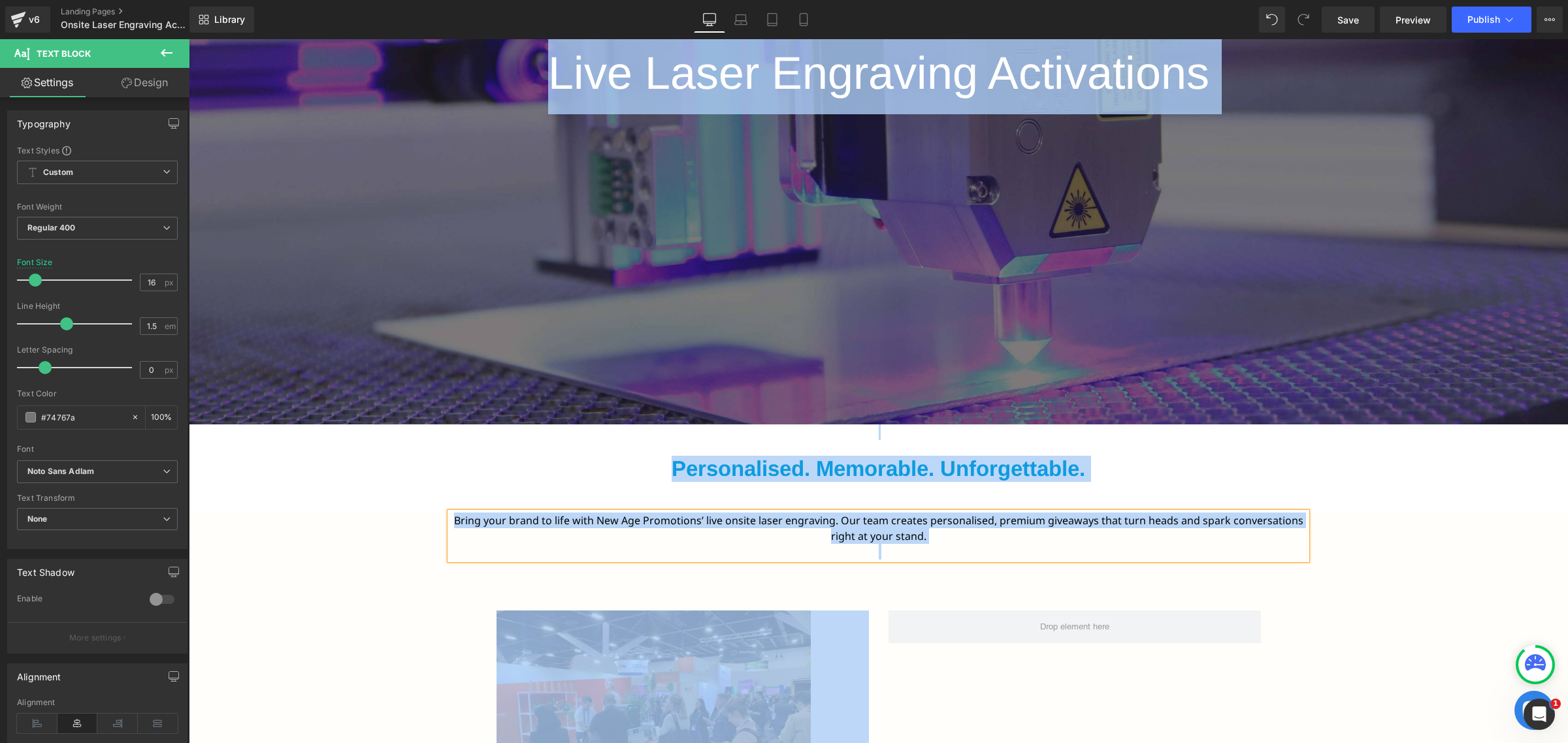
click at [580, 526] on font "Bring your brand to life with New Age Promotions’ live onsite laser engraving. …" at bounding box center [878, 528] width 850 height 30
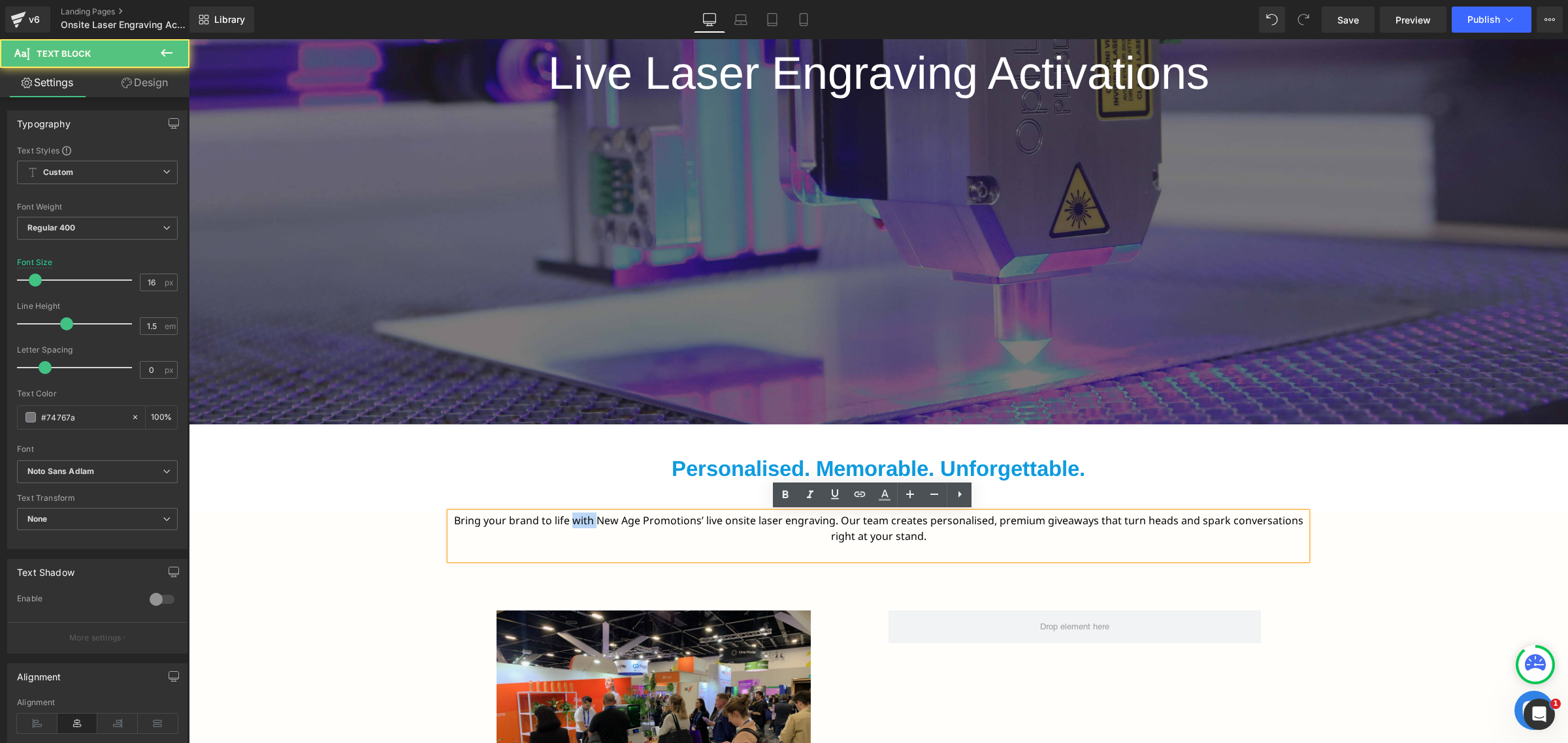
click at [580, 526] on font "Bring your brand to life with New Age Promotions’ live onsite laser engraving. …" at bounding box center [878, 528] width 850 height 30
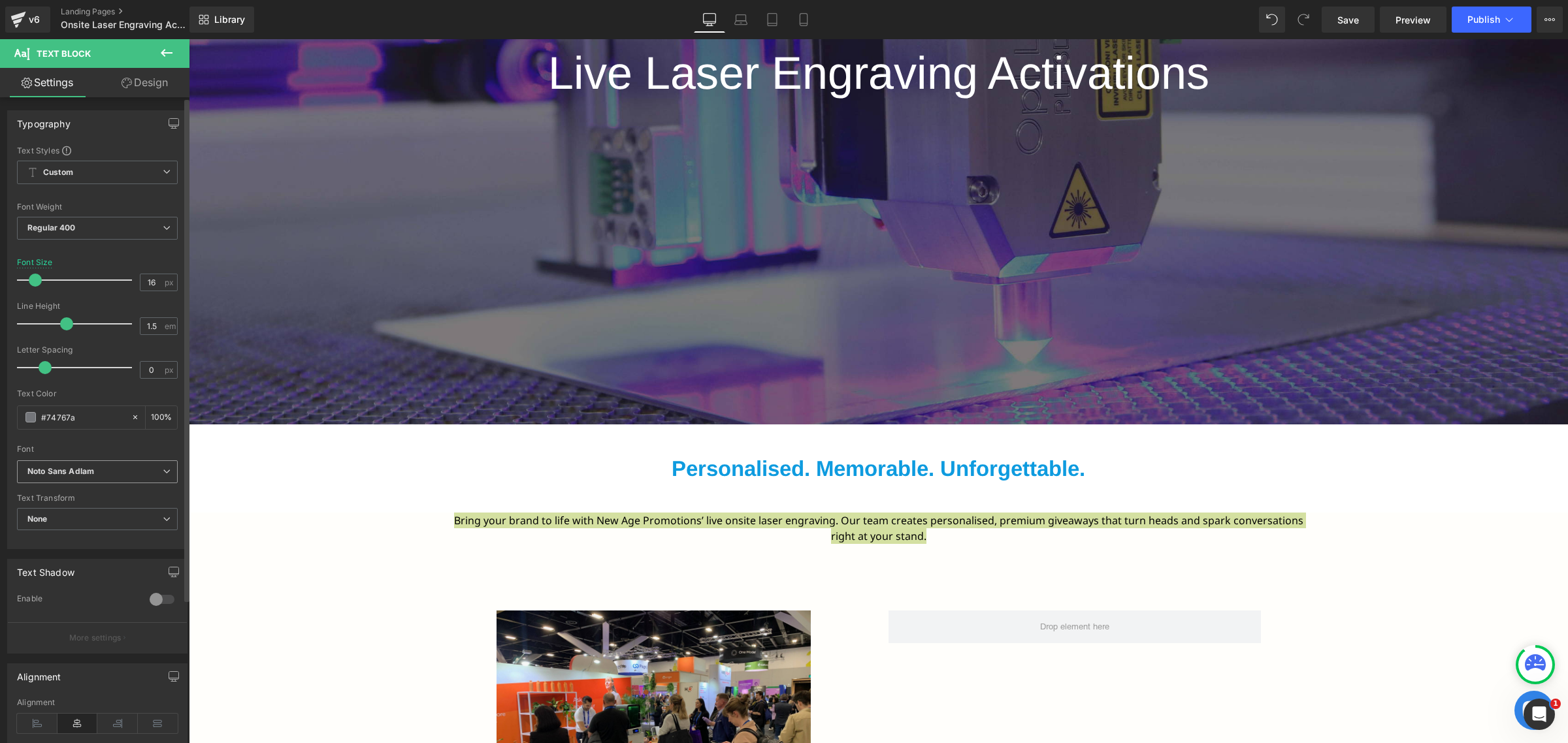
click at [162, 469] on icon at bounding box center [166, 472] width 8 height 8
click at [96, 543] on li "Arimo" at bounding box center [98, 553] width 162 height 21
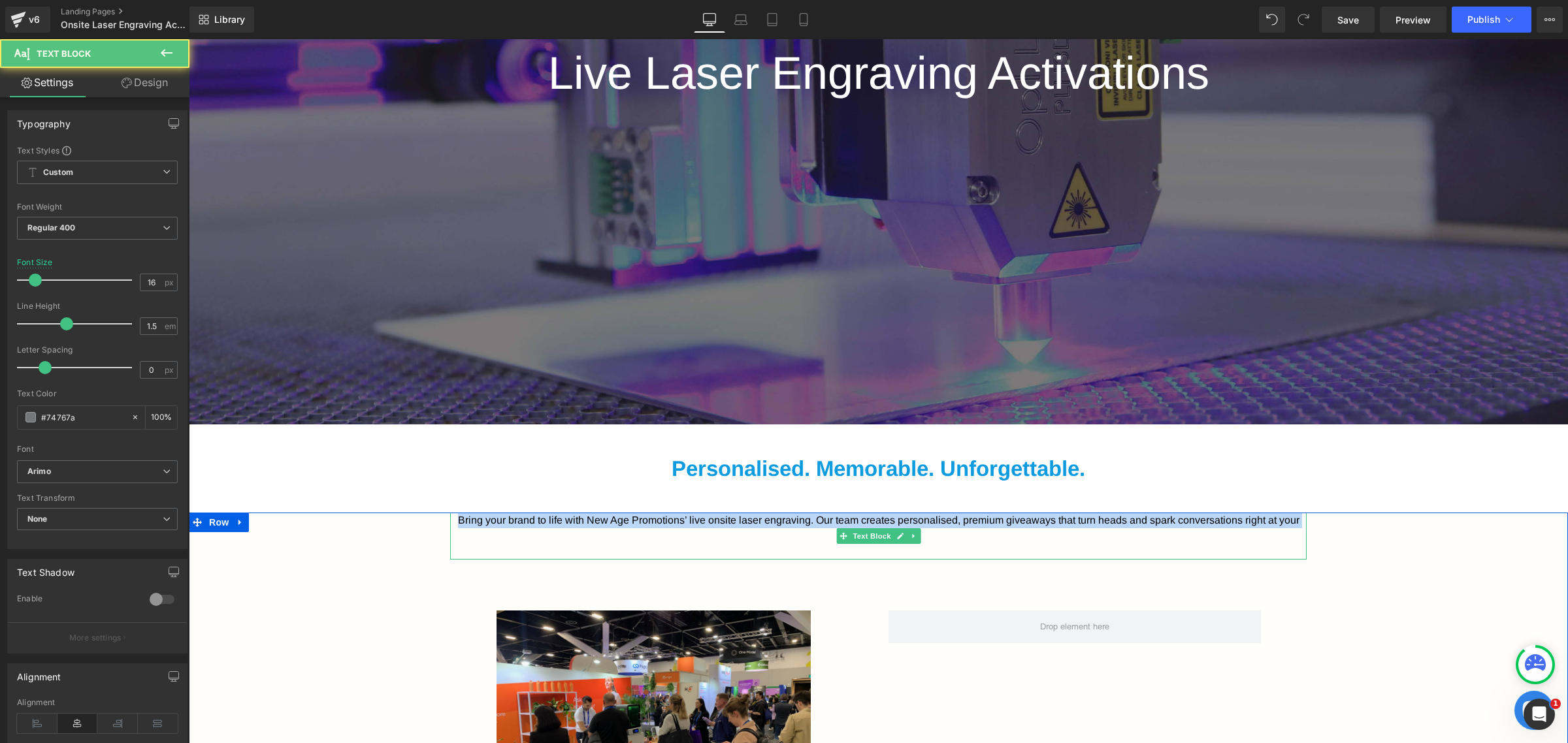
click at [950, 535] on p "Bring your brand to life with New Age Promotions’ live onsite laser engraving. …" at bounding box center [878, 528] width 857 height 31
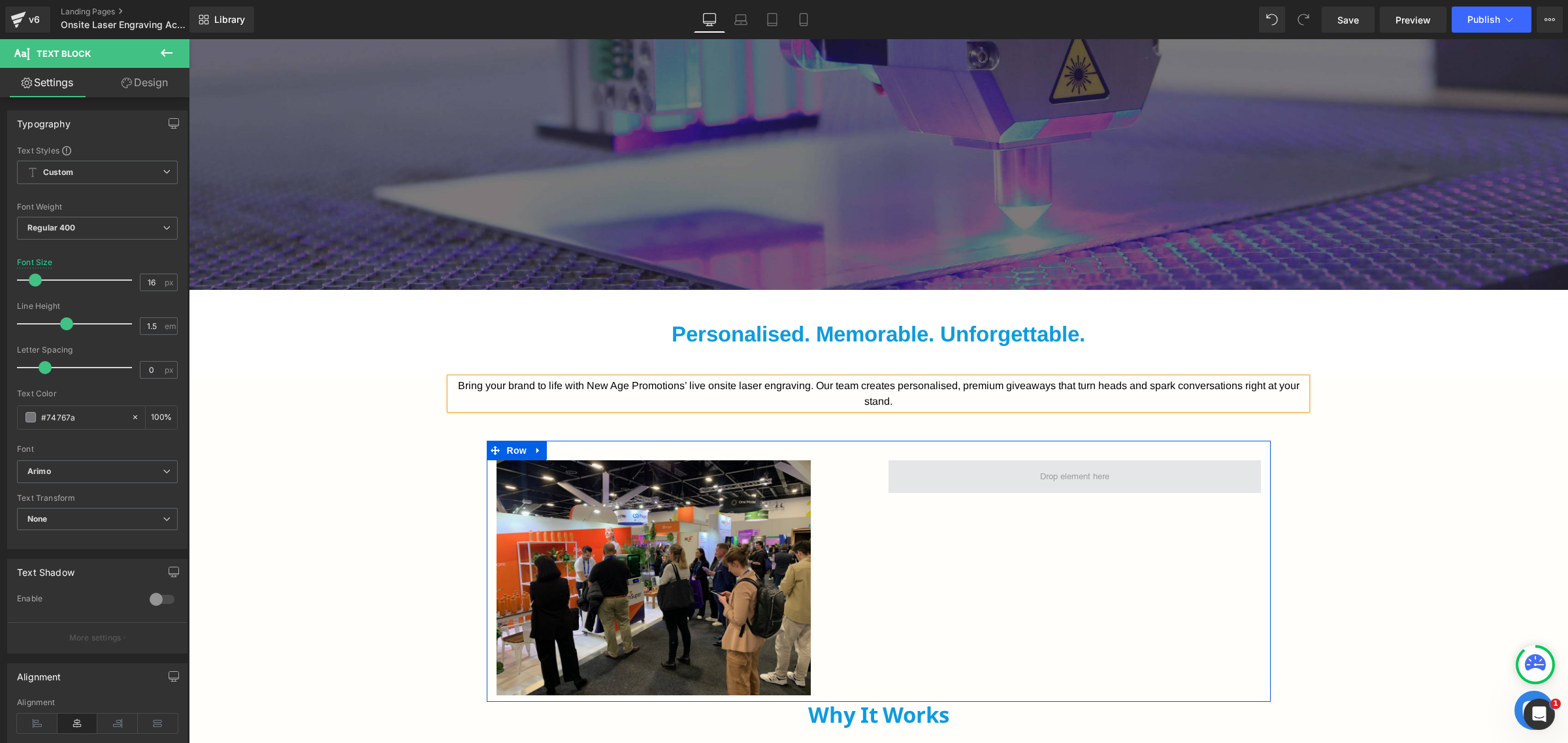
scroll to position [653, 0]
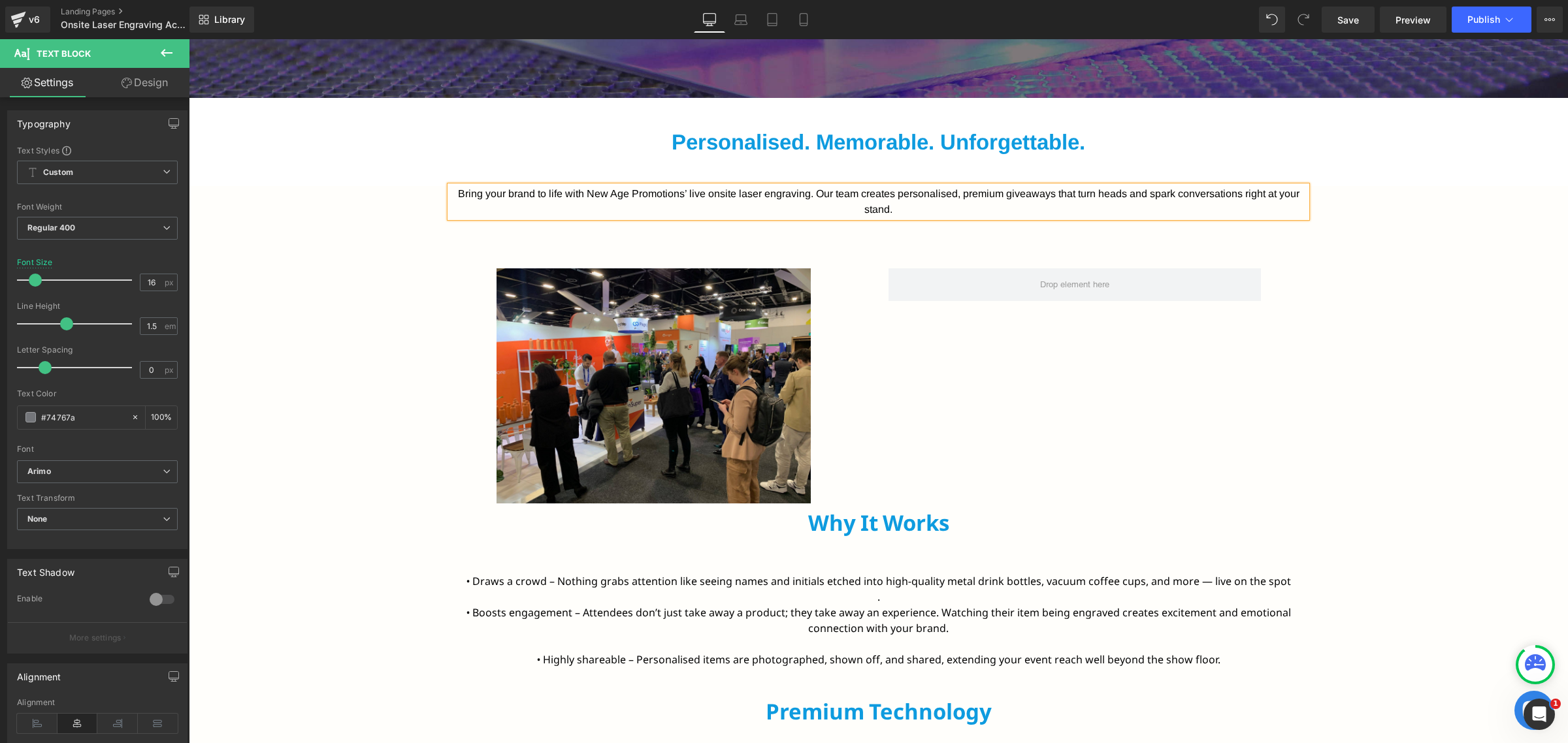
click at [896, 528] on div "Why It Works Heading" at bounding box center [878, 533] width 764 height 47
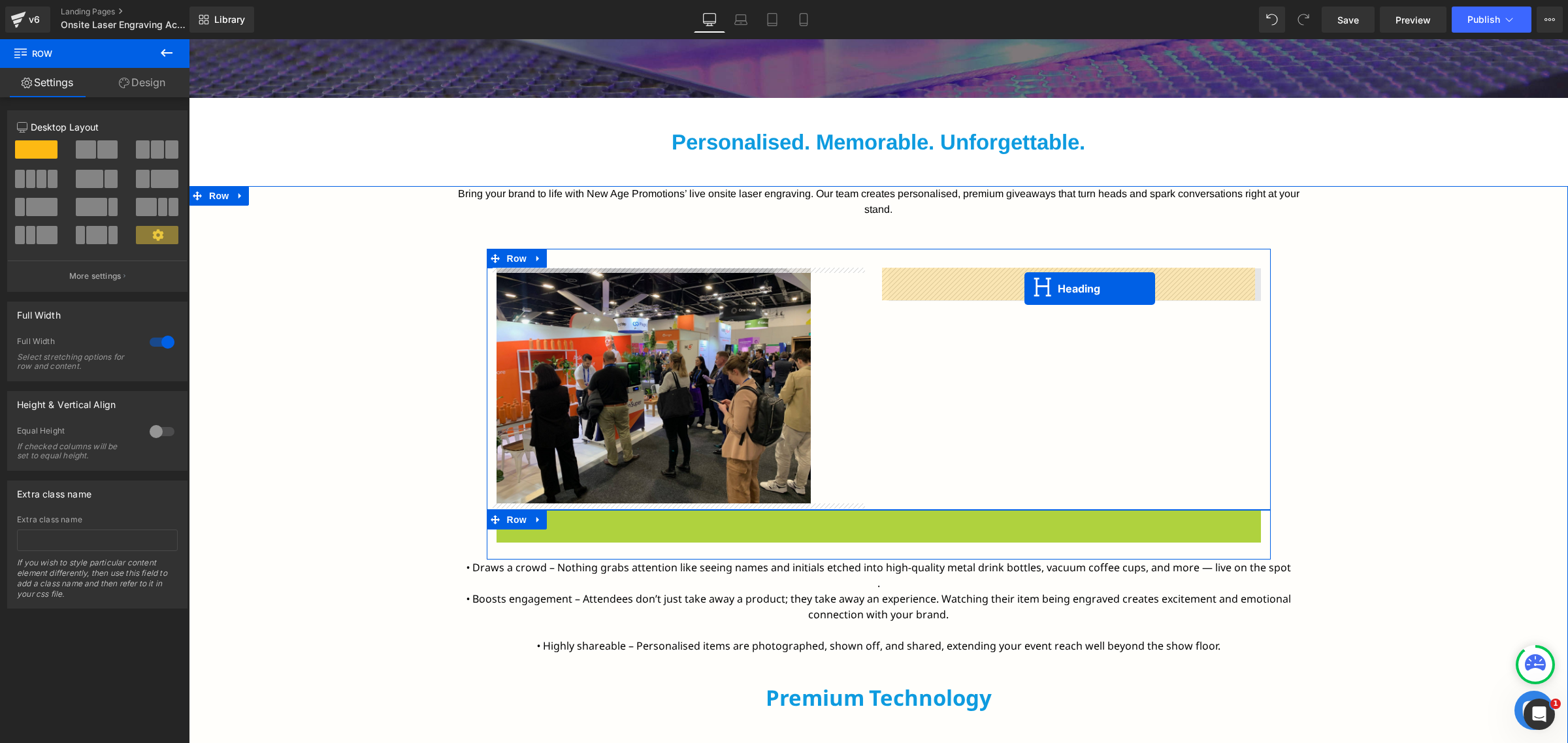
drag, startPoint x: 842, startPoint y: 529, endPoint x: 1025, endPoint y: 288, distance: 302.6
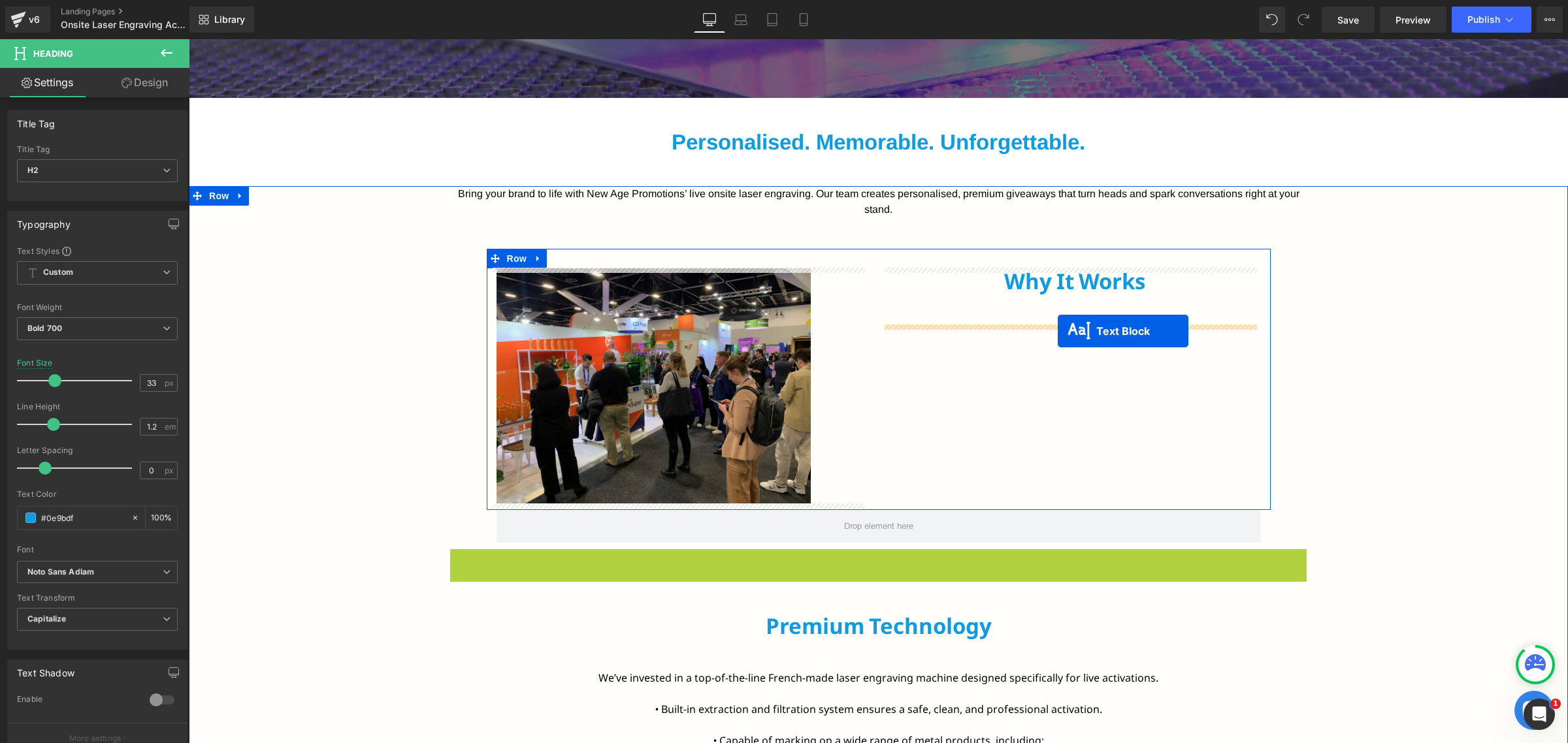
drag, startPoint x: 838, startPoint y: 598, endPoint x: 1057, endPoint y: 330, distance: 346.1
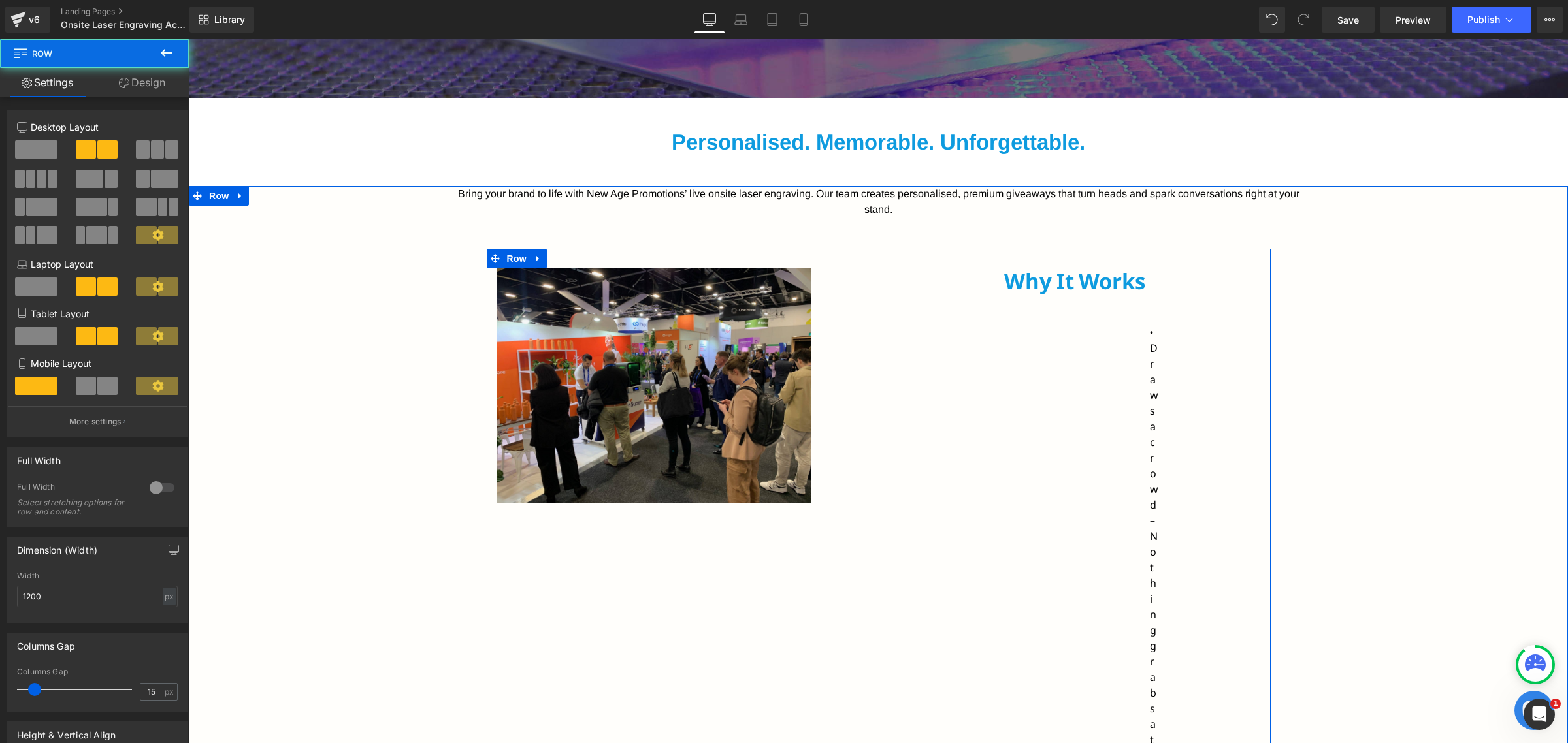
click at [189, 39] on div at bounding box center [189, 39] width 0 height 0
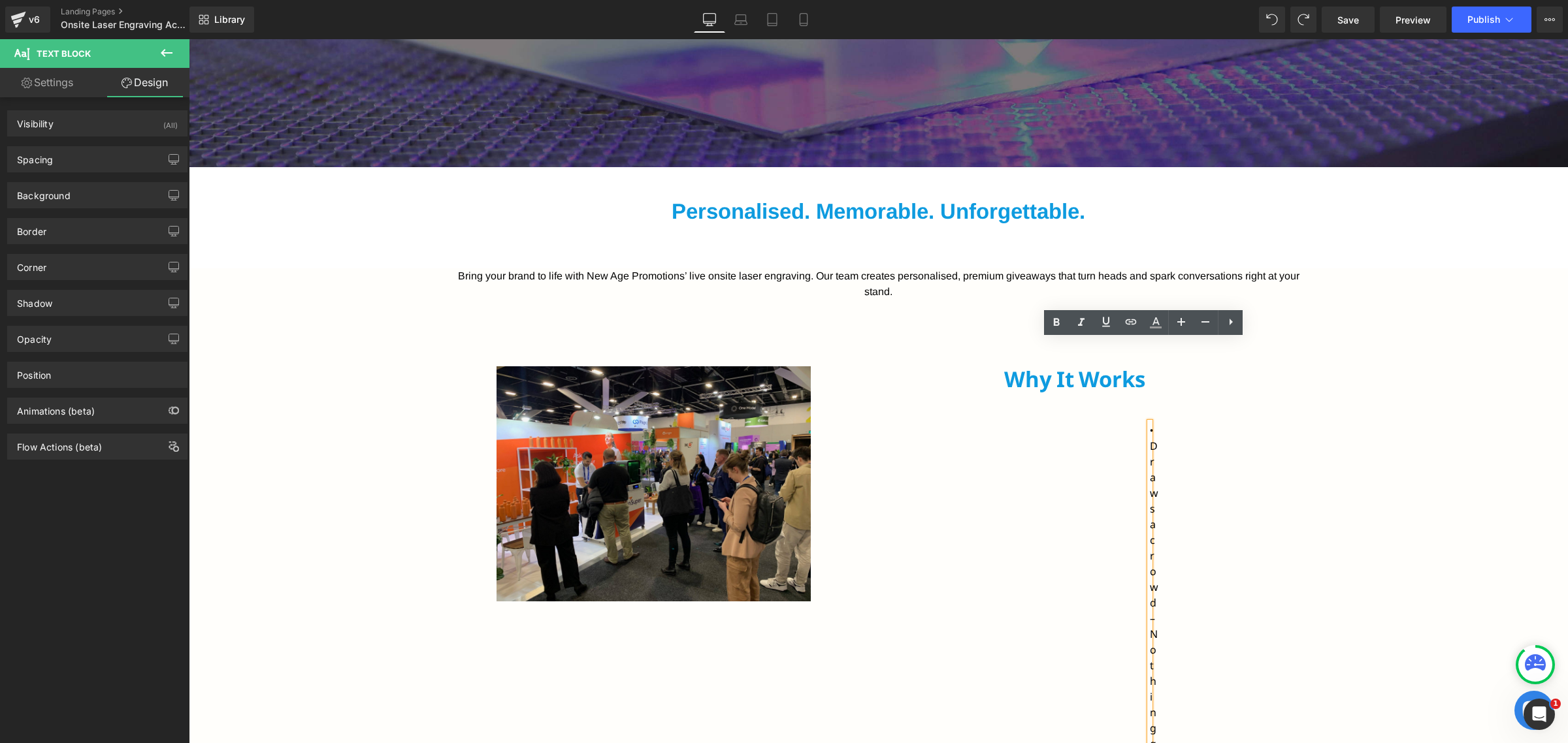
scroll to position [748, 0]
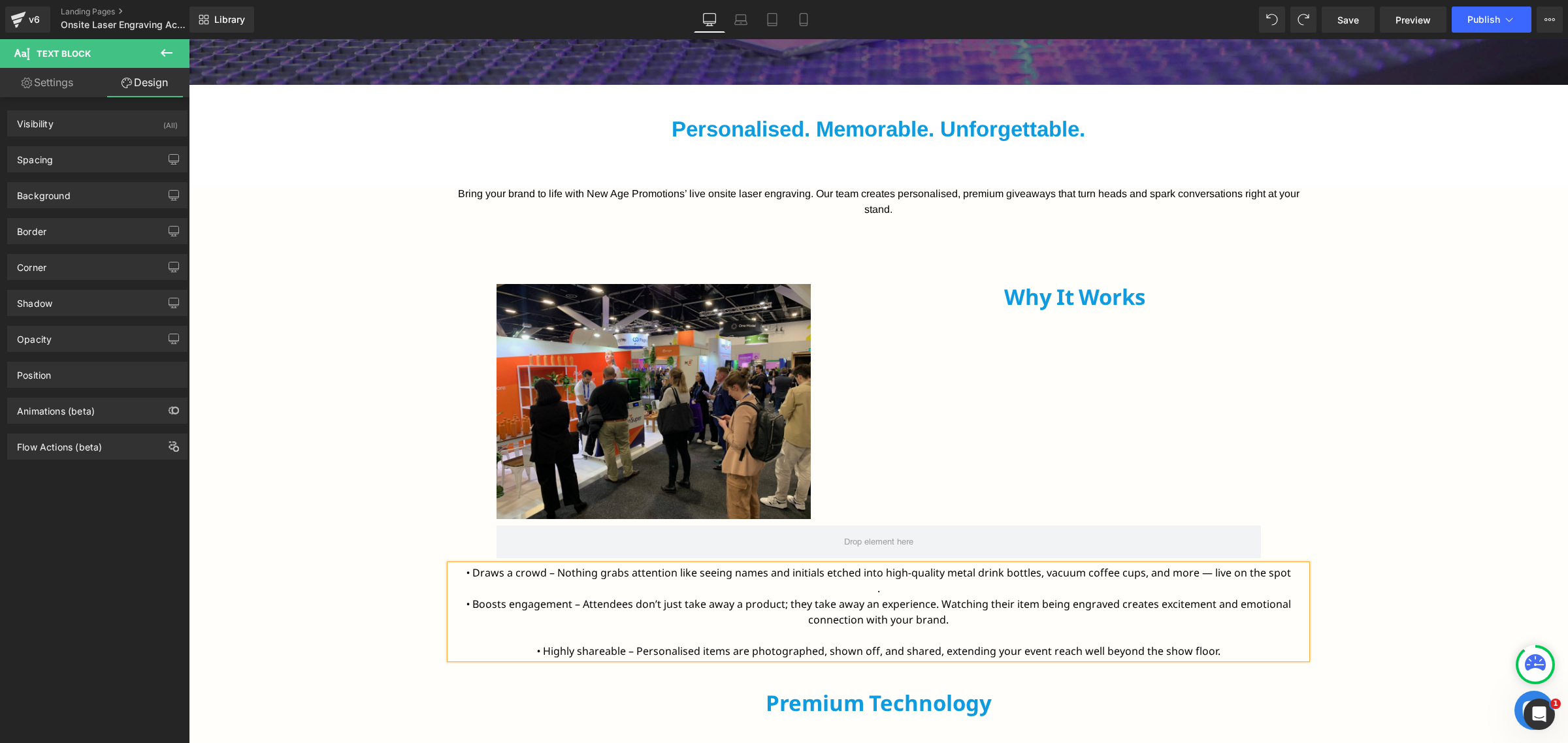
click at [1257, 394] on div "Image 89px Why It Works Heading Row" at bounding box center [878, 395] width 784 height 262
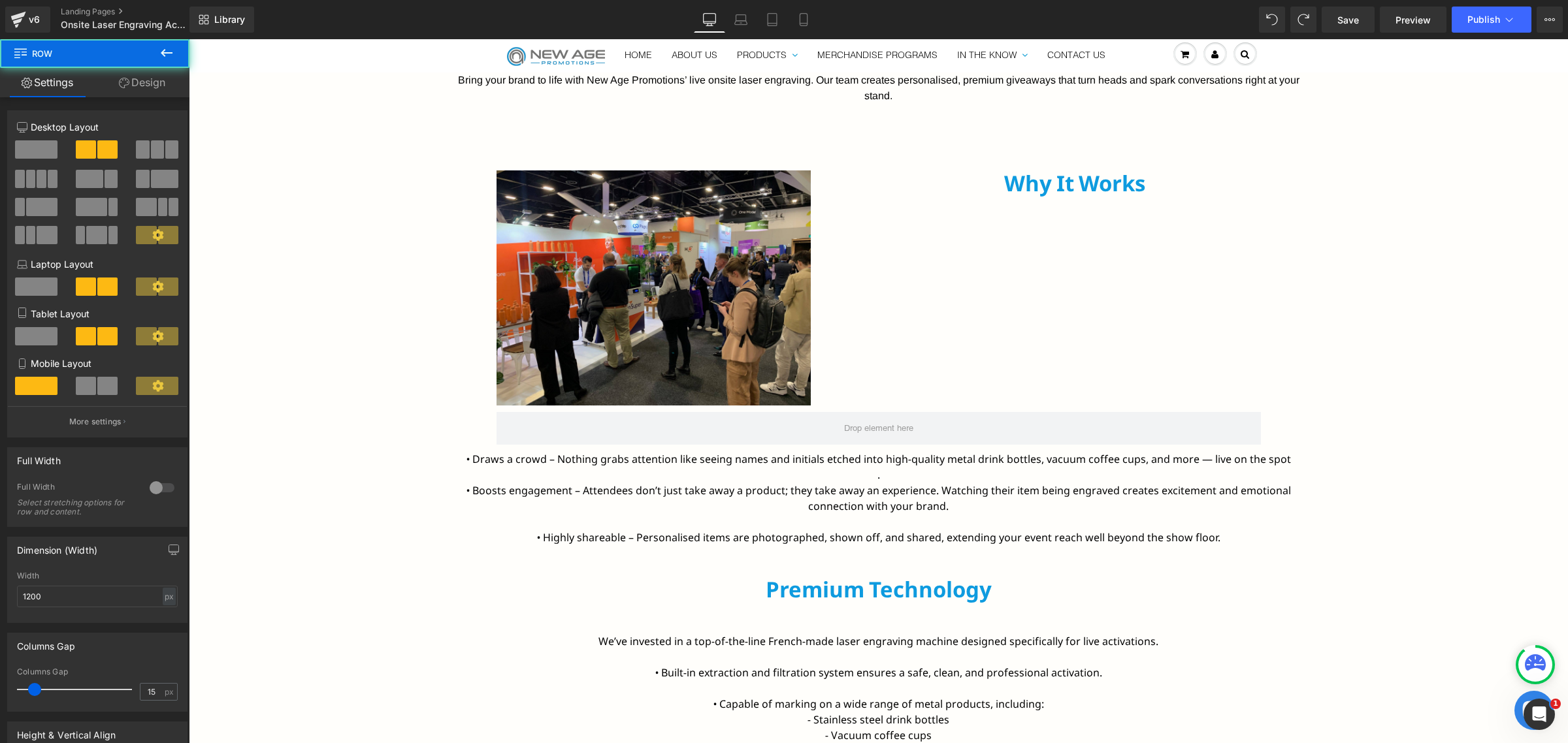
scroll to position [912, 0]
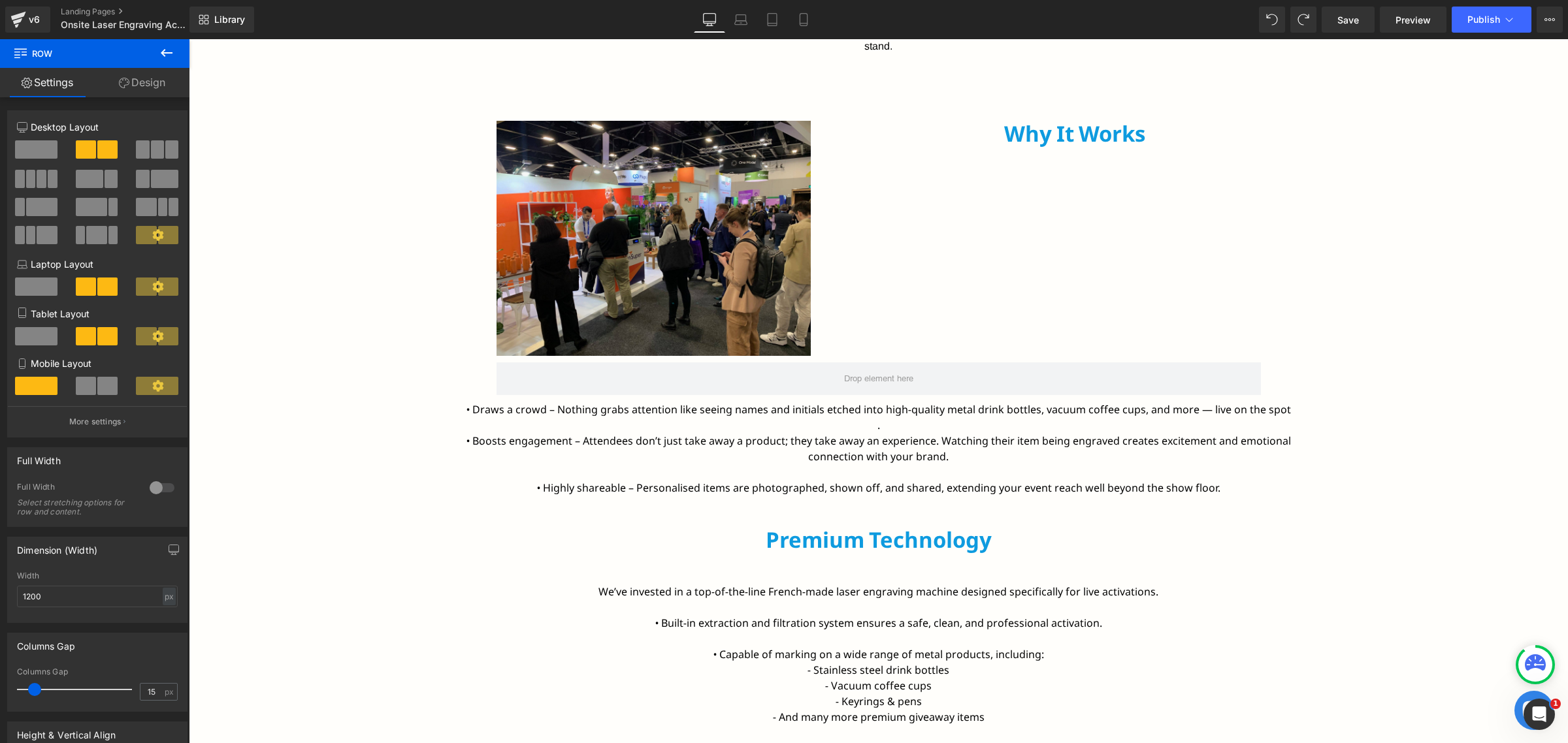
click at [157, 44] on button at bounding box center [166, 53] width 46 height 29
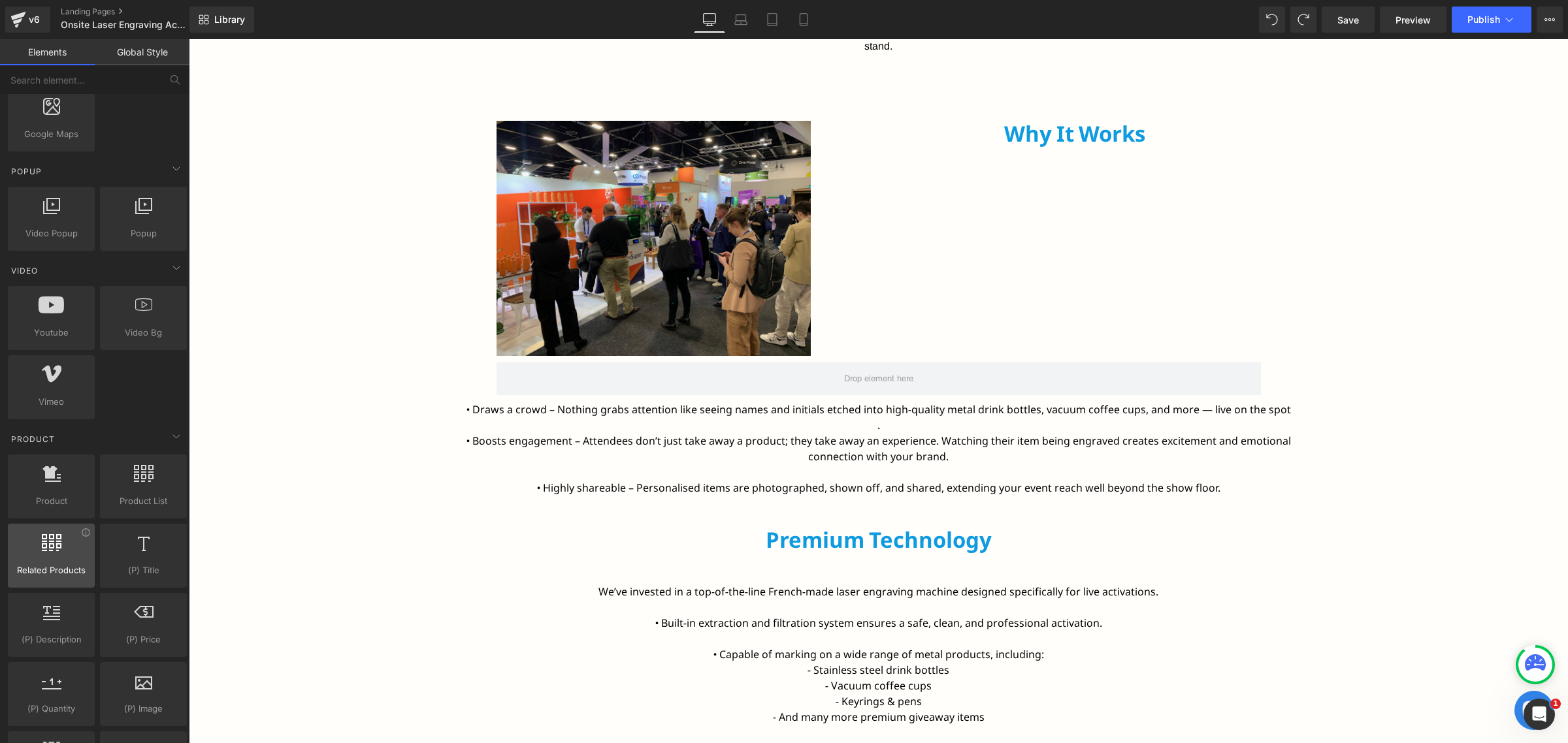
scroll to position [817, 0]
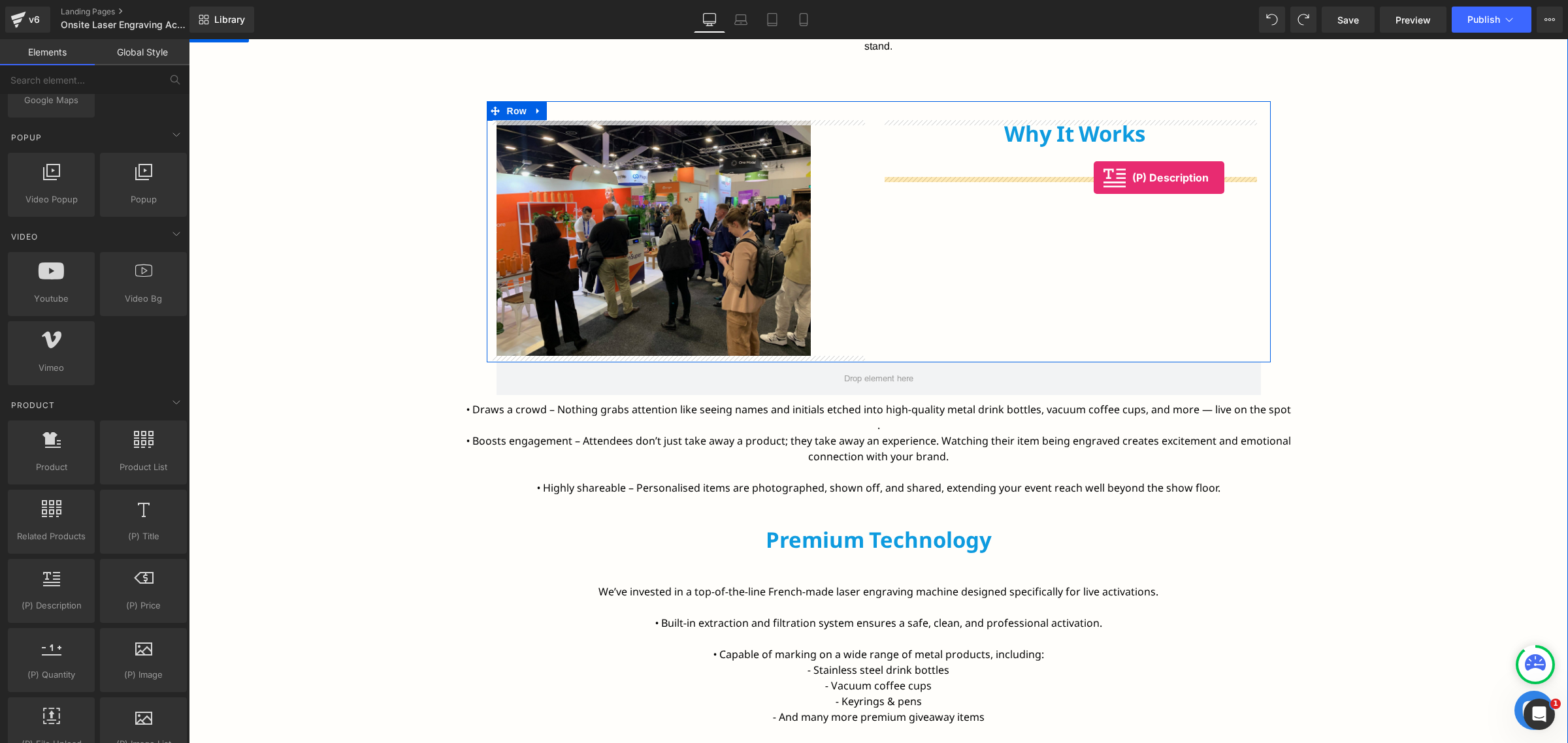
drag, startPoint x: 343, startPoint y: 557, endPoint x: 1094, endPoint y: 178, distance: 841.2
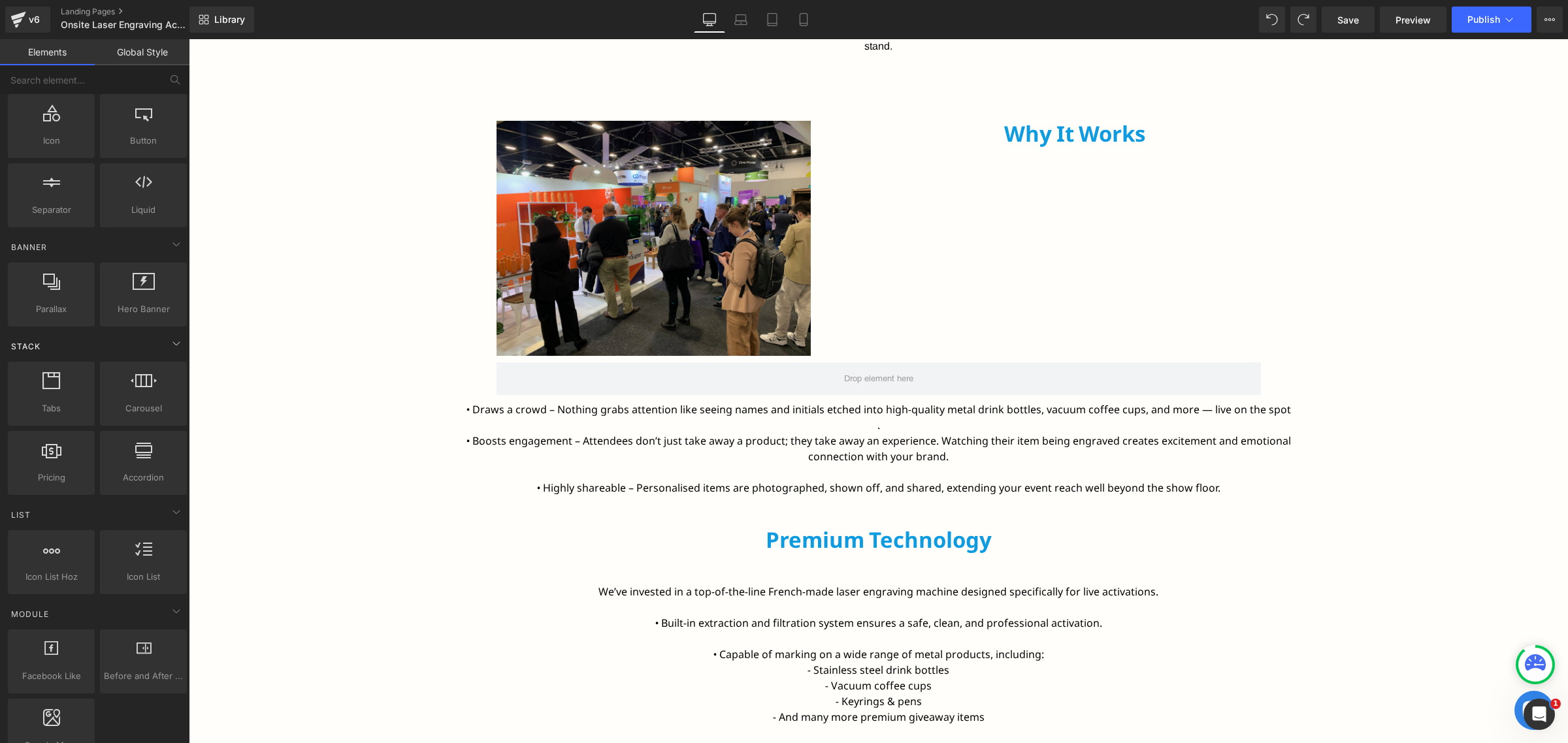
scroll to position [0, 0]
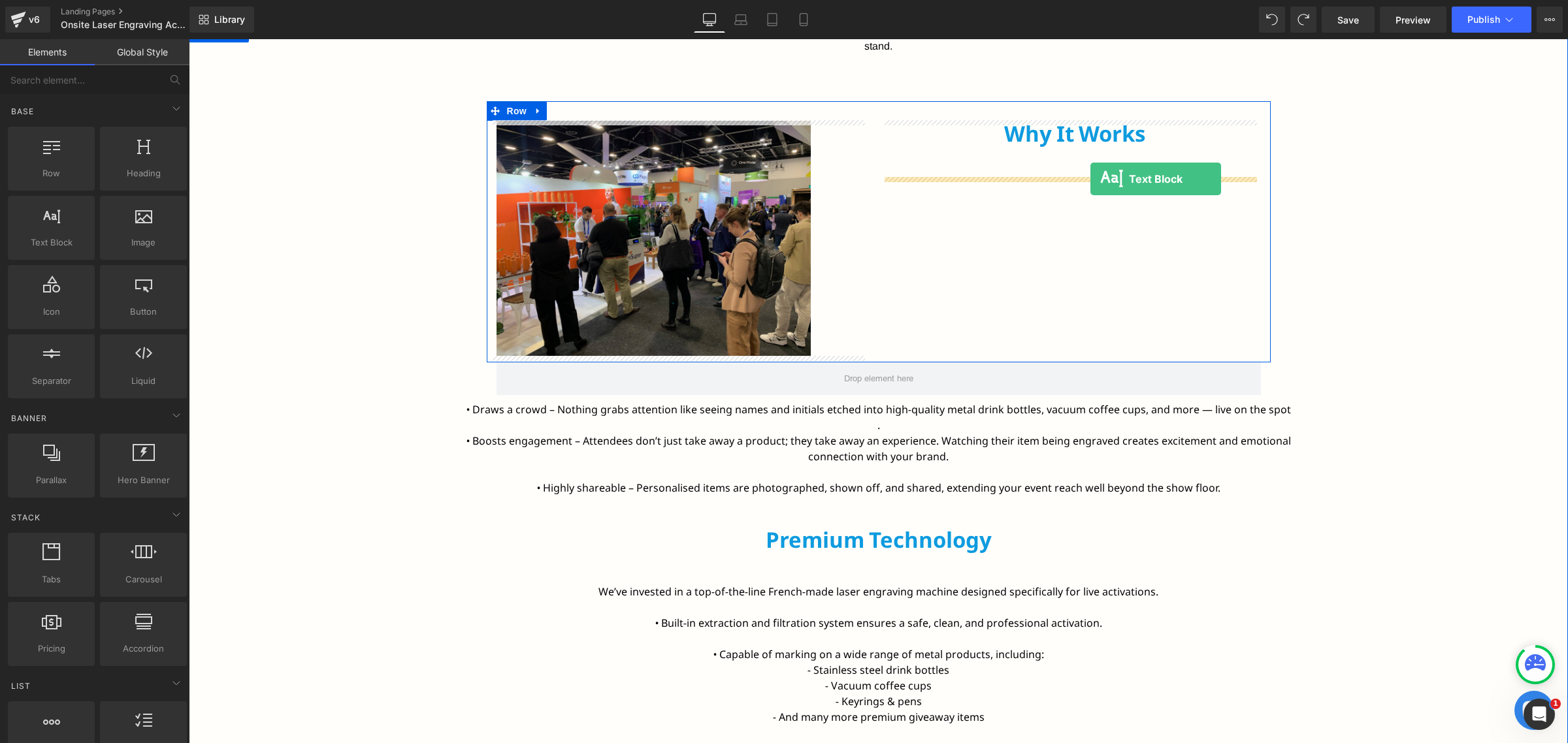
drag, startPoint x: 248, startPoint y: 270, endPoint x: 1091, endPoint y: 178, distance: 848.0
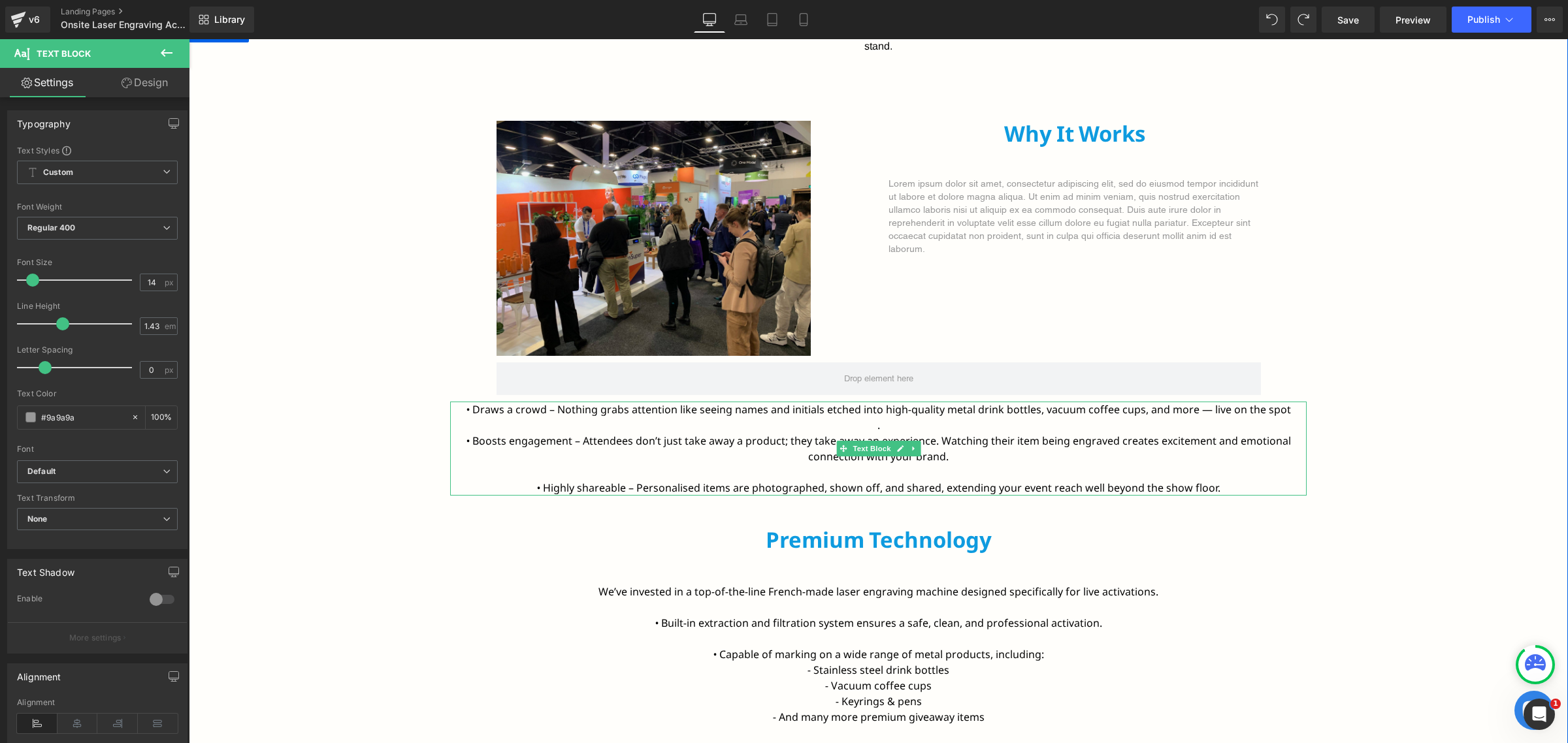
click at [519, 417] on p "• Draws a crowd – Nothing grabs attention like seeing names and initials etched…" at bounding box center [878, 417] width 857 height 31
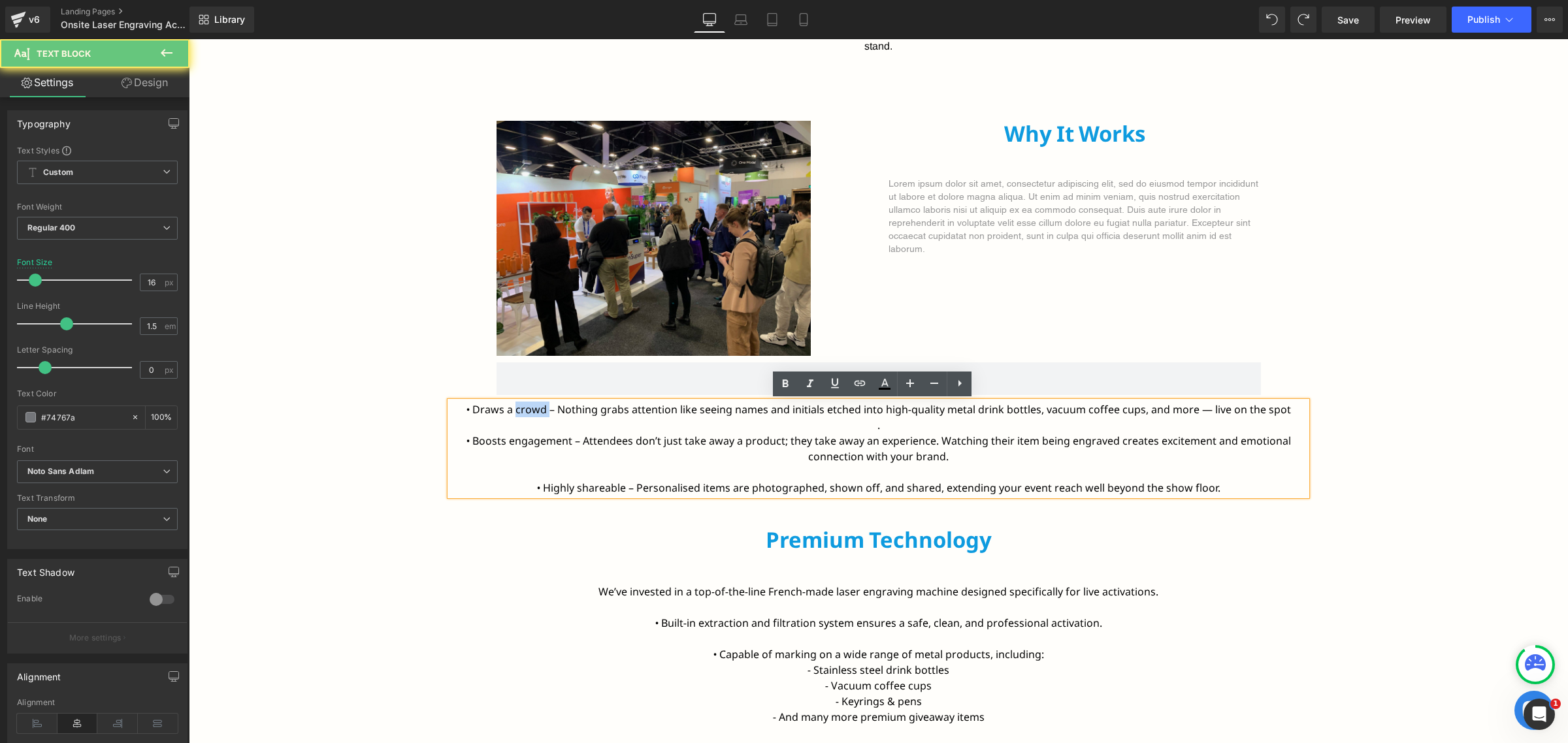
click at [519, 417] on p "• Draws a crowd – Nothing grabs attention like seeing names and initials etched…" at bounding box center [878, 417] width 857 height 31
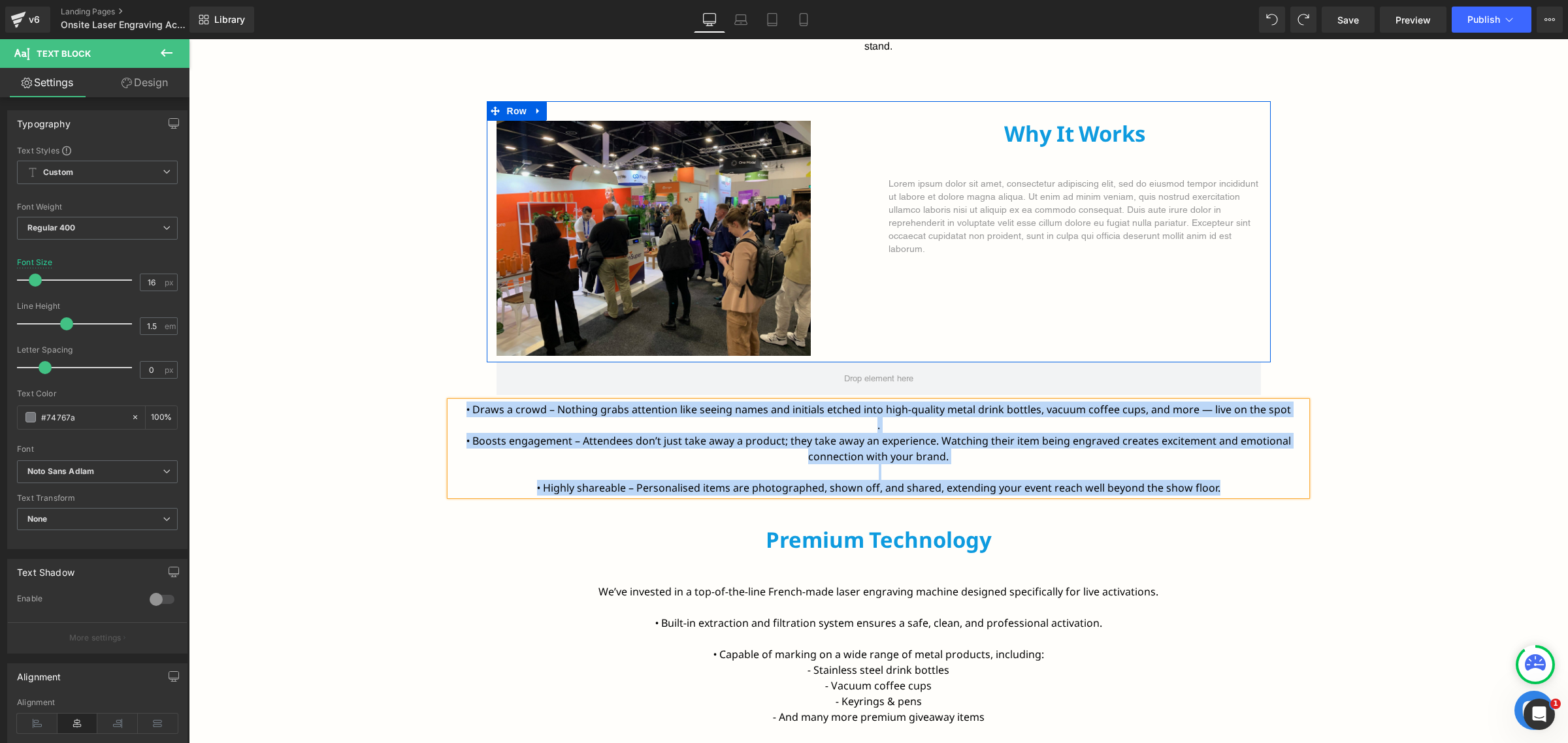
copy div "• Draws a crowd – Nothing grabs attention like seeing names and initials etched…"
click at [1004, 204] on p "Lorem ipsum dolor sit amet, consectetur adipiscing elit, sed do eiusmod tempor …" at bounding box center [1074, 216] width 372 height 78
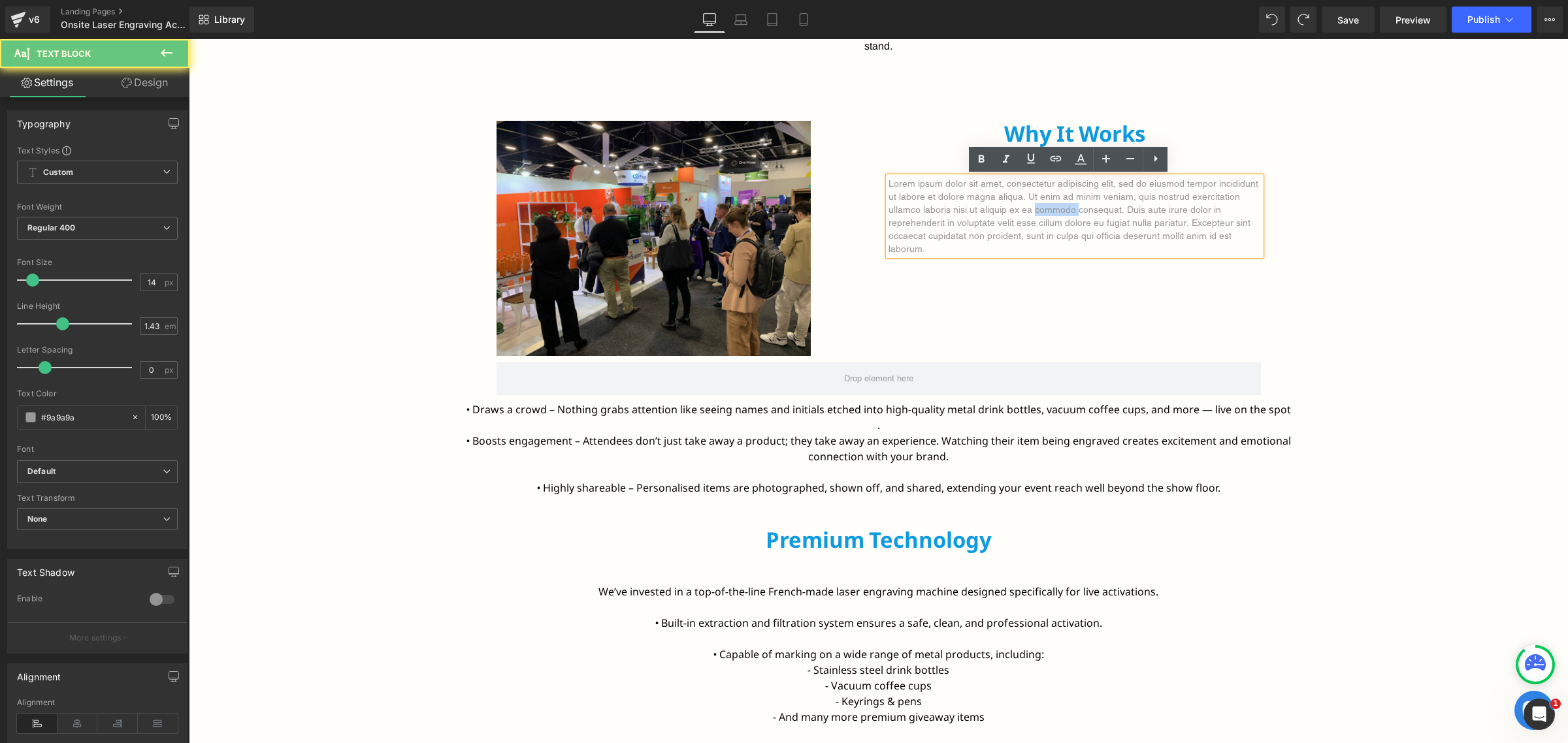
click at [1004, 204] on p "Lorem ipsum dolor sit amet, consectetur adipiscing elit, sed do eiusmod tempor …" at bounding box center [1074, 216] width 372 height 78
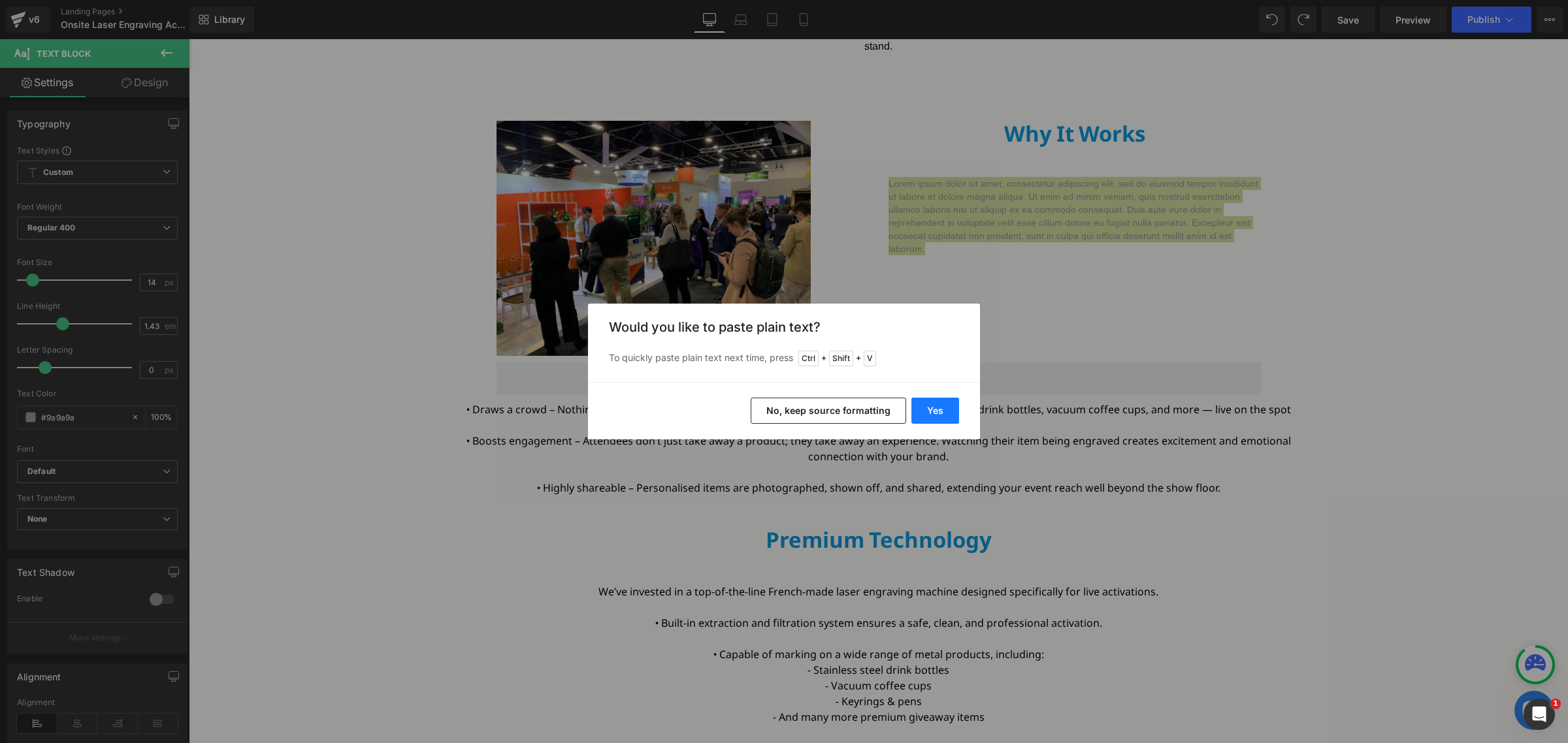
click at [929, 405] on button "Yes" at bounding box center [934, 411] width 47 height 26
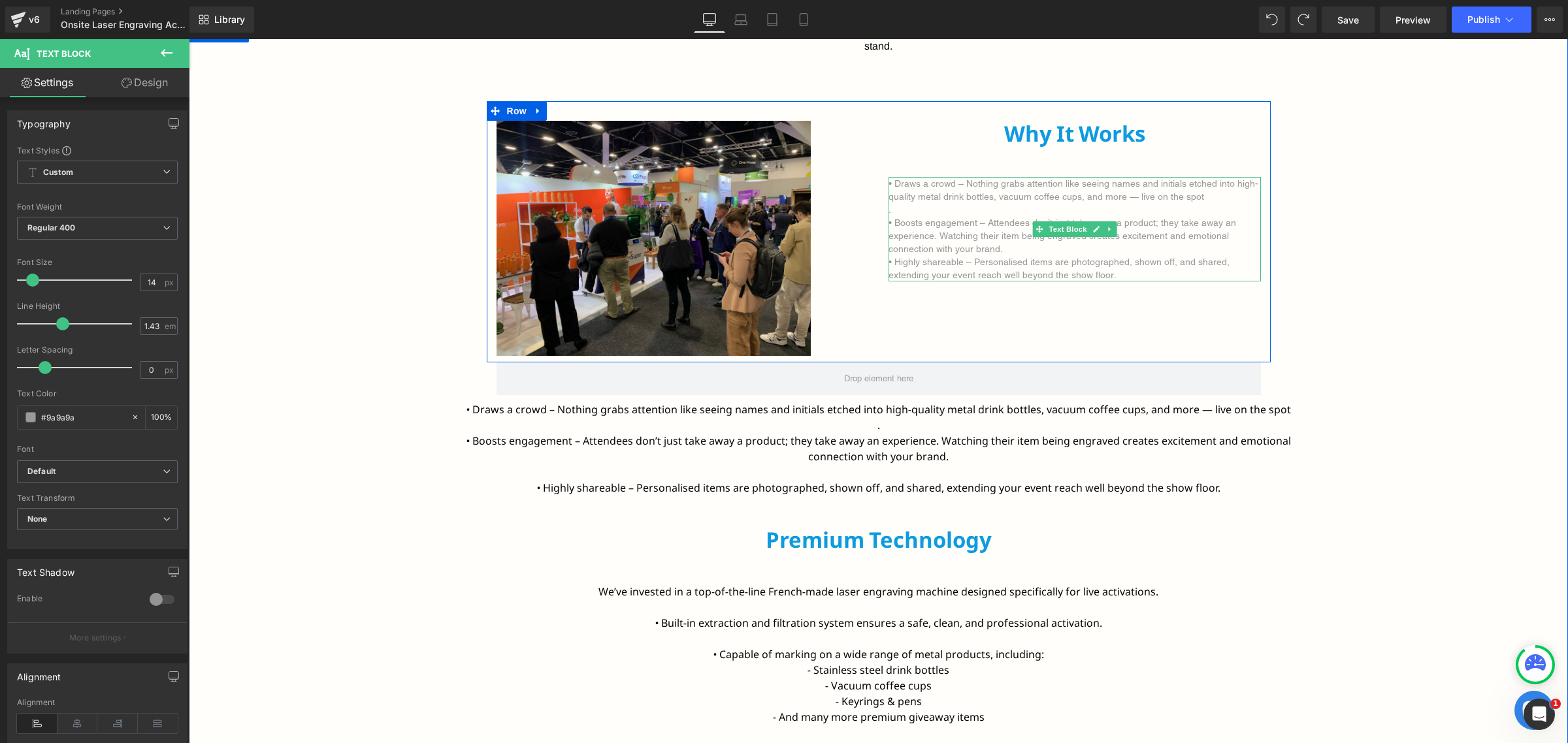
click at [1001, 250] on p "• Boosts engagement – Attendees don’t just take away a product; they take away …" at bounding box center [1074, 235] width 372 height 39
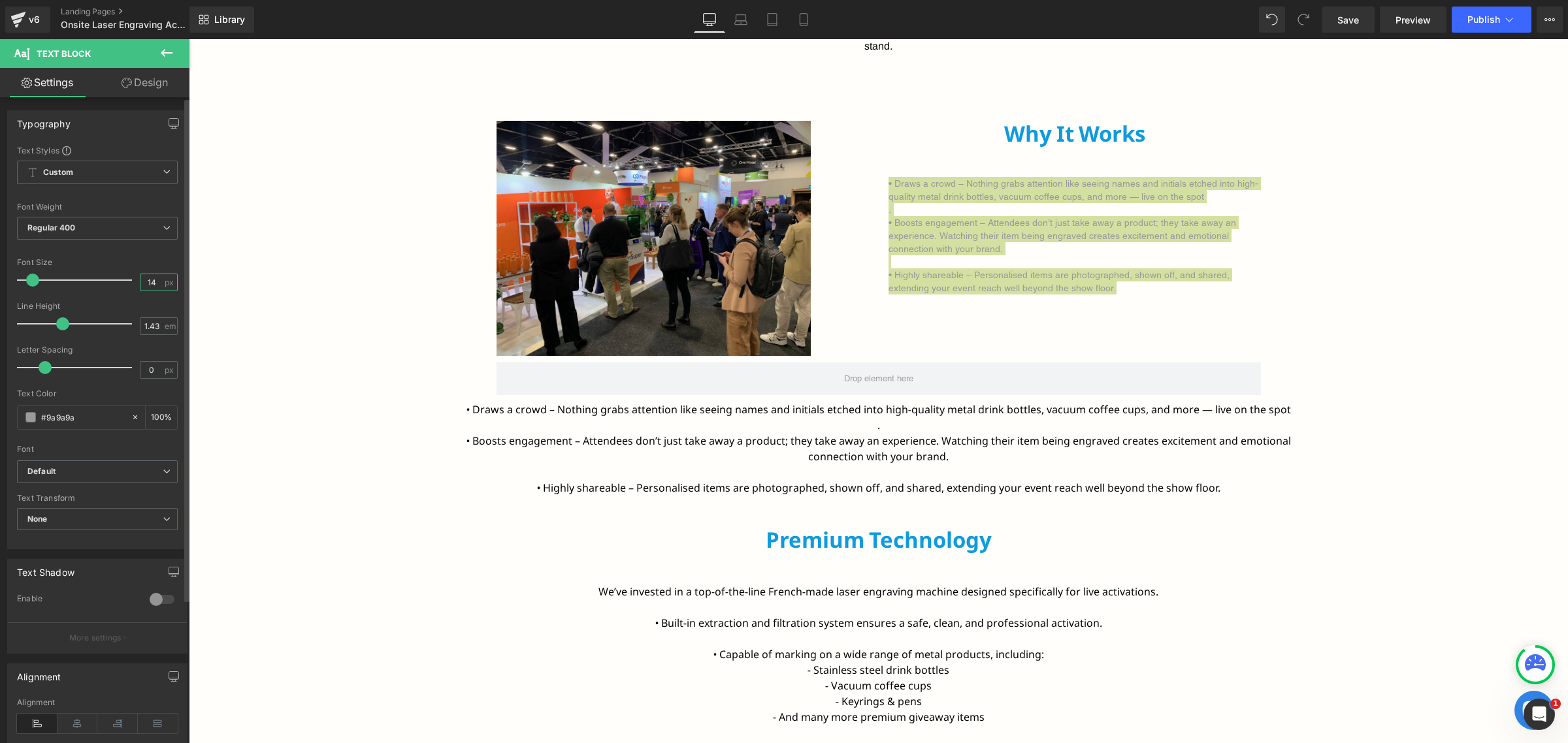
click at [152, 282] on input "14" at bounding box center [152, 282] width 23 height 16
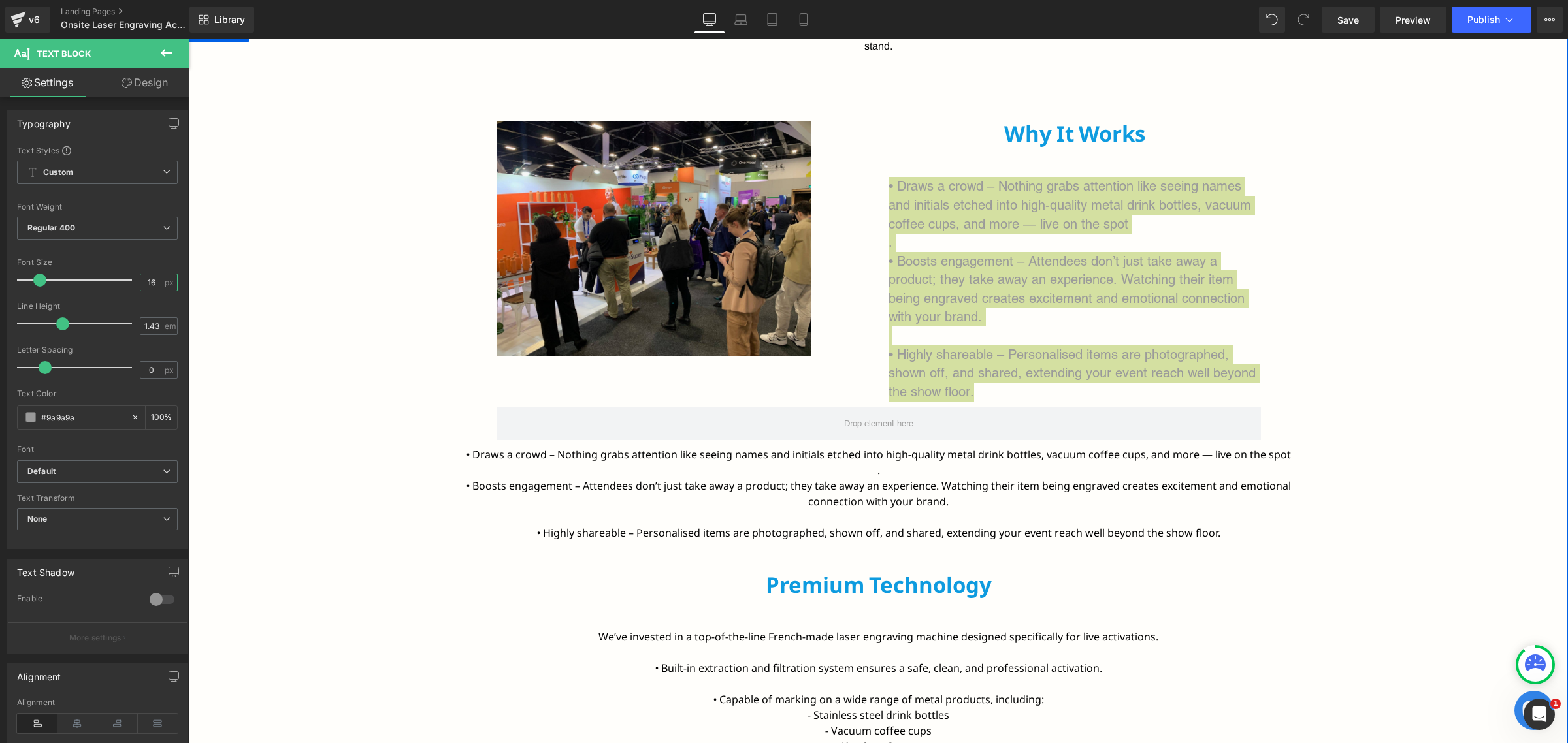
type input "15"
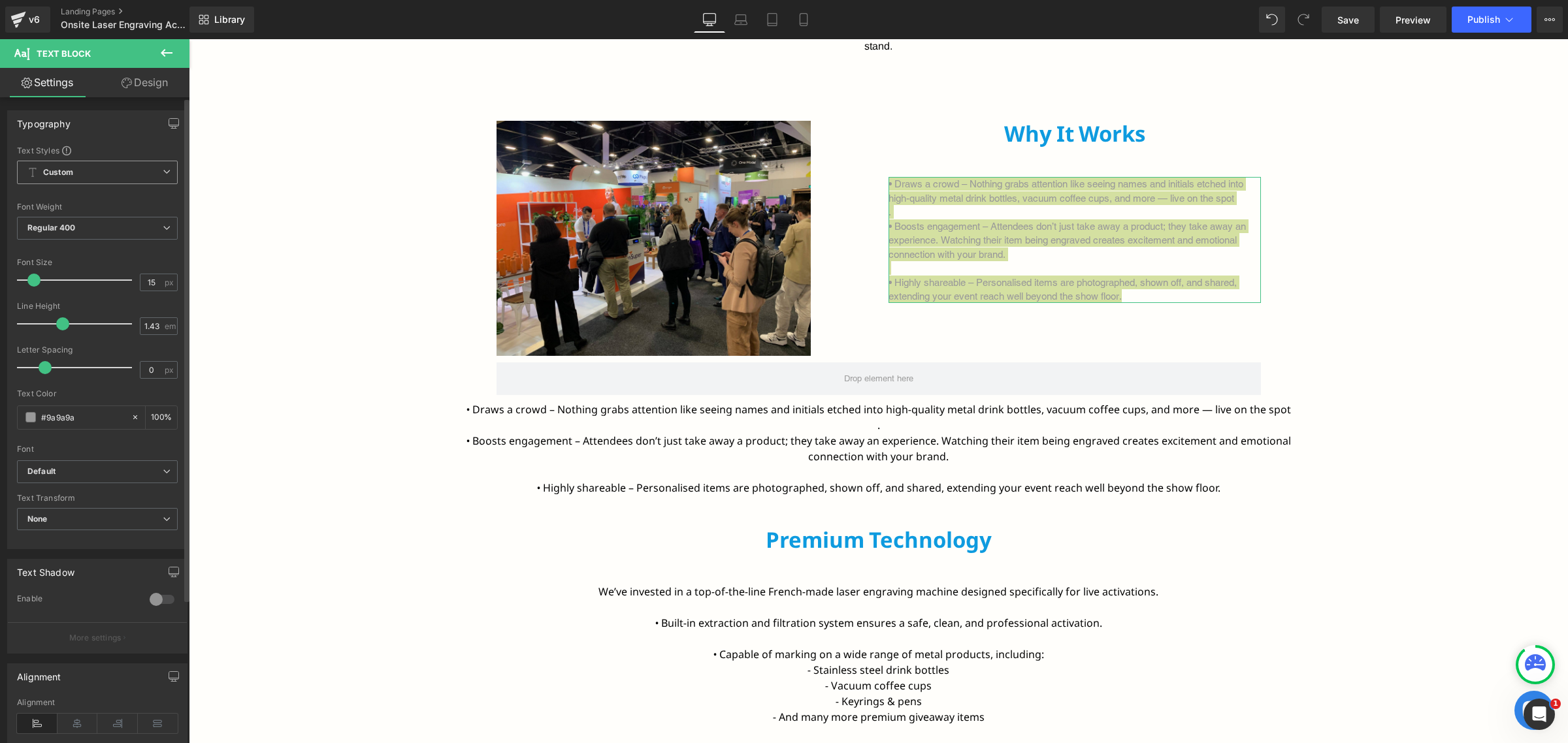
click at [124, 169] on span "Custom Setup Global Style" at bounding box center [97, 173] width 161 height 23
click at [124, 169] on span "Custom Setup Global Style" at bounding box center [95, 173] width 155 height 23
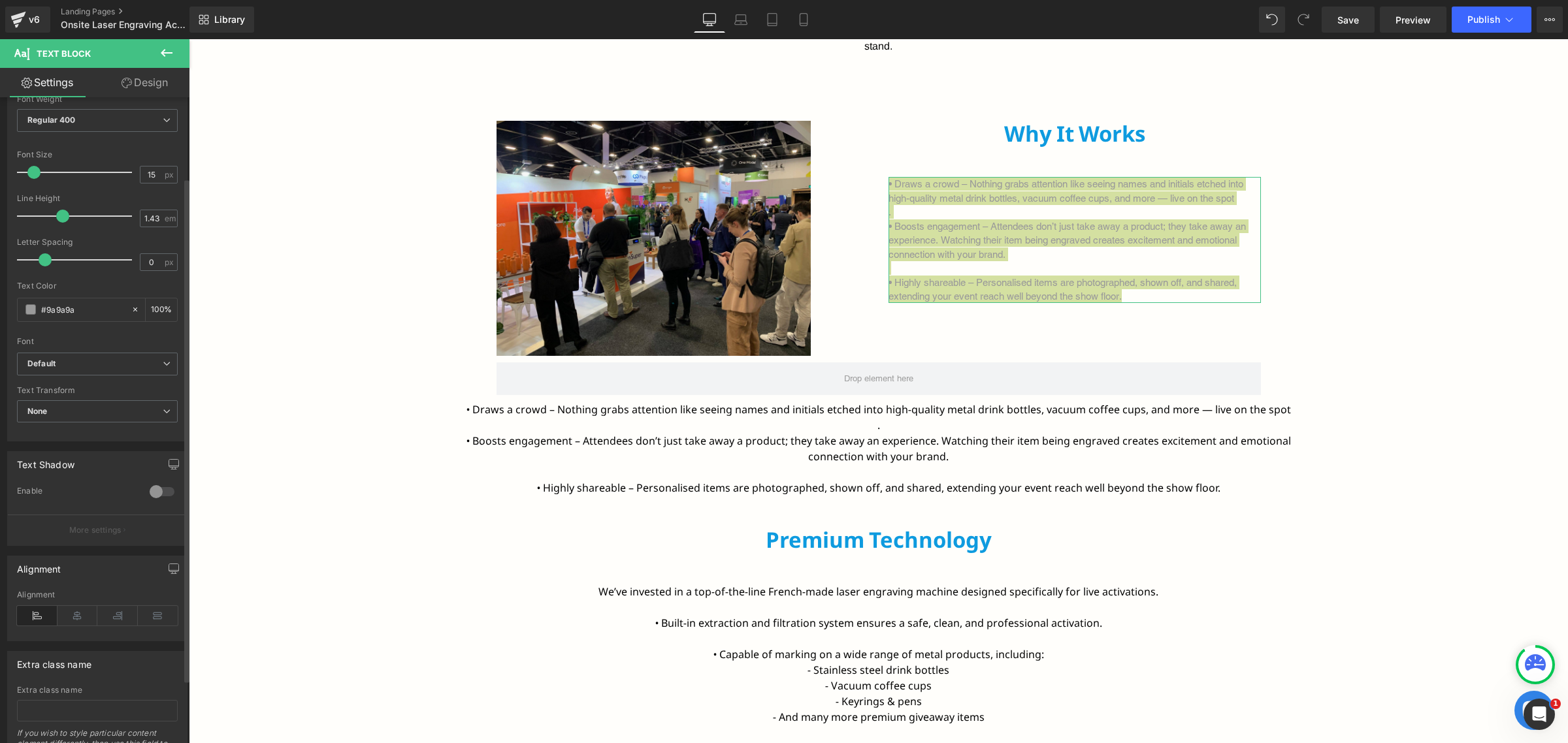
scroll to position [102, 0]
click at [109, 366] on b "Default" at bounding box center [95, 370] width 135 height 11
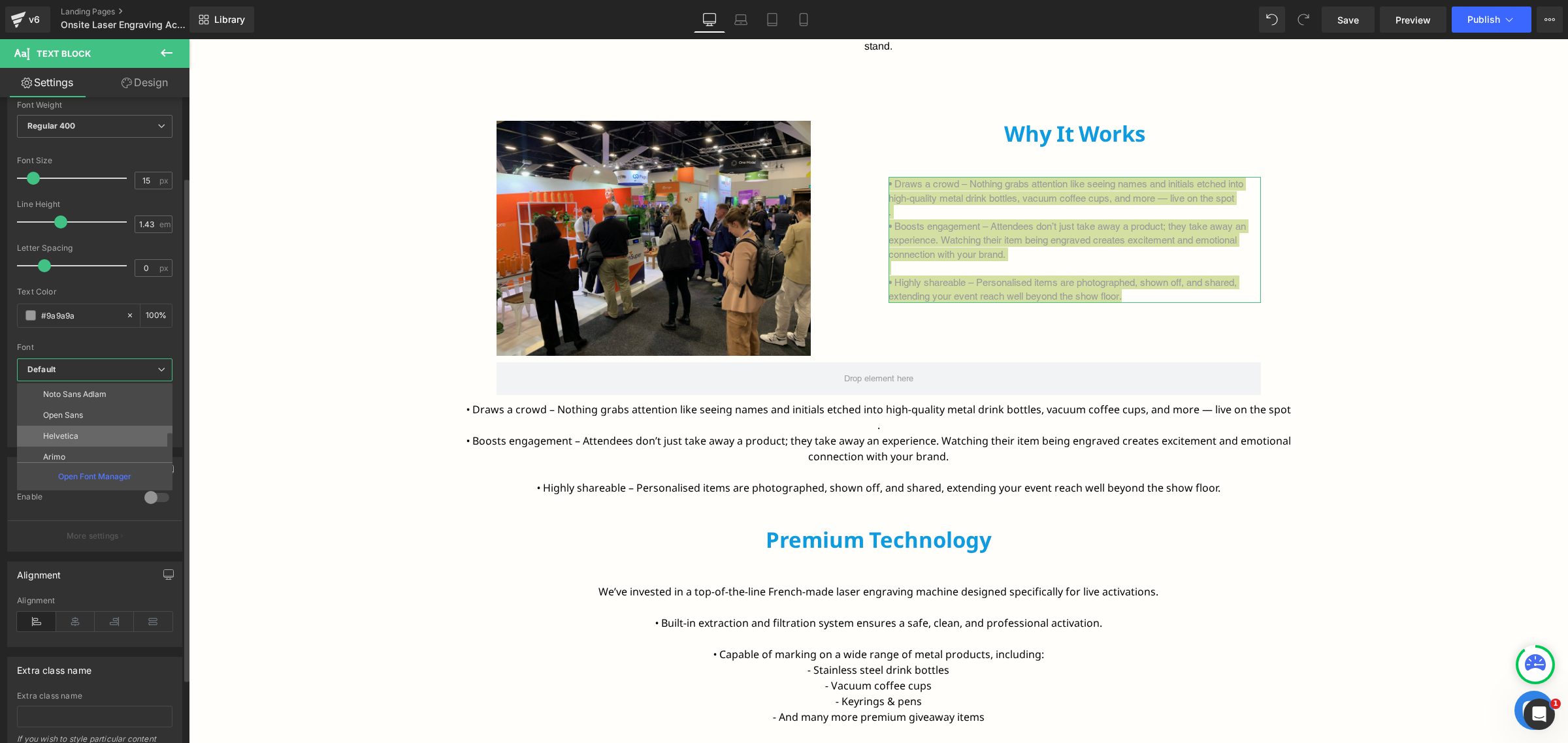
scroll to position [68, 0]
click at [93, 443] on li "Arimo" at bounding box center [98, 452] width 162 height 21
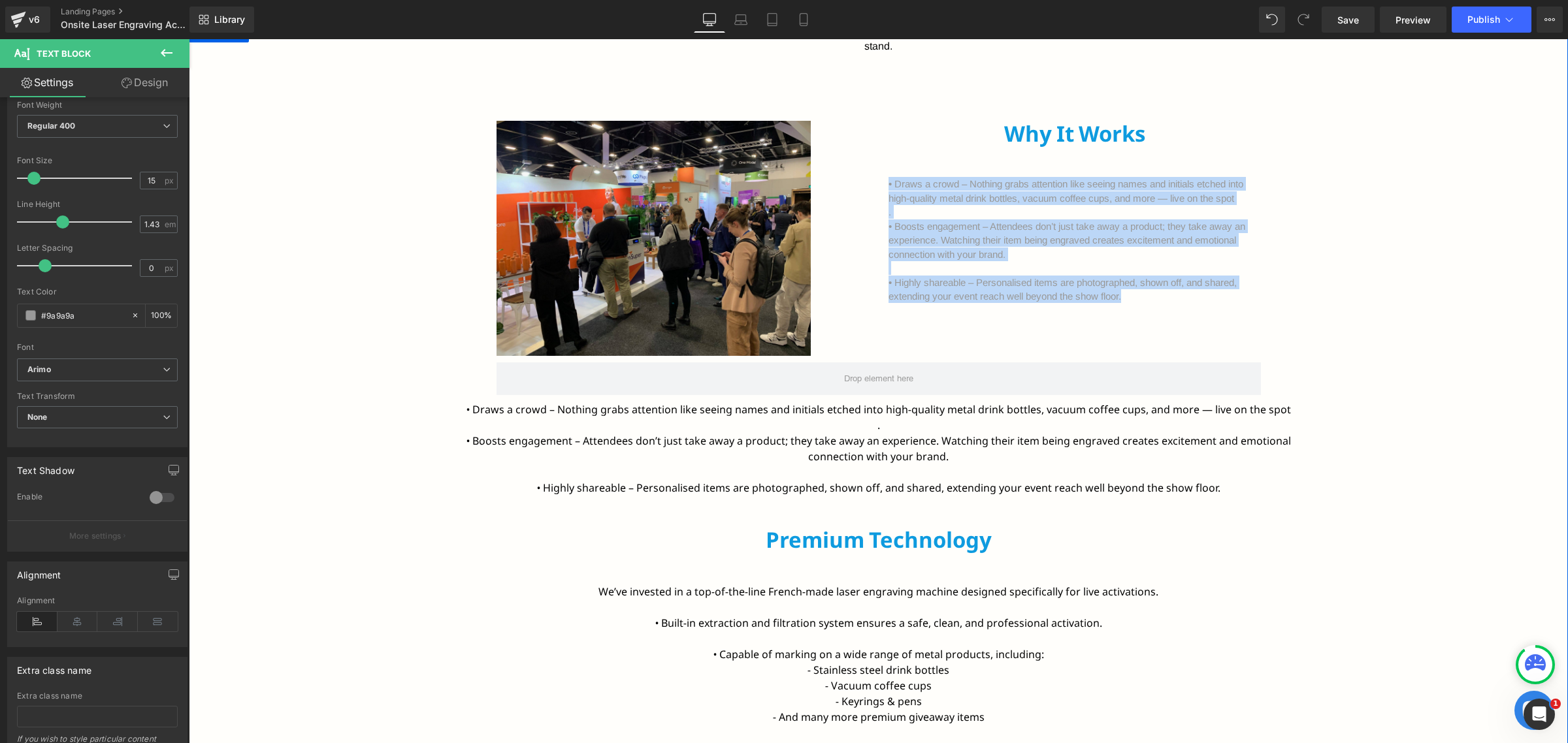
click at [1380, 312] on div "Bring your brand to life with New Age Promotions’ live onsite laser engraving. …" at bounding box center [878, 664] width 1379 height 1282
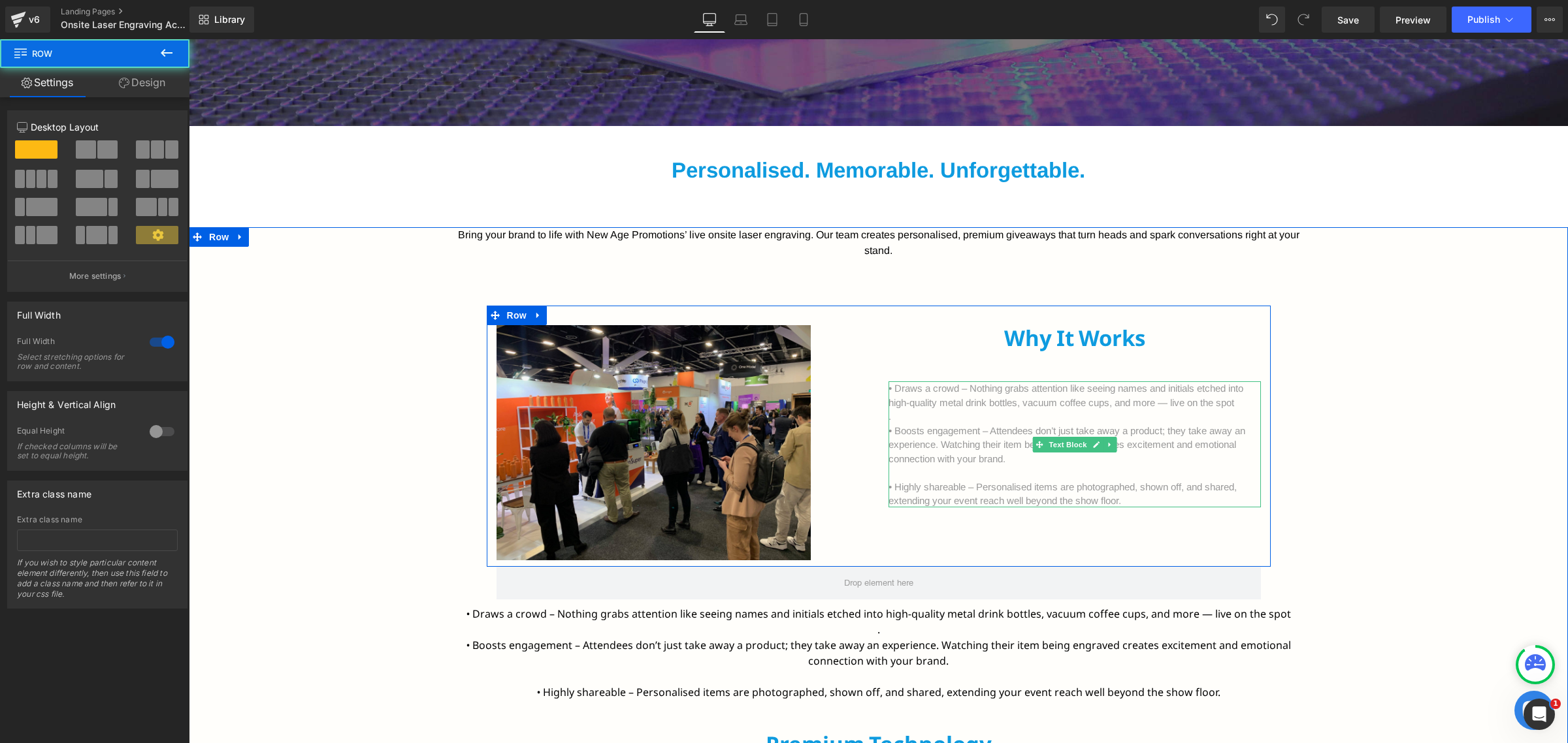
scroll to position [667, 0]
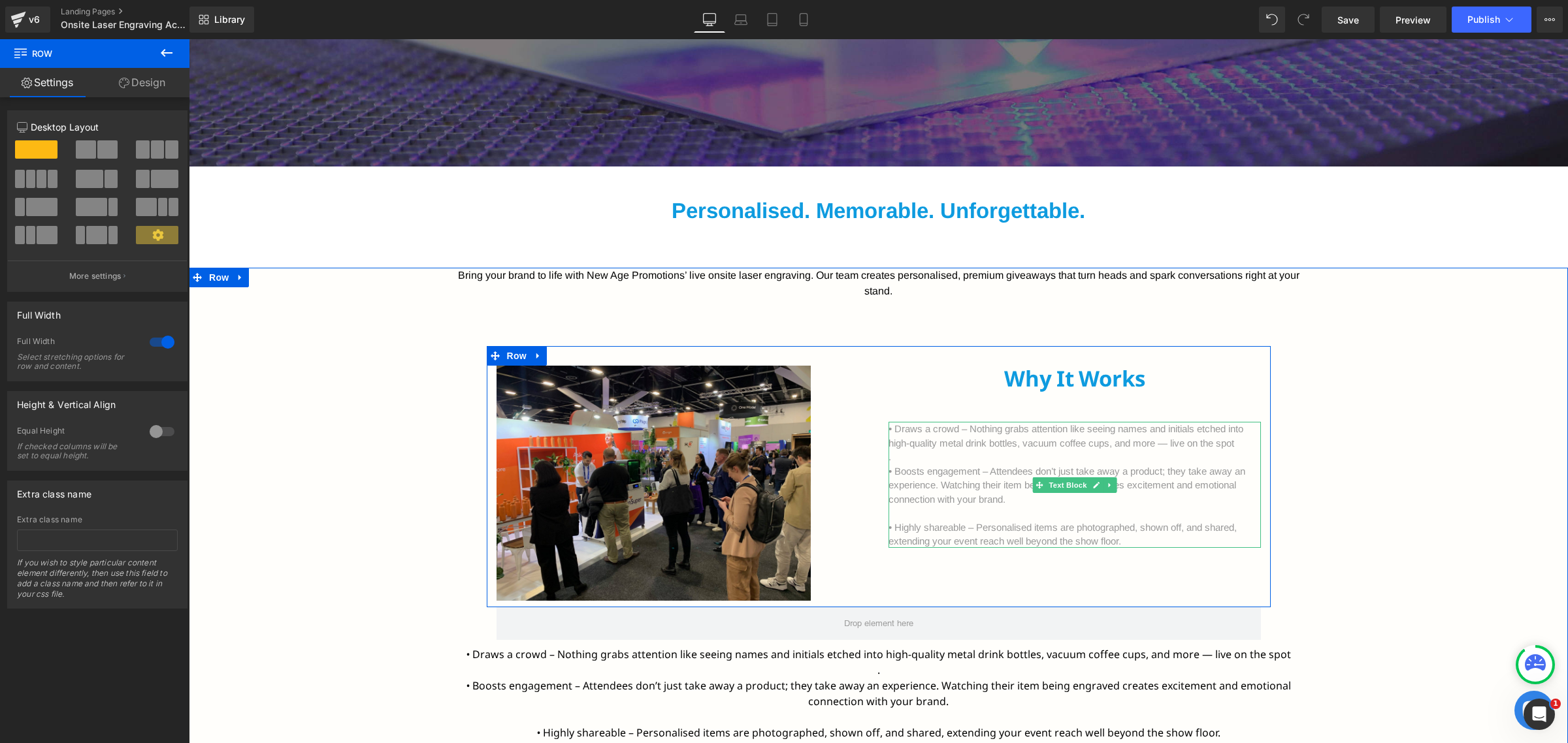
click at [968, 432] on p "• Draws a crowd – Nothing grabs attention like seeing names and initials etched…" at bounding box center [1074, 436] width 372 height 28
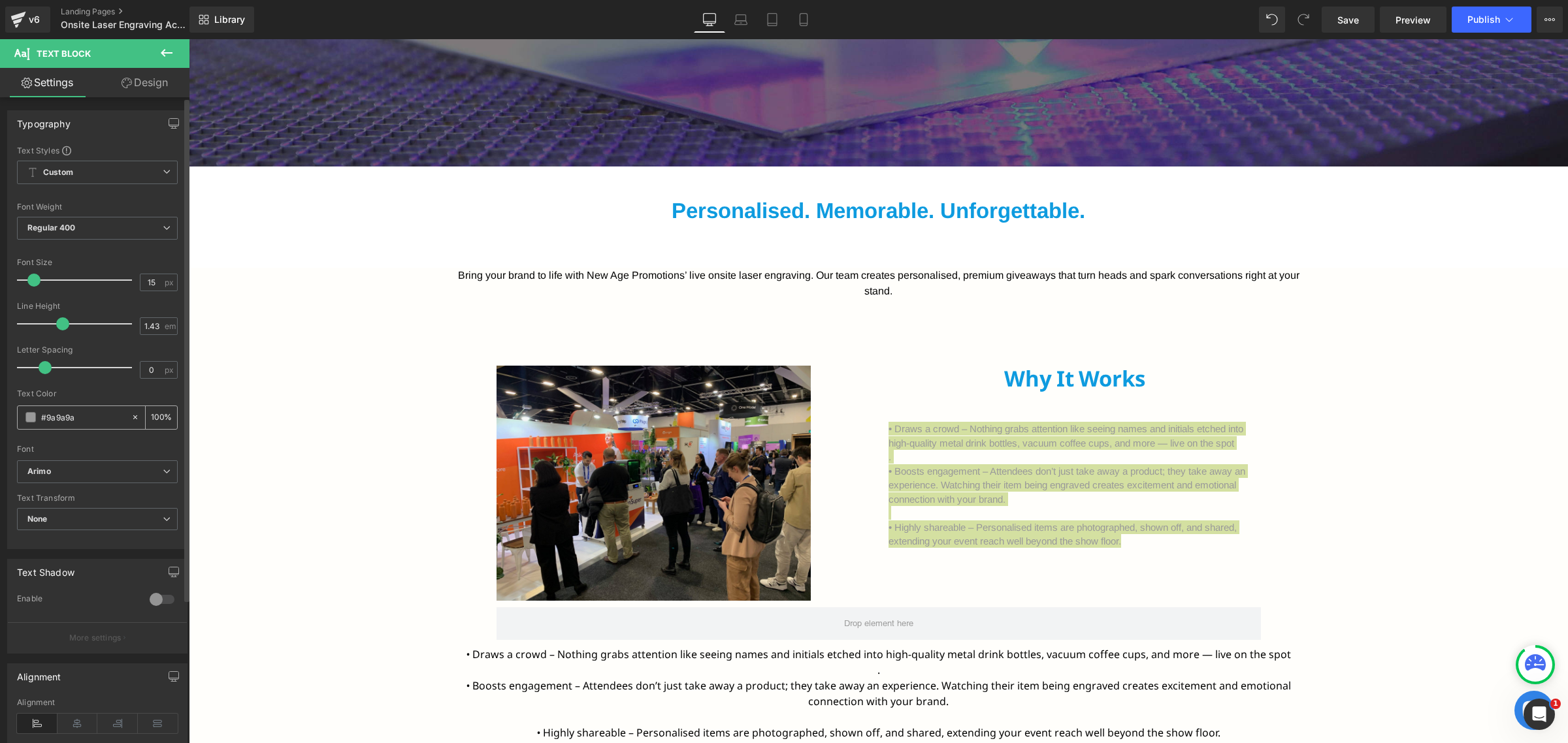
click at [131, 420] on icon at bounding box center [135, 417] width 9 height 9
type input "none"
type input "0"
click at [35, 416] on span at bounding box center [30, 417] width 10 height 10
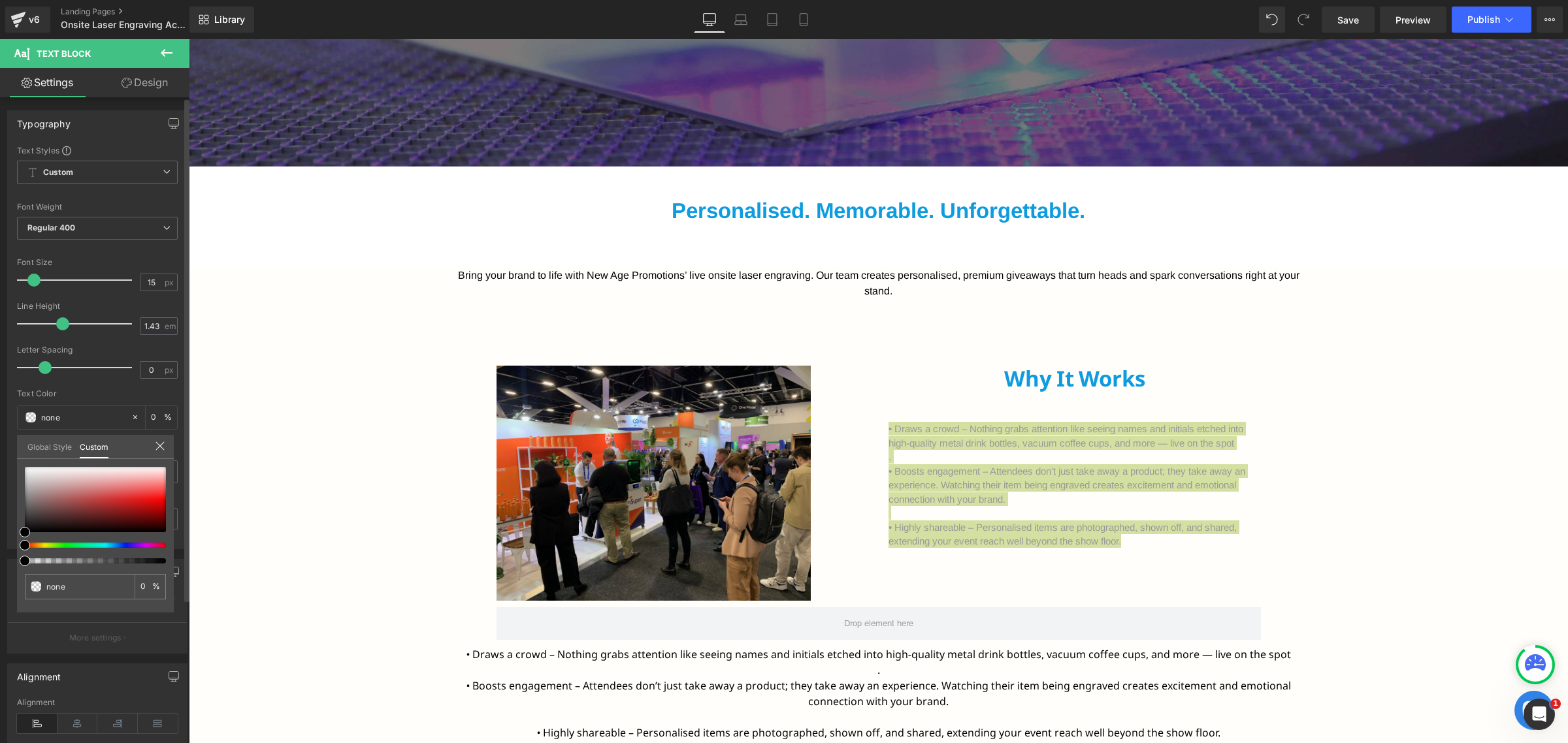
type input "#000000"
type input "5"
type input "#000000"
type input "5"
type input "47"
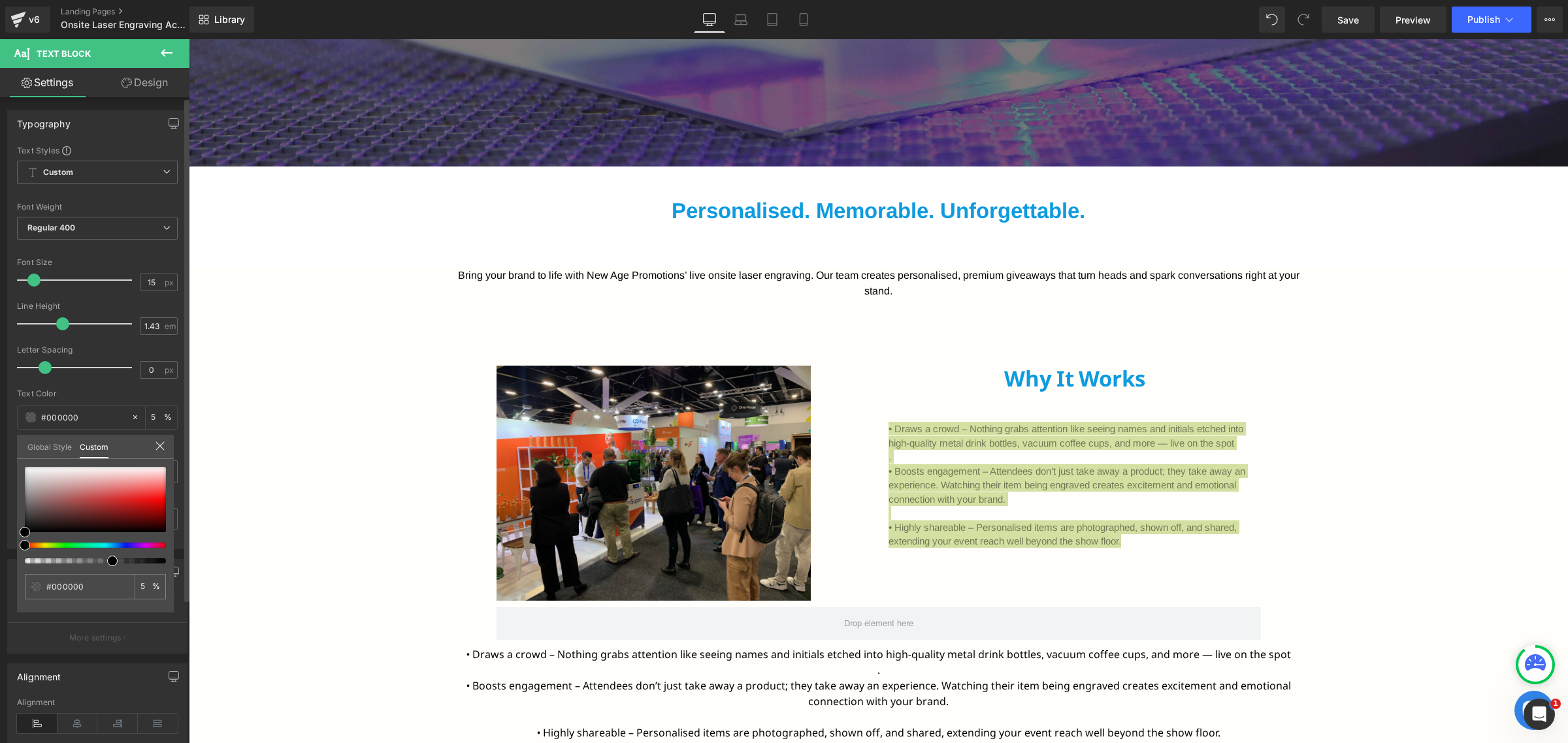
type input "47"
type input "82"
type input "93"
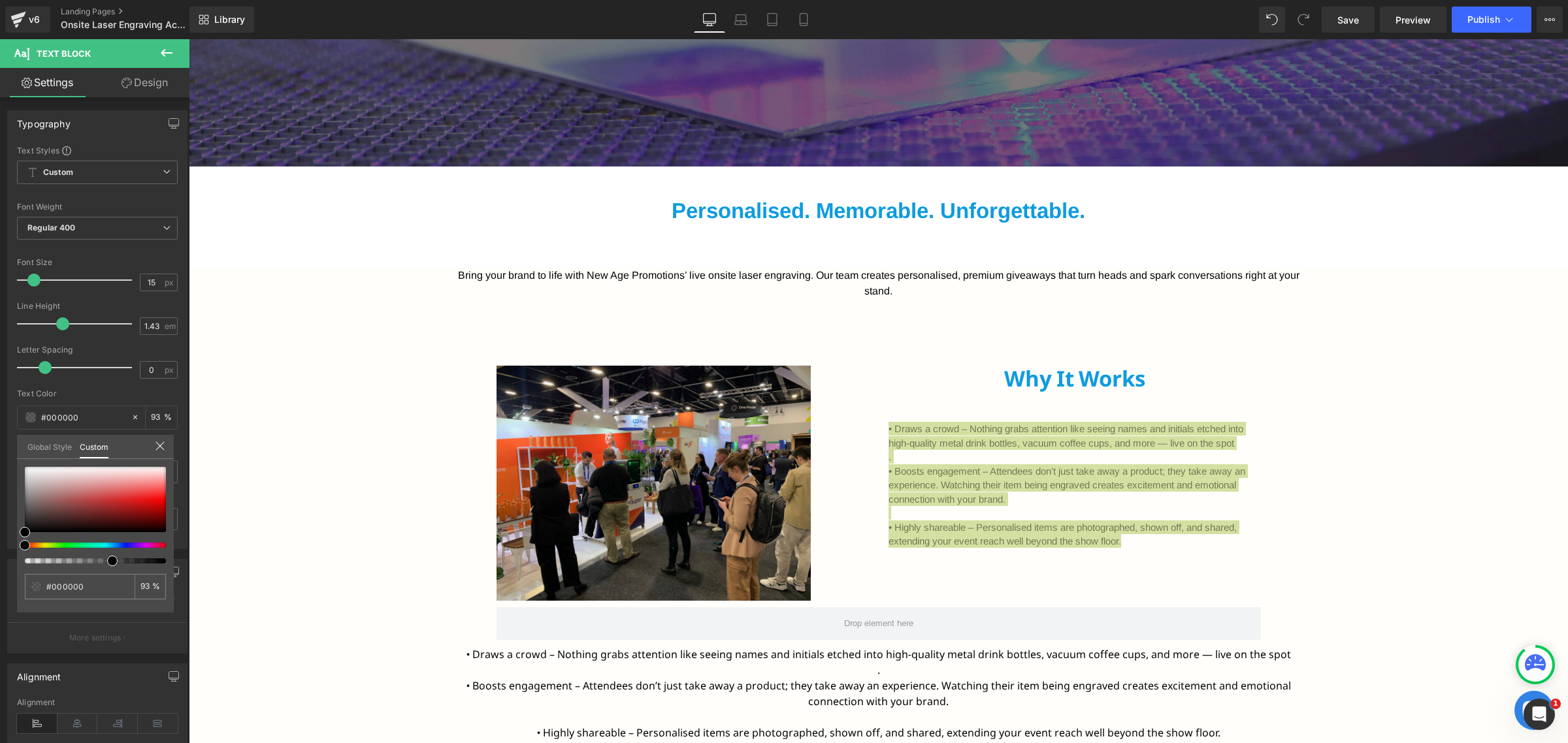
type input "100"
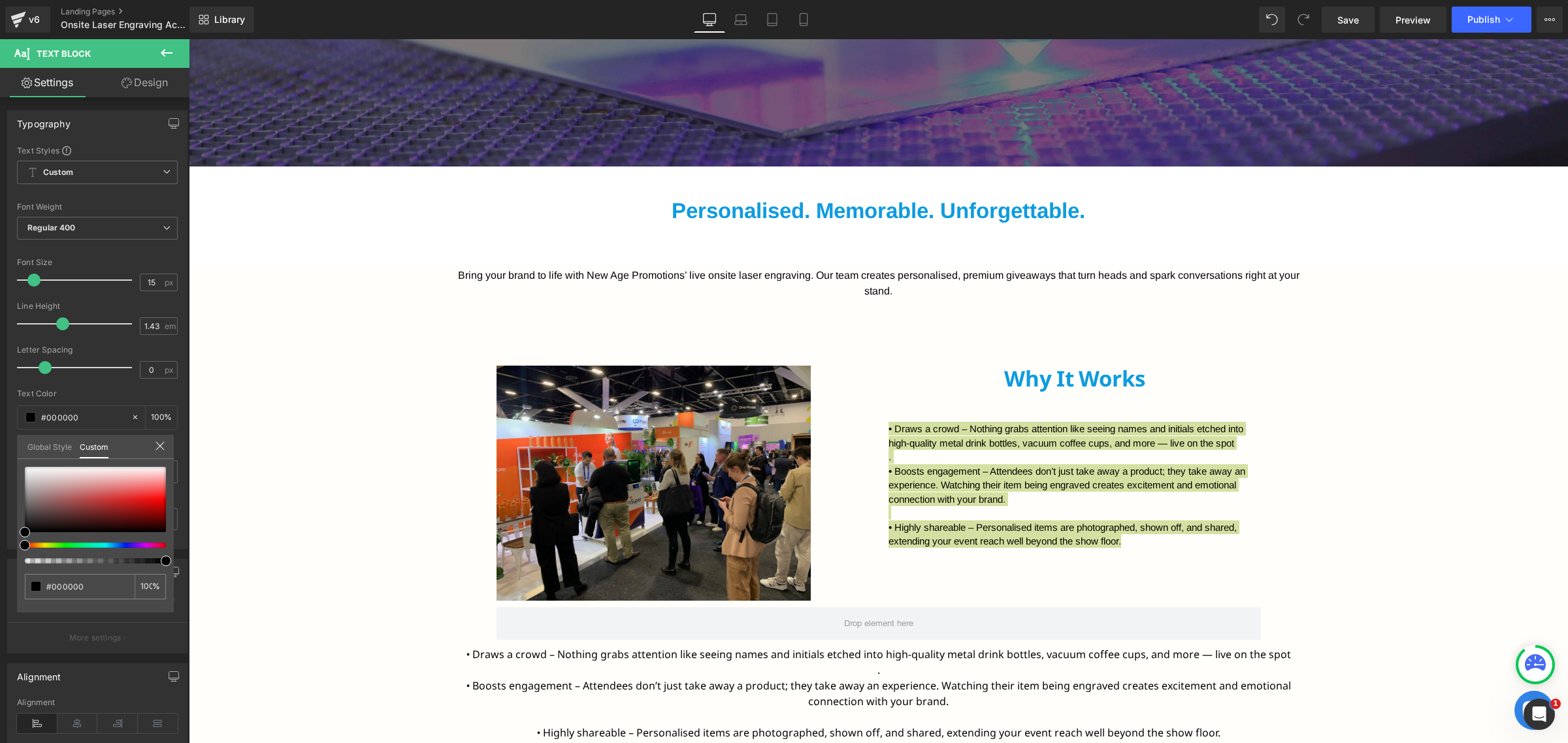
drag, startPoint x: 210, startPoint y: 596, endPoint x: 208, endPoint y: 543, distance: 53.0
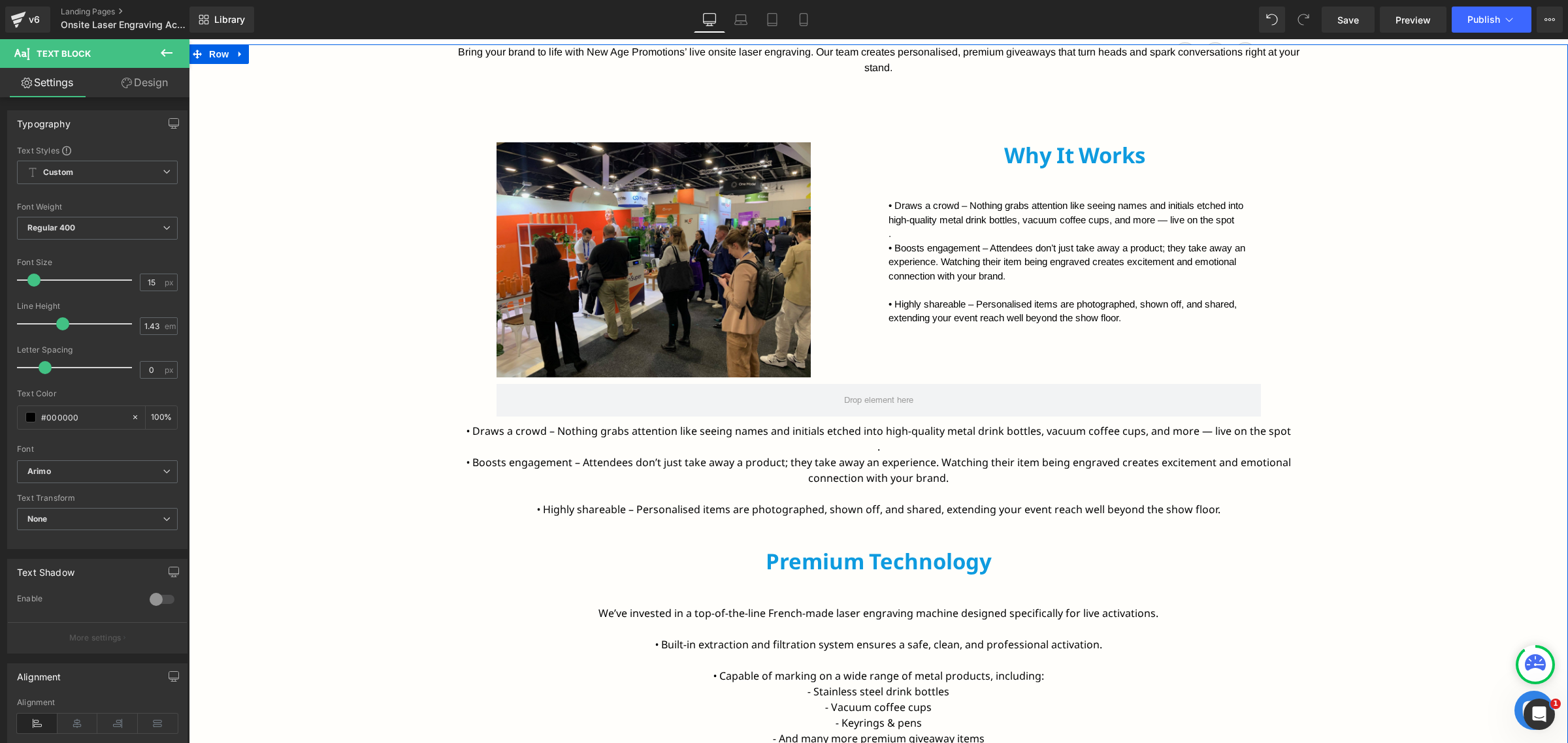
scroll to position [912, 0]
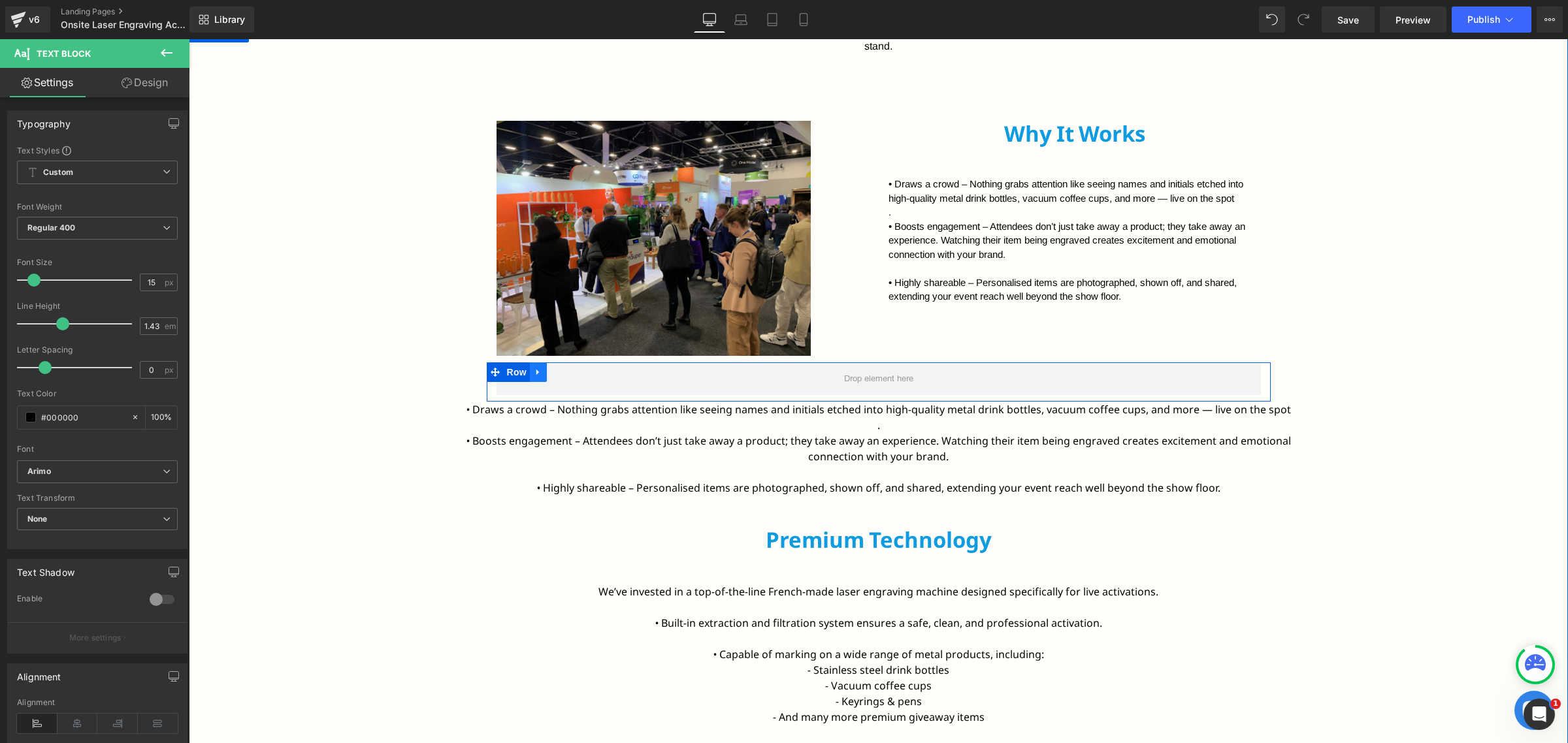
click at [534, 369] on icon at bounding box center [539, 372] width 9 height 10
click at [564, 373] on link at bounding box center [572, 372] width 17 height 19
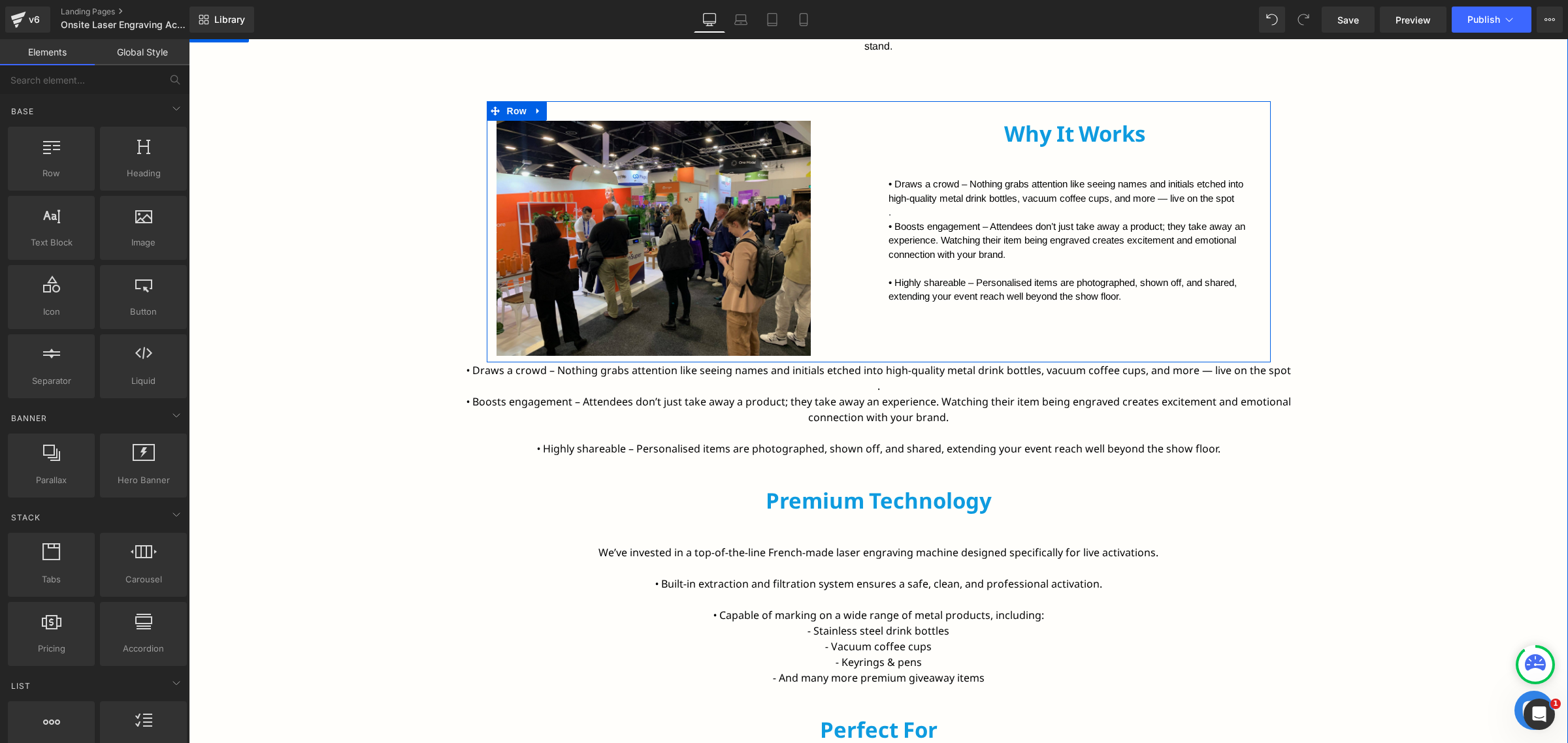
click at [1001, 279] on p "• Highly shareable – Personalised items are photographed, shown off, and shared…" at bounding box center [1074, 290] width 372 height 28
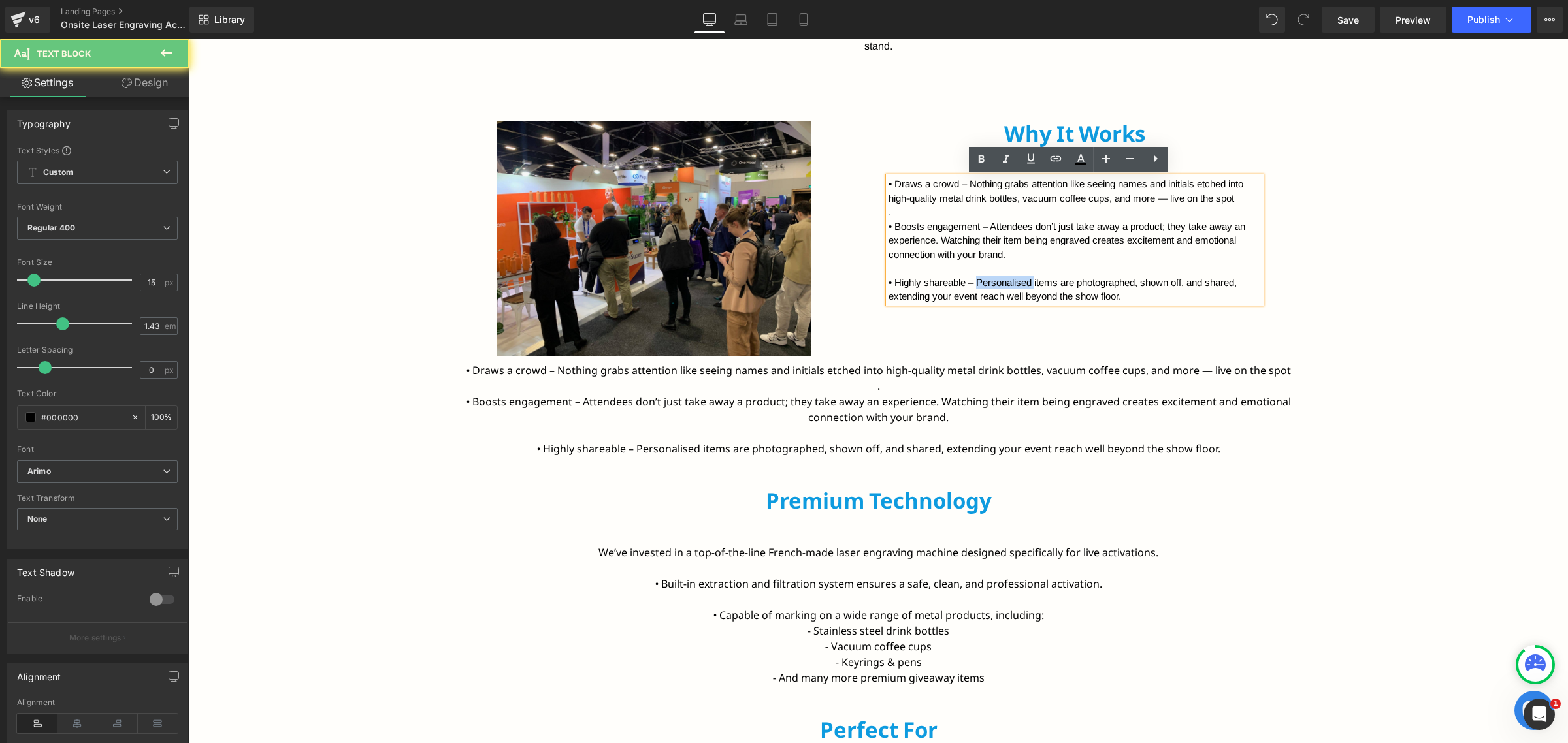
click at [1001, 279] on p "• Highly shareable – Personalised items are photographed, shown off, and shared…" at bounding box center [1074, 290] width 372 height 28
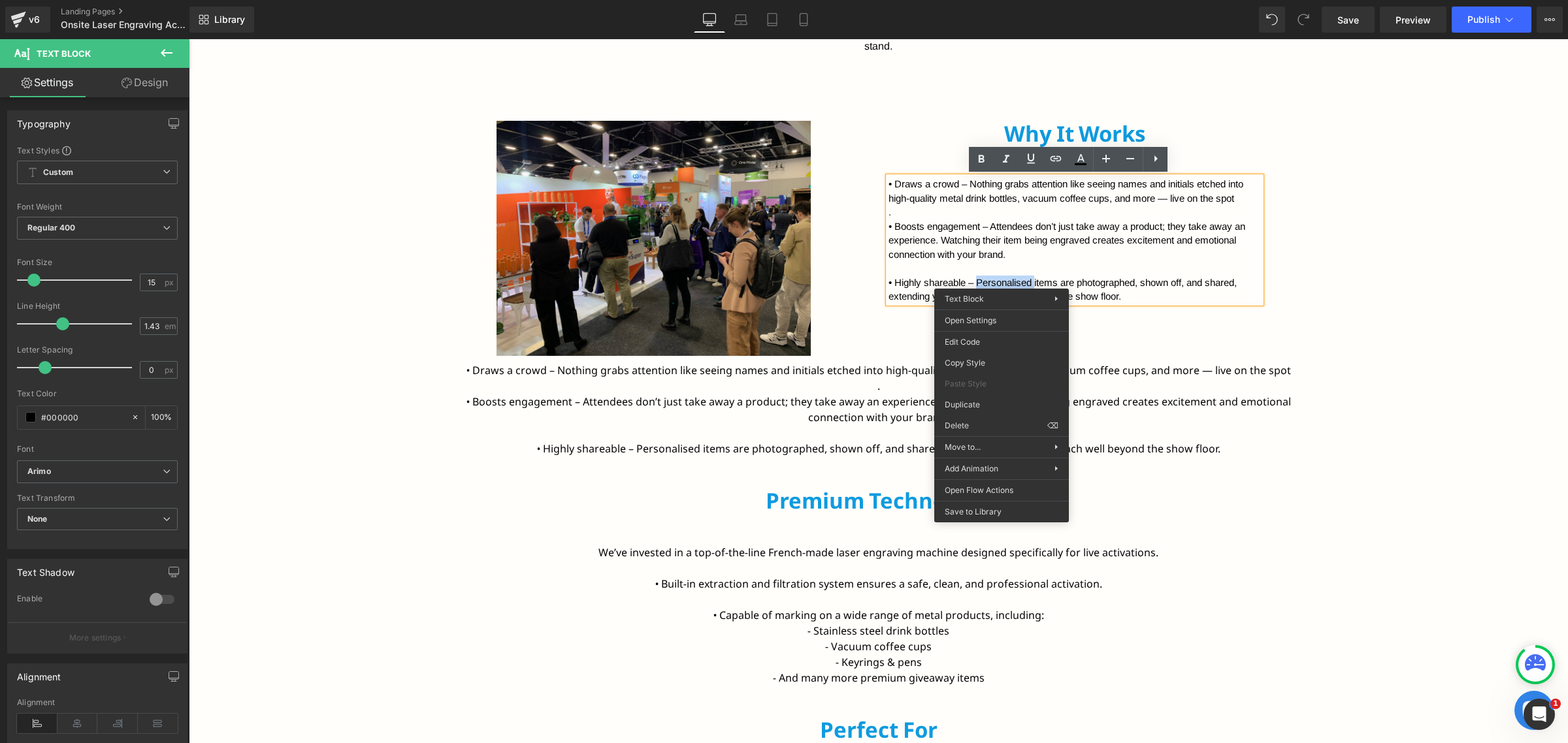
click at [808, 367] on font "• Draws a crowd – Nothing grabs attention like seeing names and initials etched…" at bounding box center [878, 378] width 825 height 30
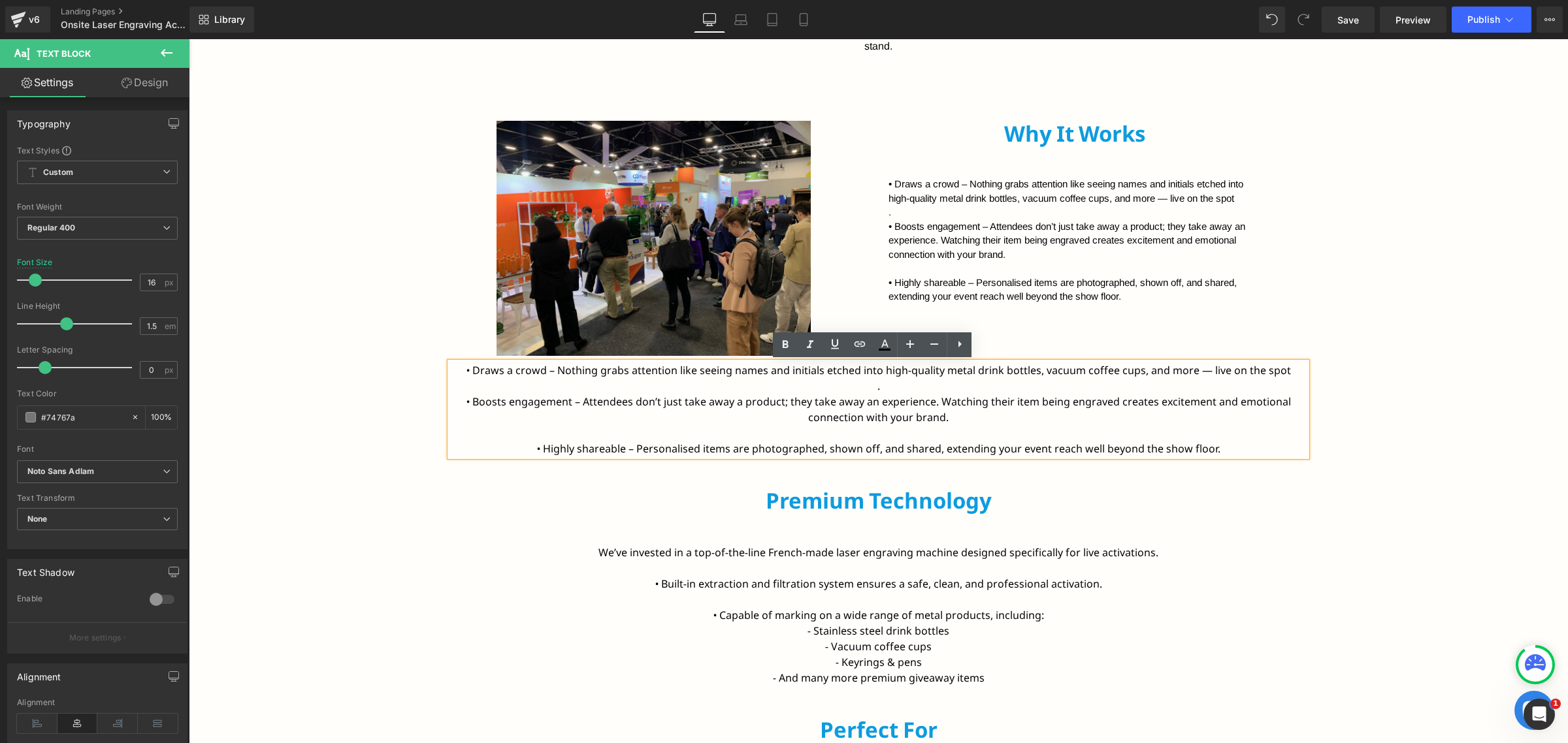
click at [1429, 405] on div "Bring your brand to life with New Age Promotions’ live onsite laser engraving. …" at bounding box center [878, 644] width 1379 height 1243
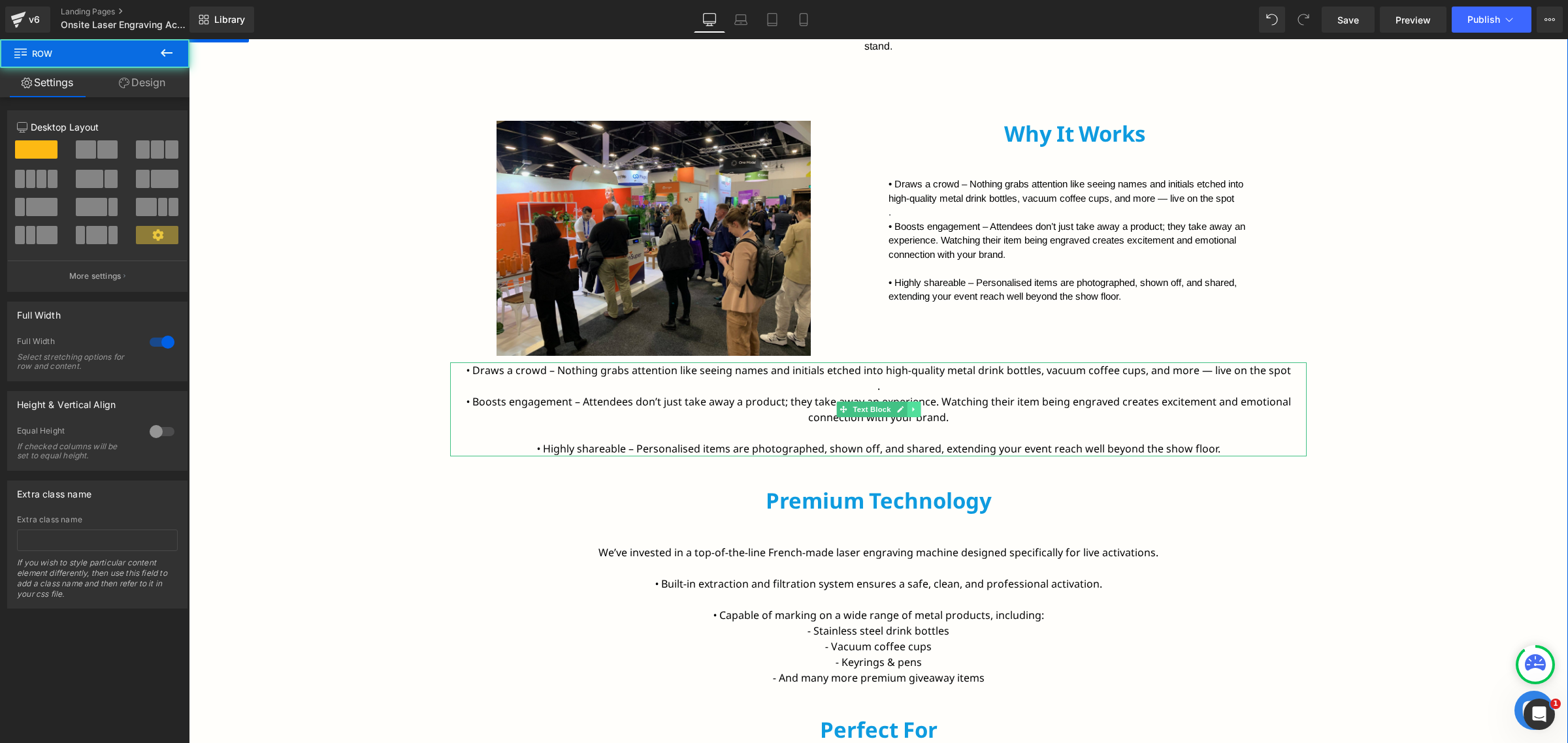
click at [910, 412] on icon at bounding box center [913, 410] width 7 height 8
click at [917, 412] on icon at bounding box center [920, 410] width 7 height 7
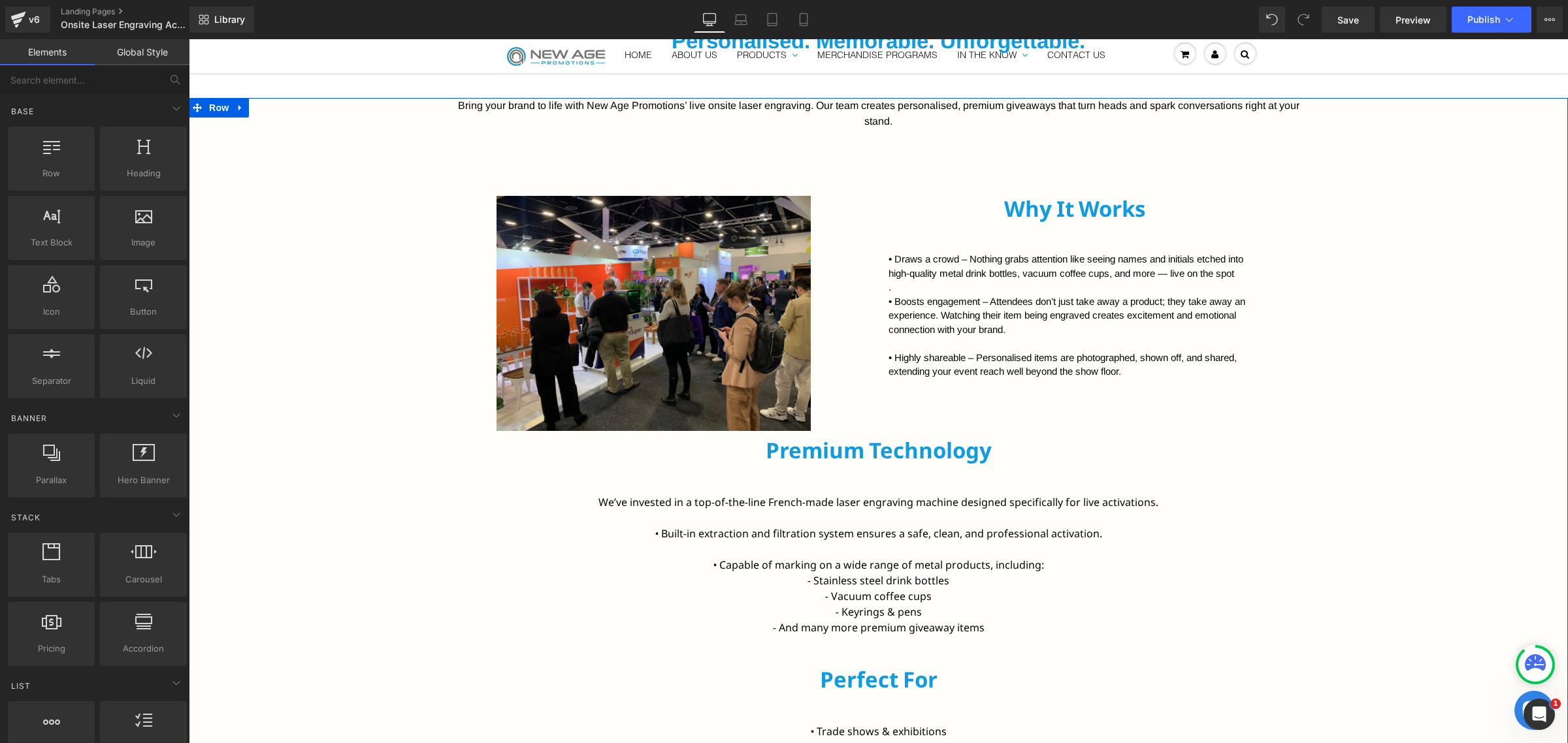
scroll to position [830, 0]
